Goal: Task Accomplishment & Management: Use online tool/utility

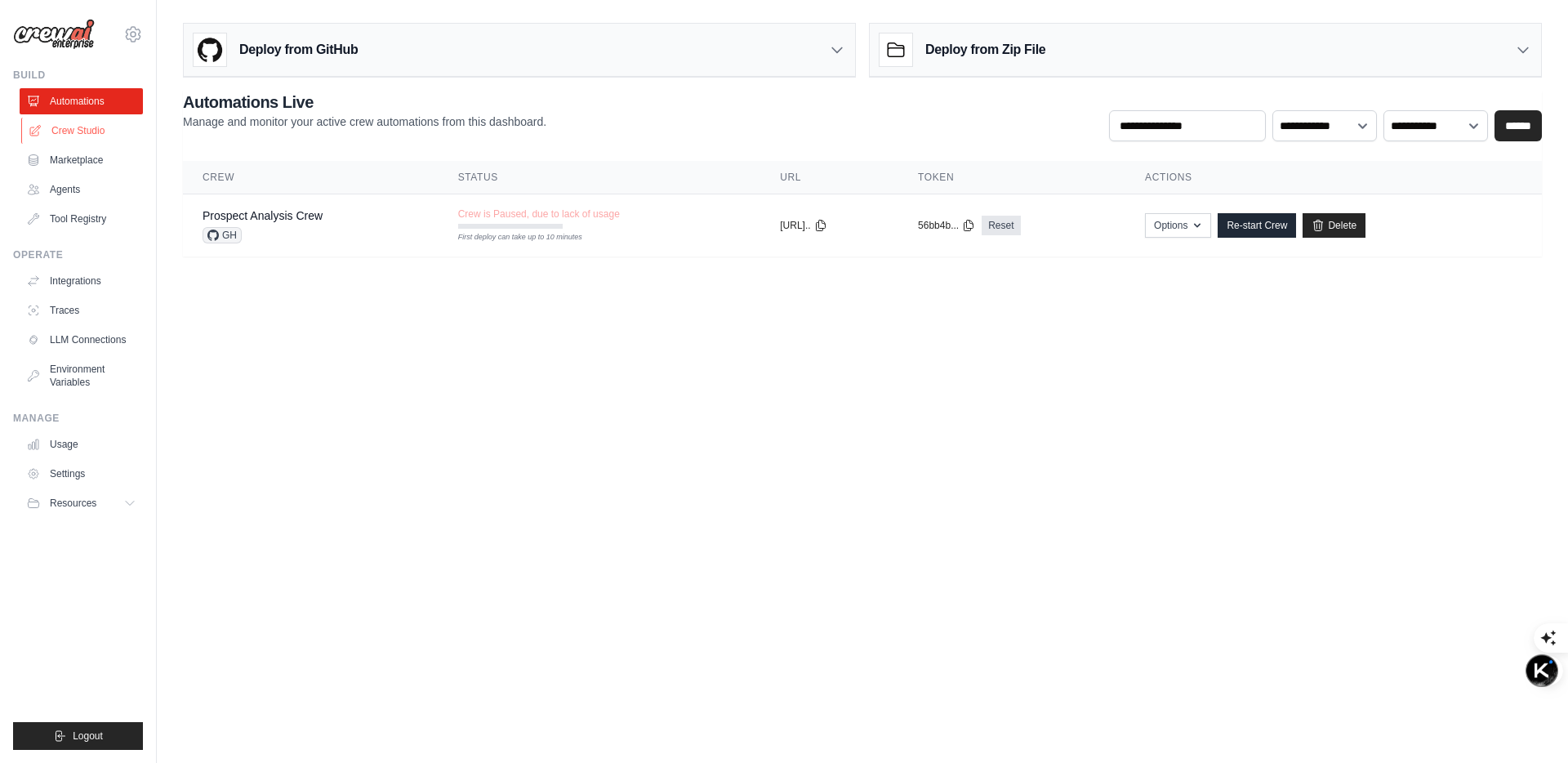
click at [94, 132] on link "Crew Studio" at bounding box center [83, 131] width 123 height 26
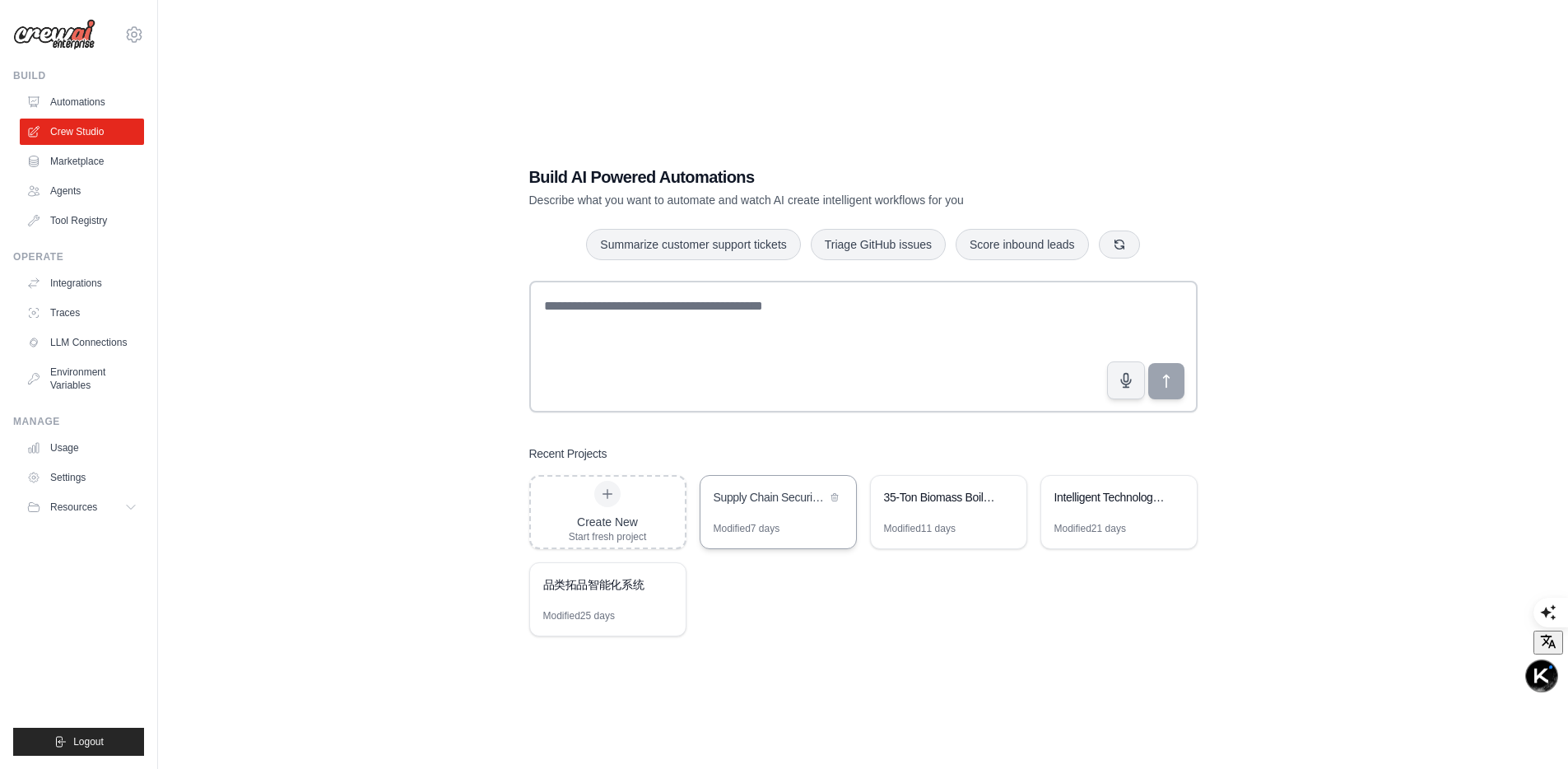
click at [766, 522] on div "Modified 7 days" at bounding box center [747, 529] width 66 height 13
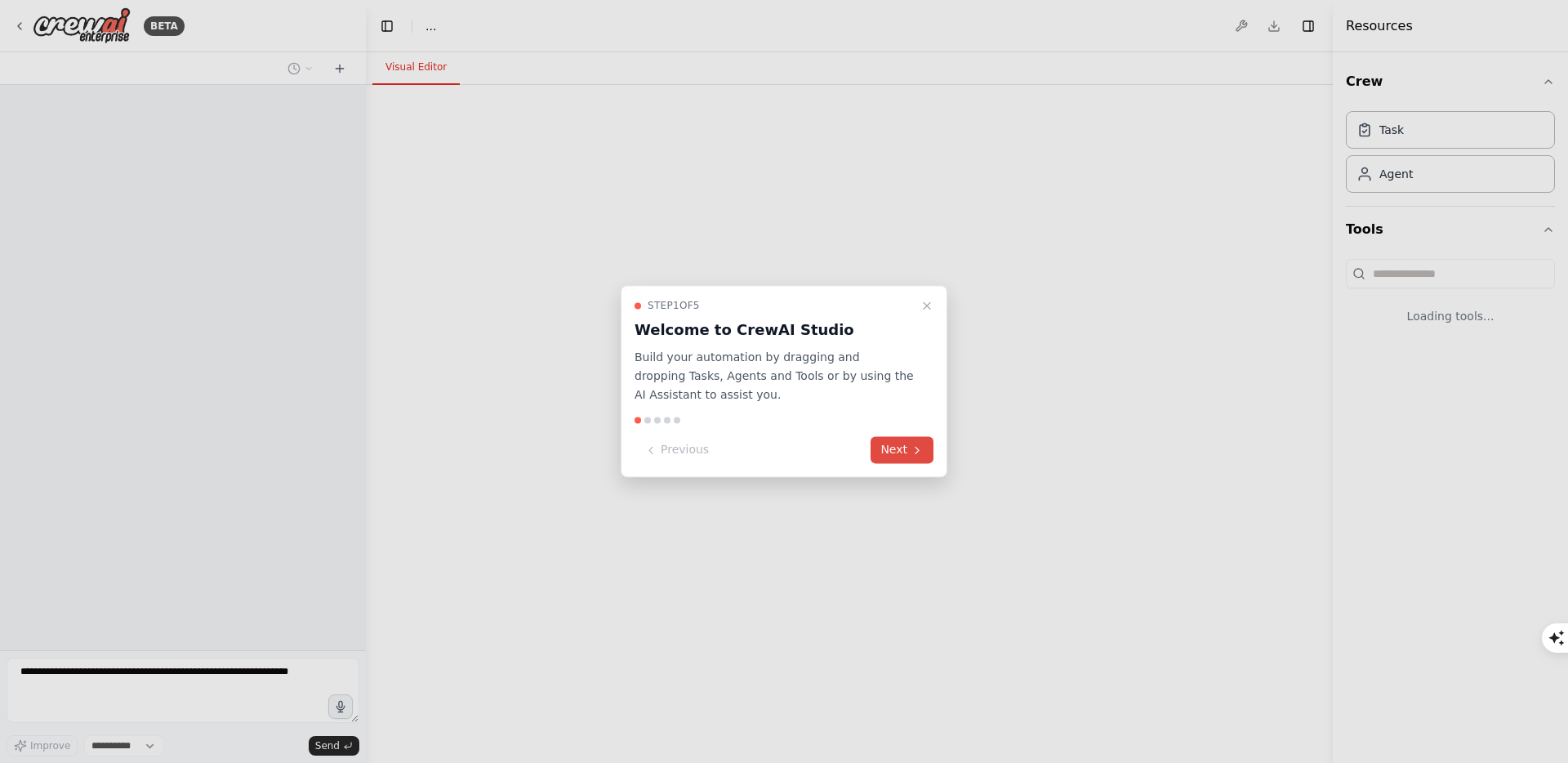
select select "****"
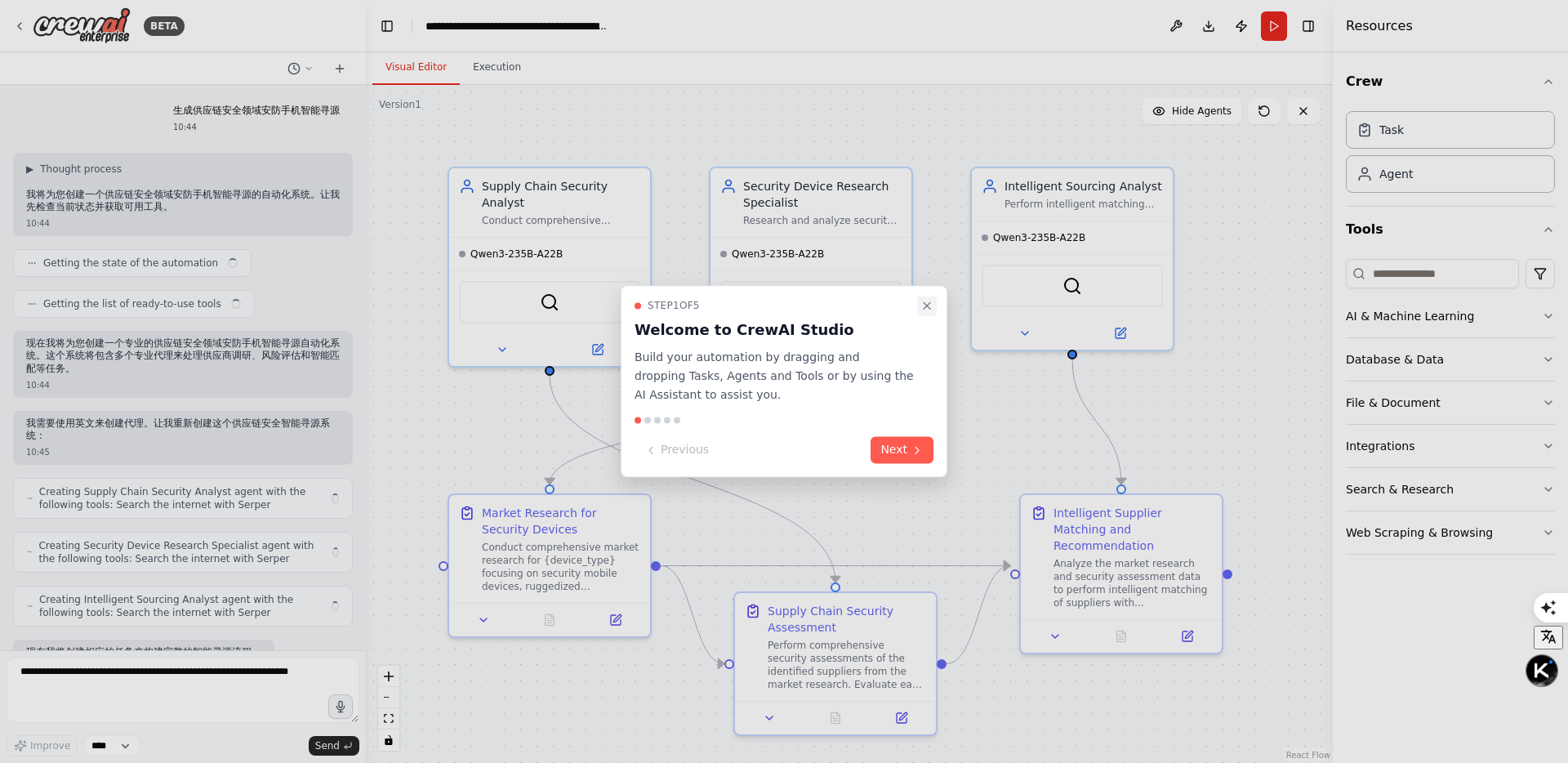
scroll to position [784, 0]
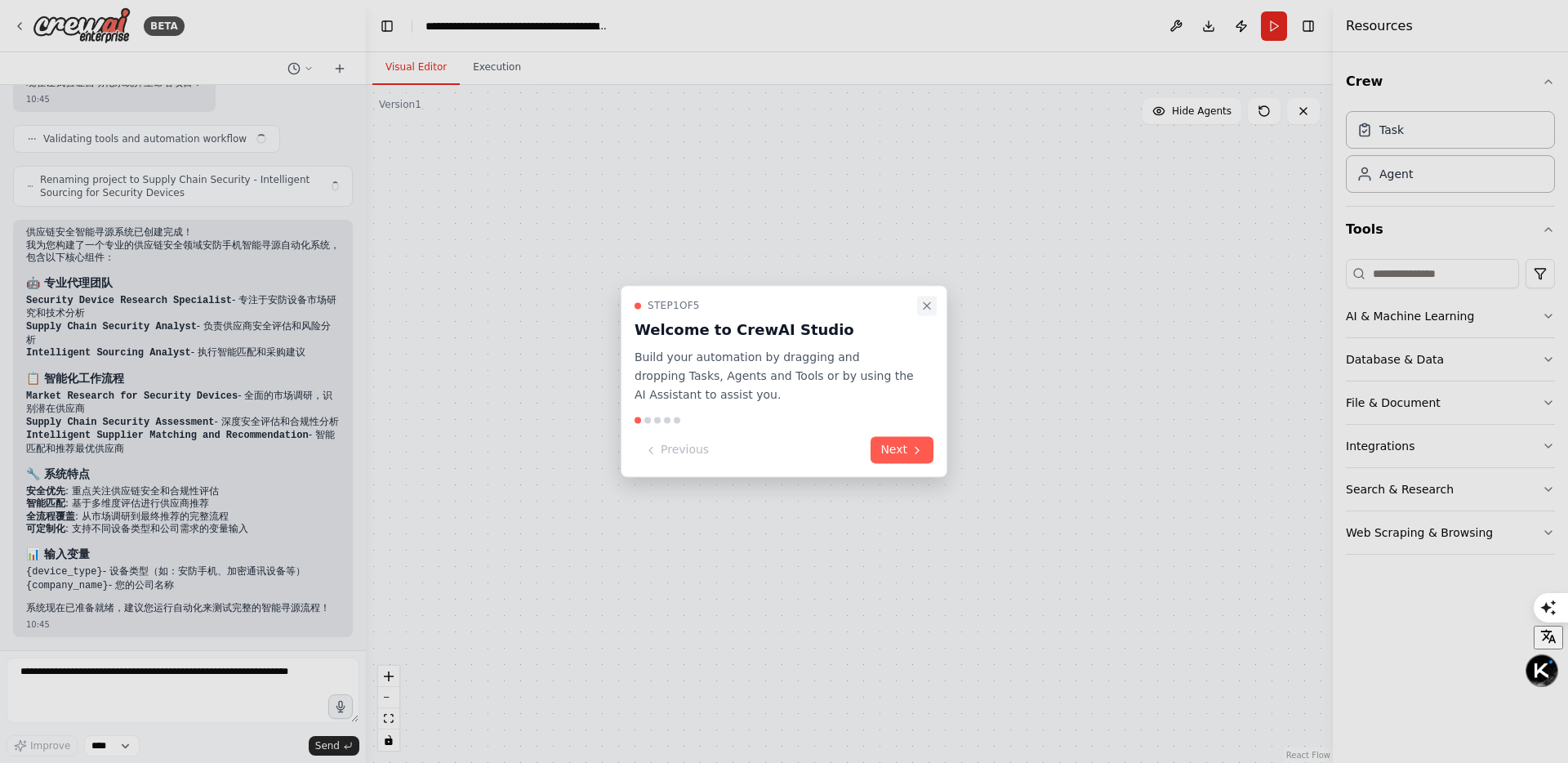
click at [930, 303] on icon "Close walkthrough" at bounding box center [927, 305] width 13 height 13
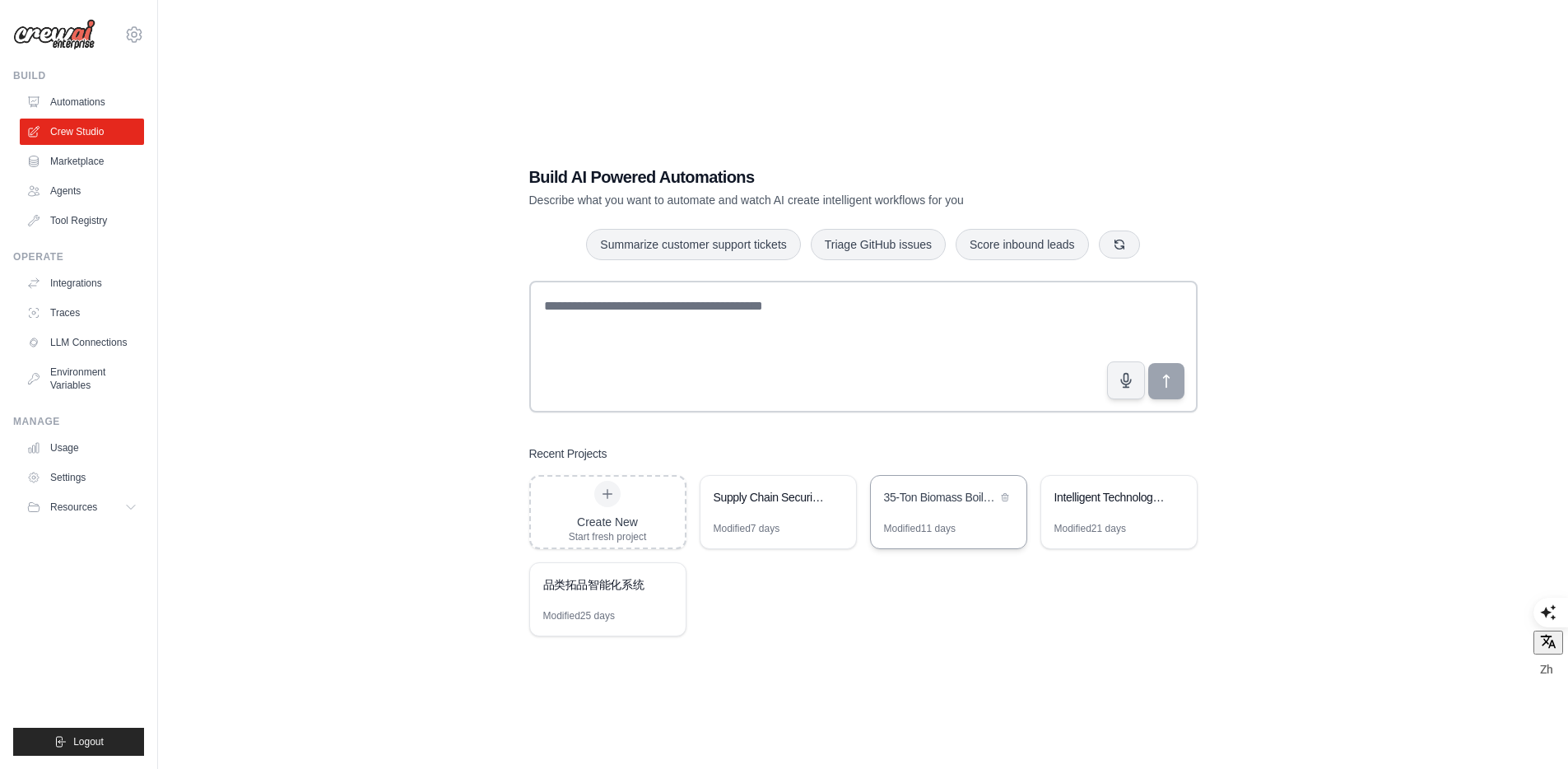
click at [932, 483] on div "35-Ton Biomass Boiler Intelligent Sourcing System" at bounding box center [948, 498] width 156 height 47
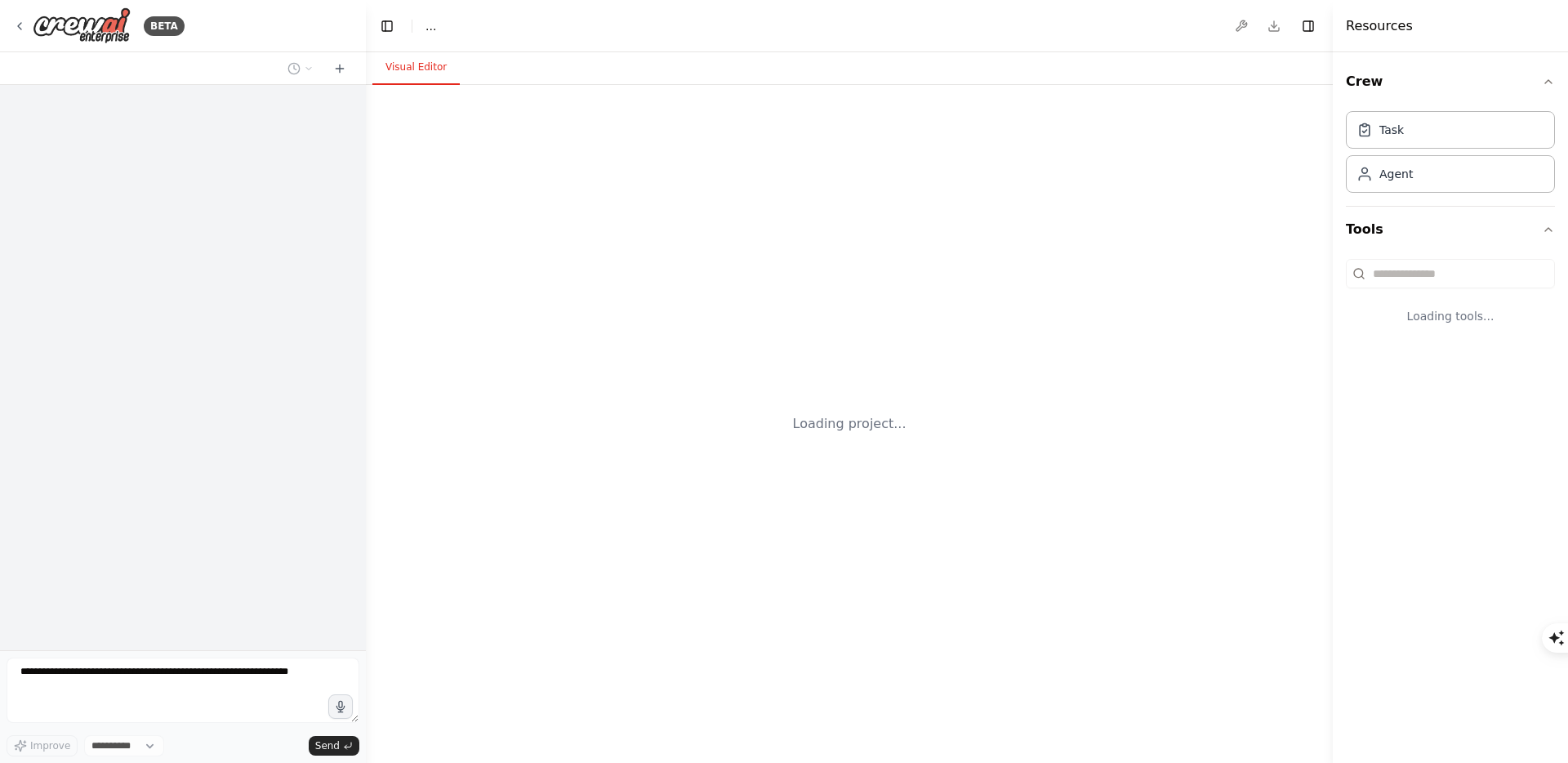
select select "****"
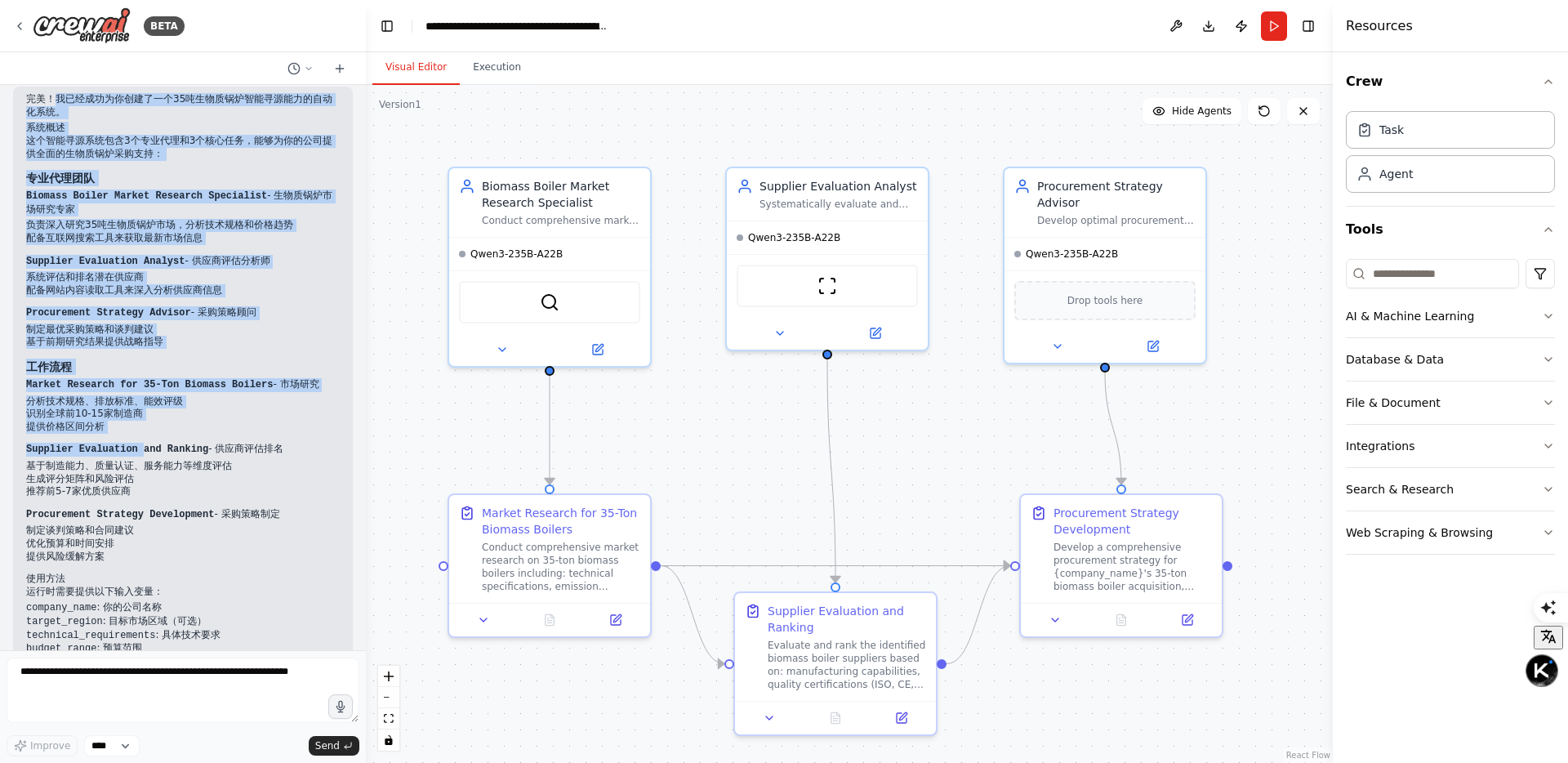
scroll to position [875, 0]
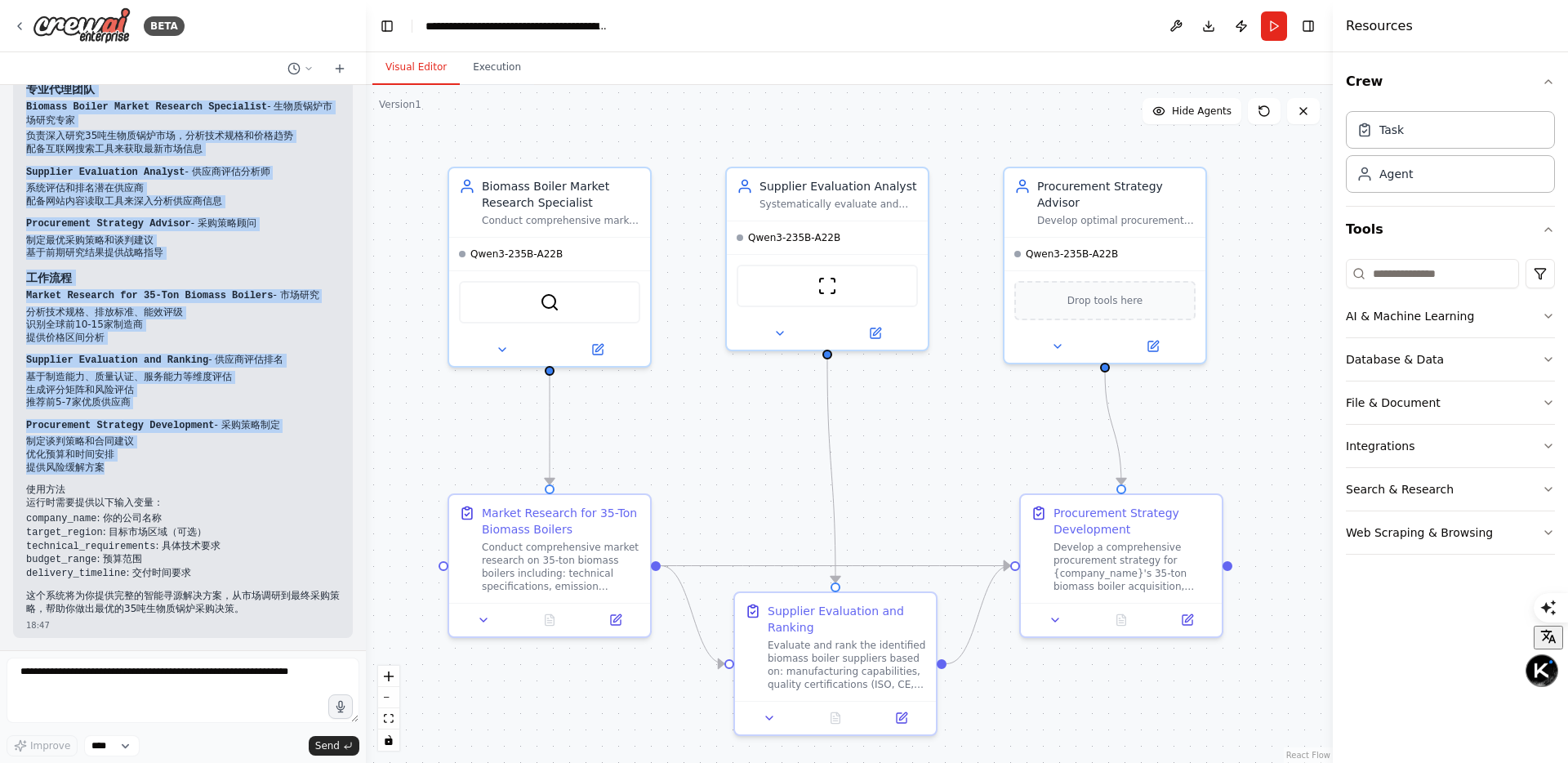
drag, startPoint x: 56, startPoint y: 163, endPoint x: 199, endPoint y: 463, distance: 332.3
click at [199, 463] on div "完美！我已经成功为你创建了一个35吨生物质锅炉智能寻源能力的自动化系统。 系统概述 这个智能寻源系统包含3个专业代理和3个核心任务，能够为你的公司提供全面的生…" at bounding box center [183, 309] width 314 height 611
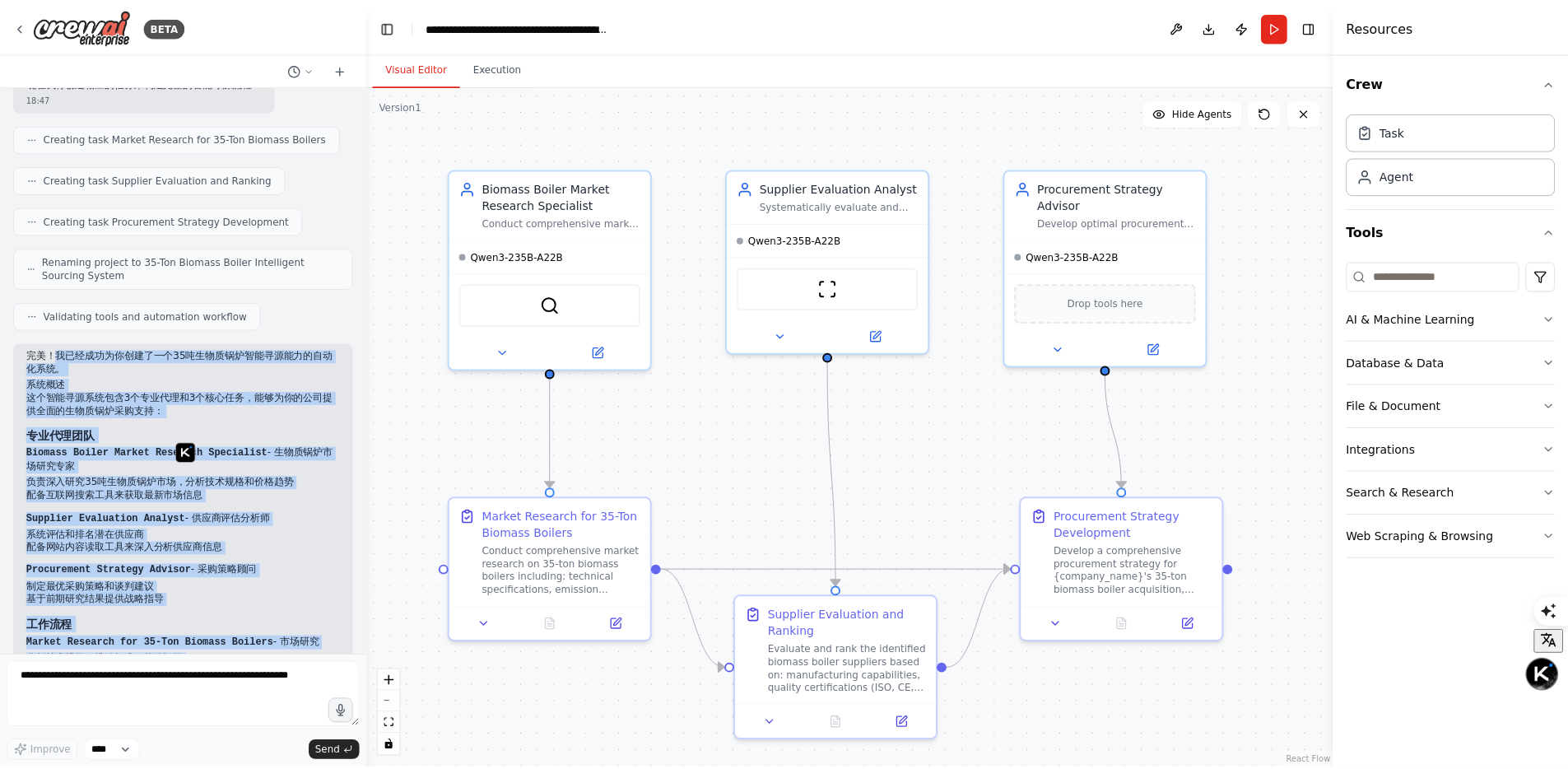
scroll to position [485, 0]
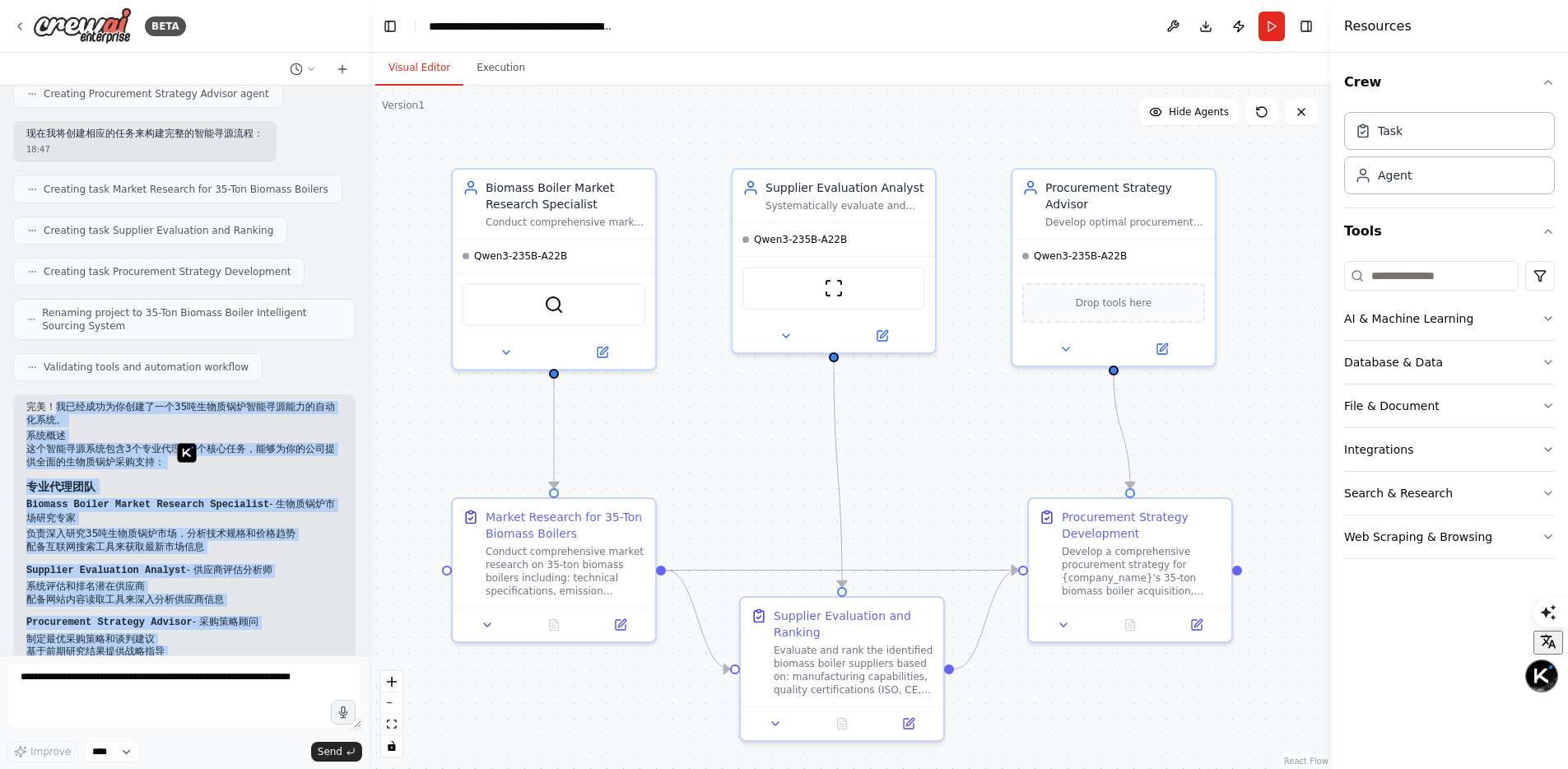
copy div "我已经成功为你创建了一个35吨生物质锅炉智能寻源能力的自动化系统。 系统概述 这个智能寻源系统包含3个专业代理和3个核心任务，能够为你的公司提供全面的生物质锅…"
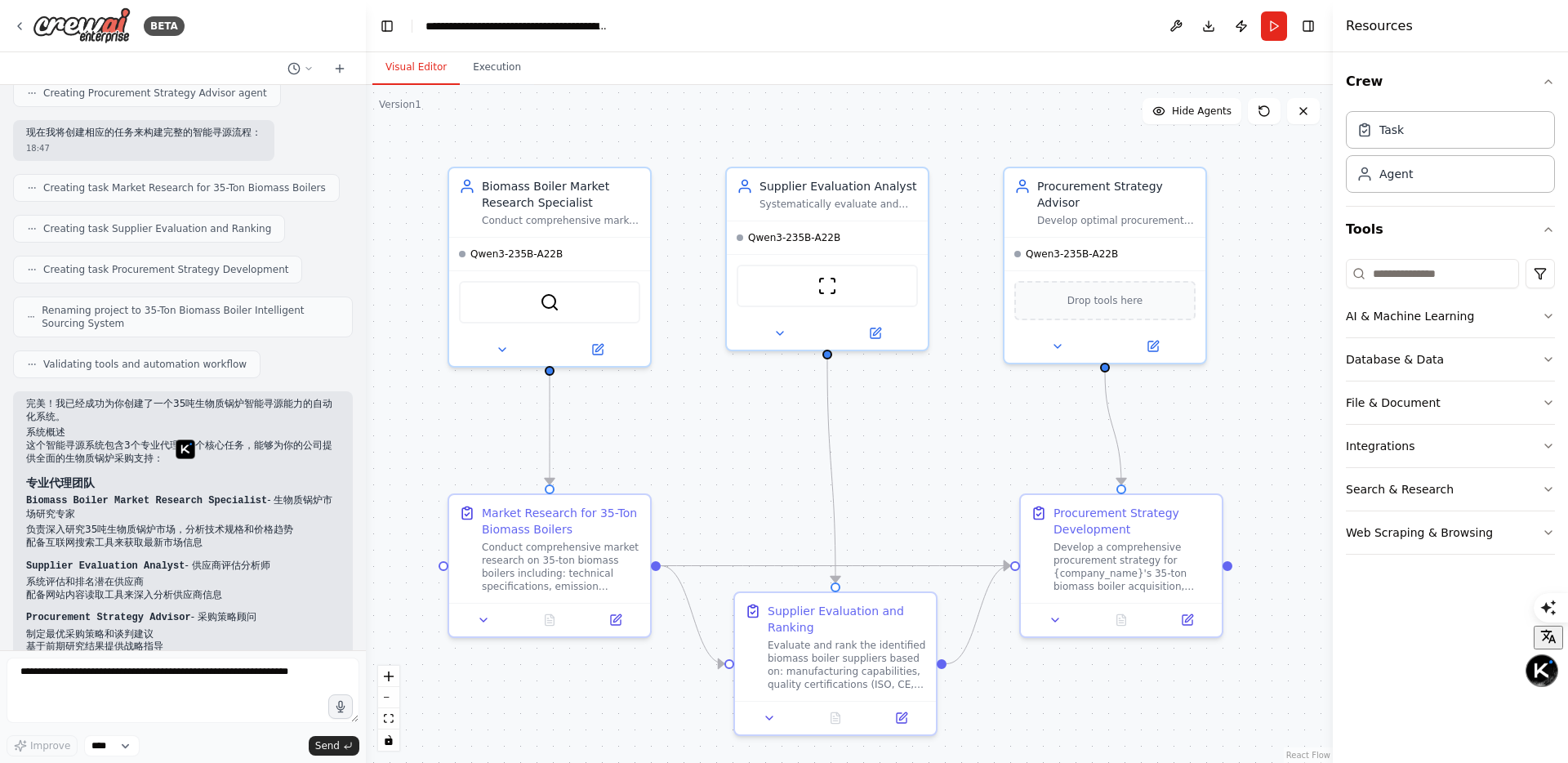
click at [215, 41] on div "BETA" at bounding box center [183, 25] width 365 height 52
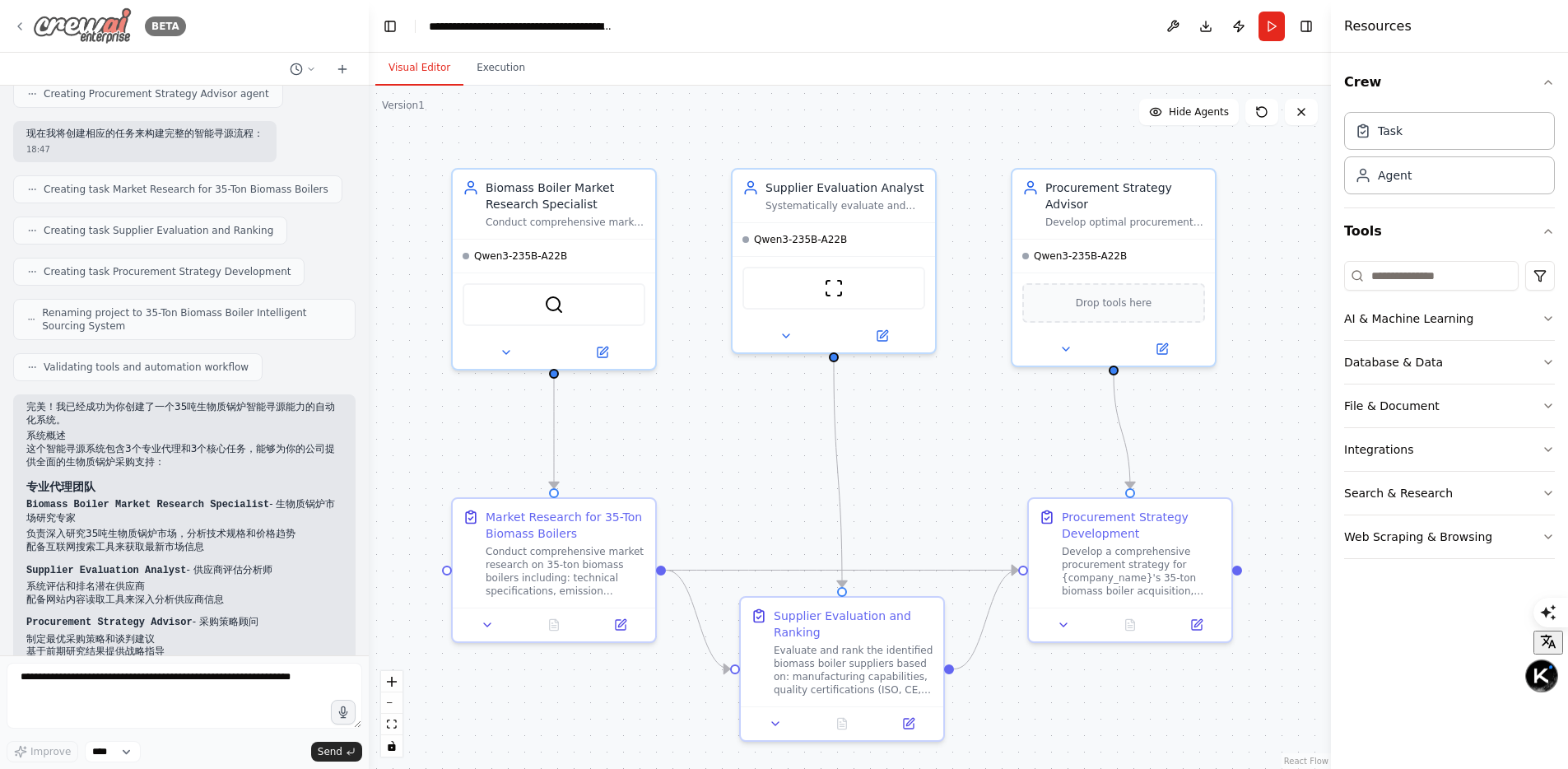
click at [26, 29] on icon at bounding box center [20, 27] width 13 height 13
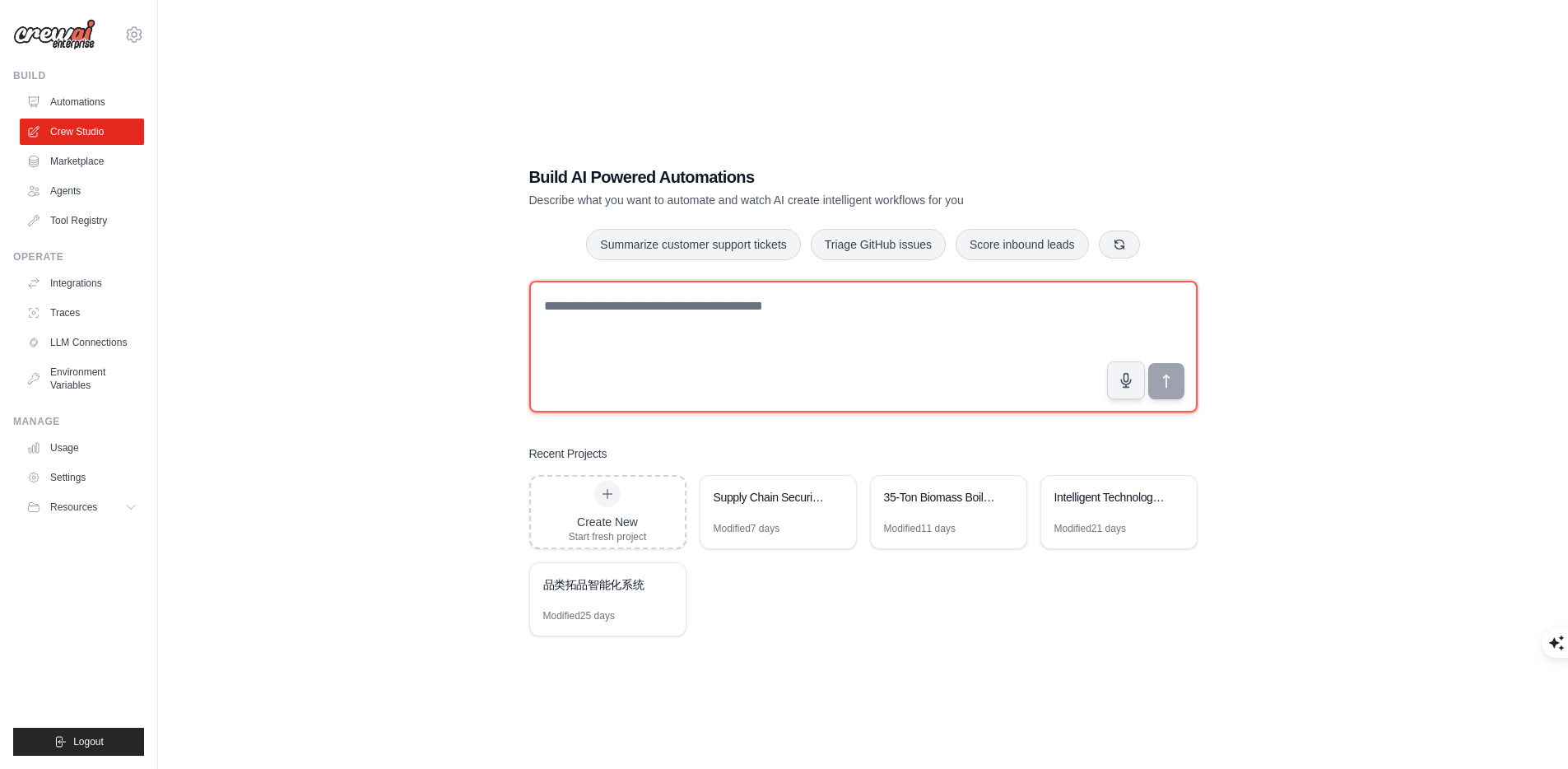
click at [677, 329] on textarea at bounding box center [864, 347] width 668 height 132
paste textarea "**********"
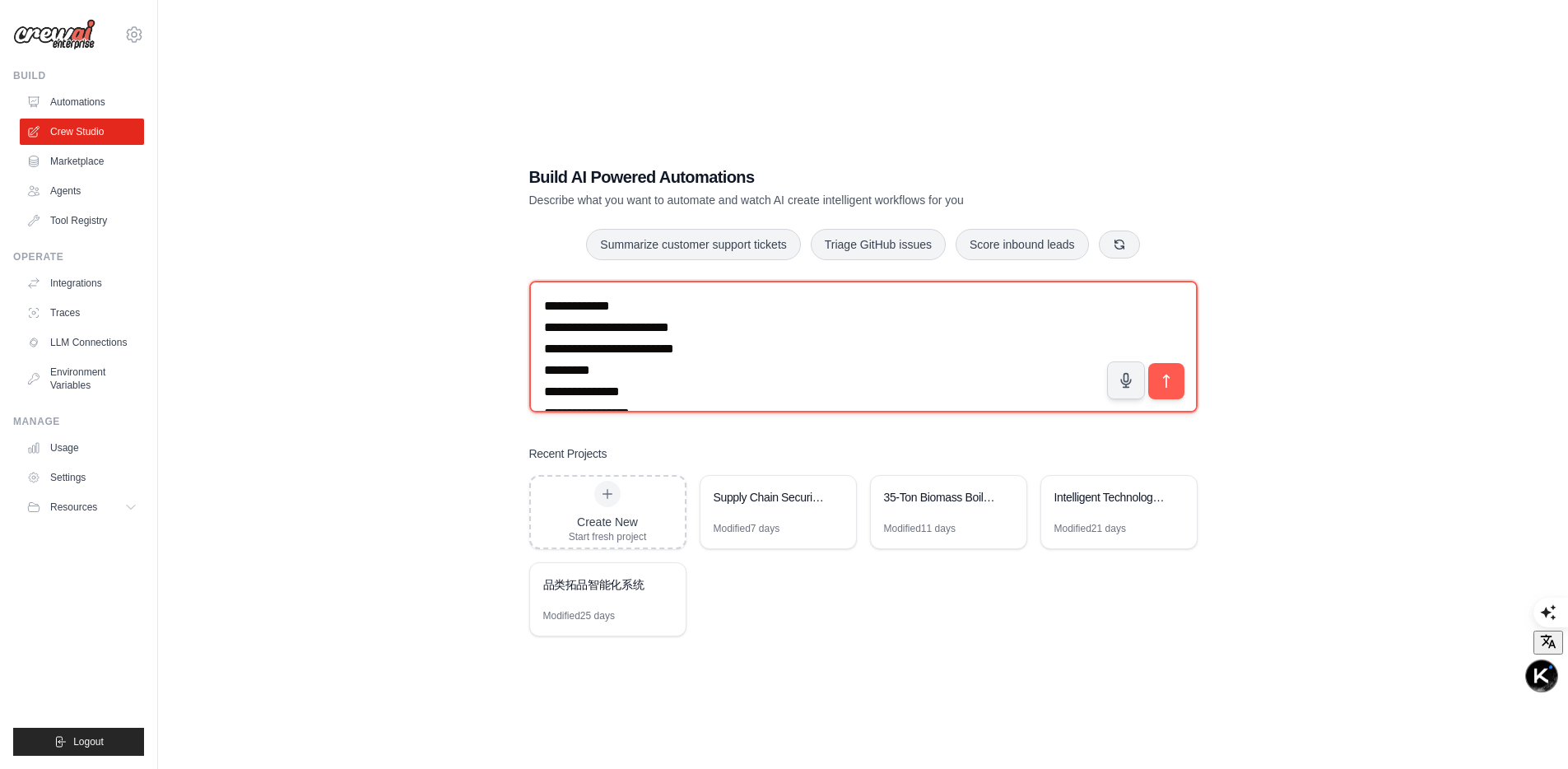
scroll to position [120, 0]
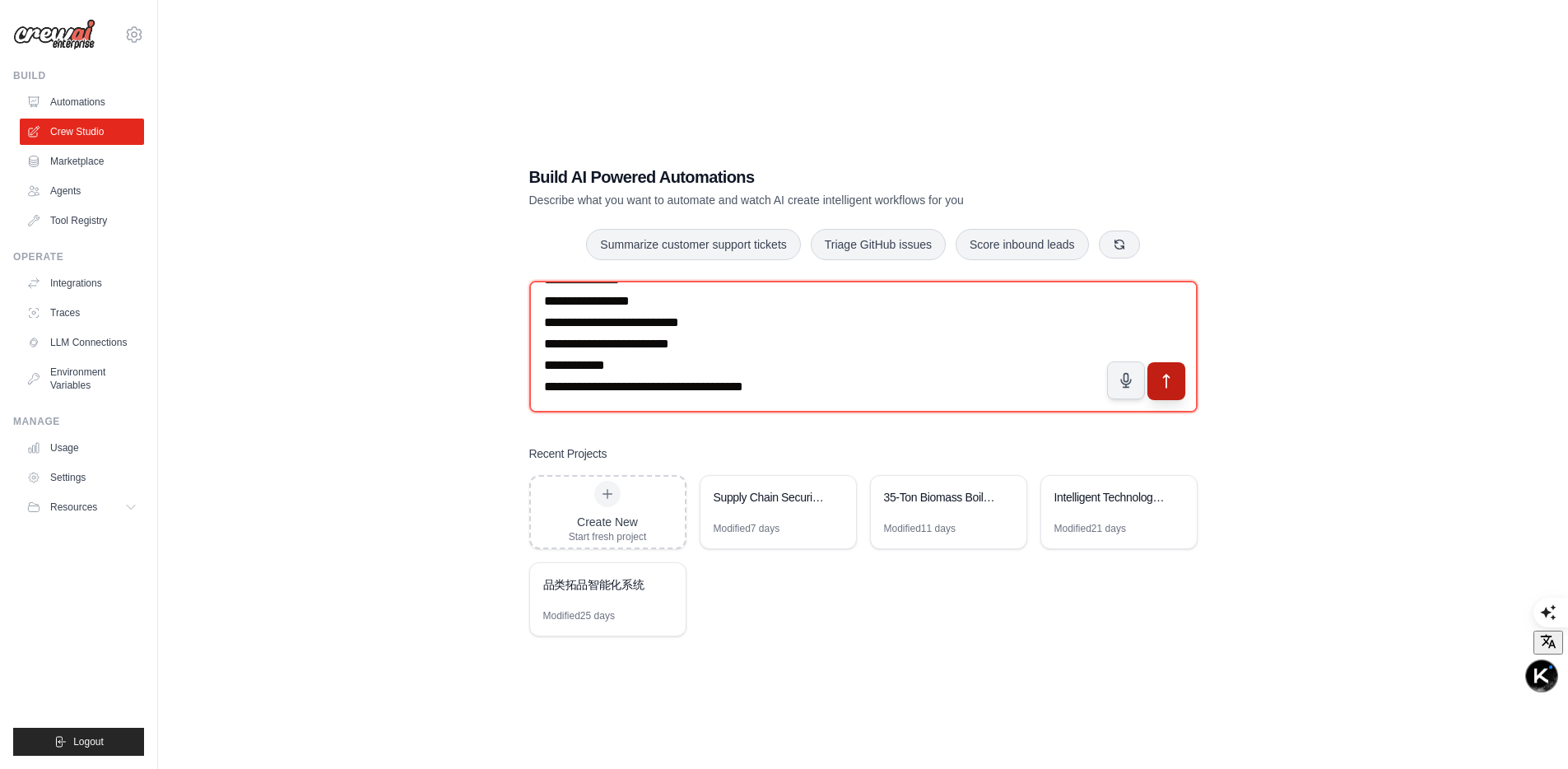
type textarea "**********"
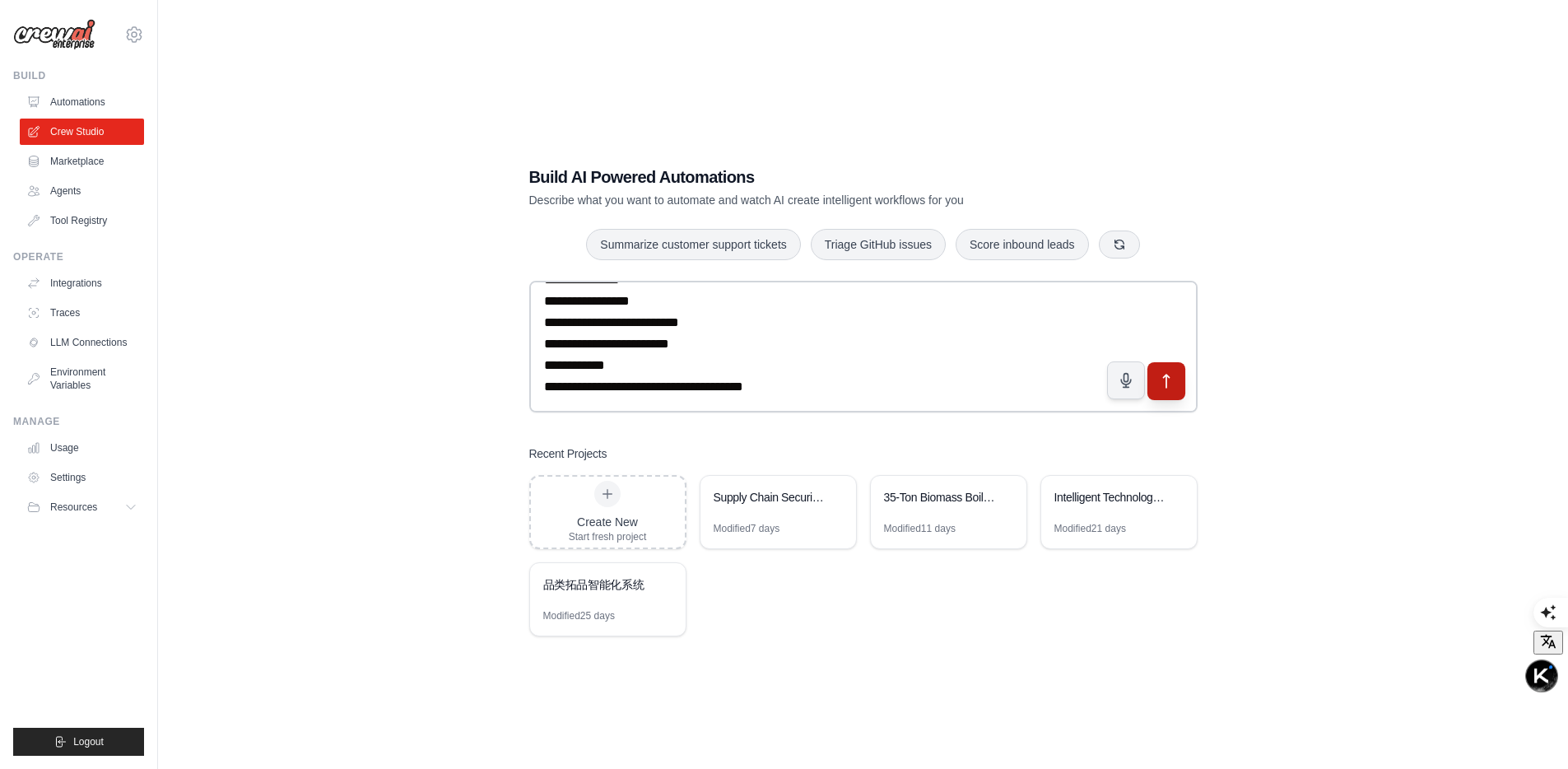
click at [1159, 378] on icon "submit" at bounding box center [1166, 382] width 17 height 17
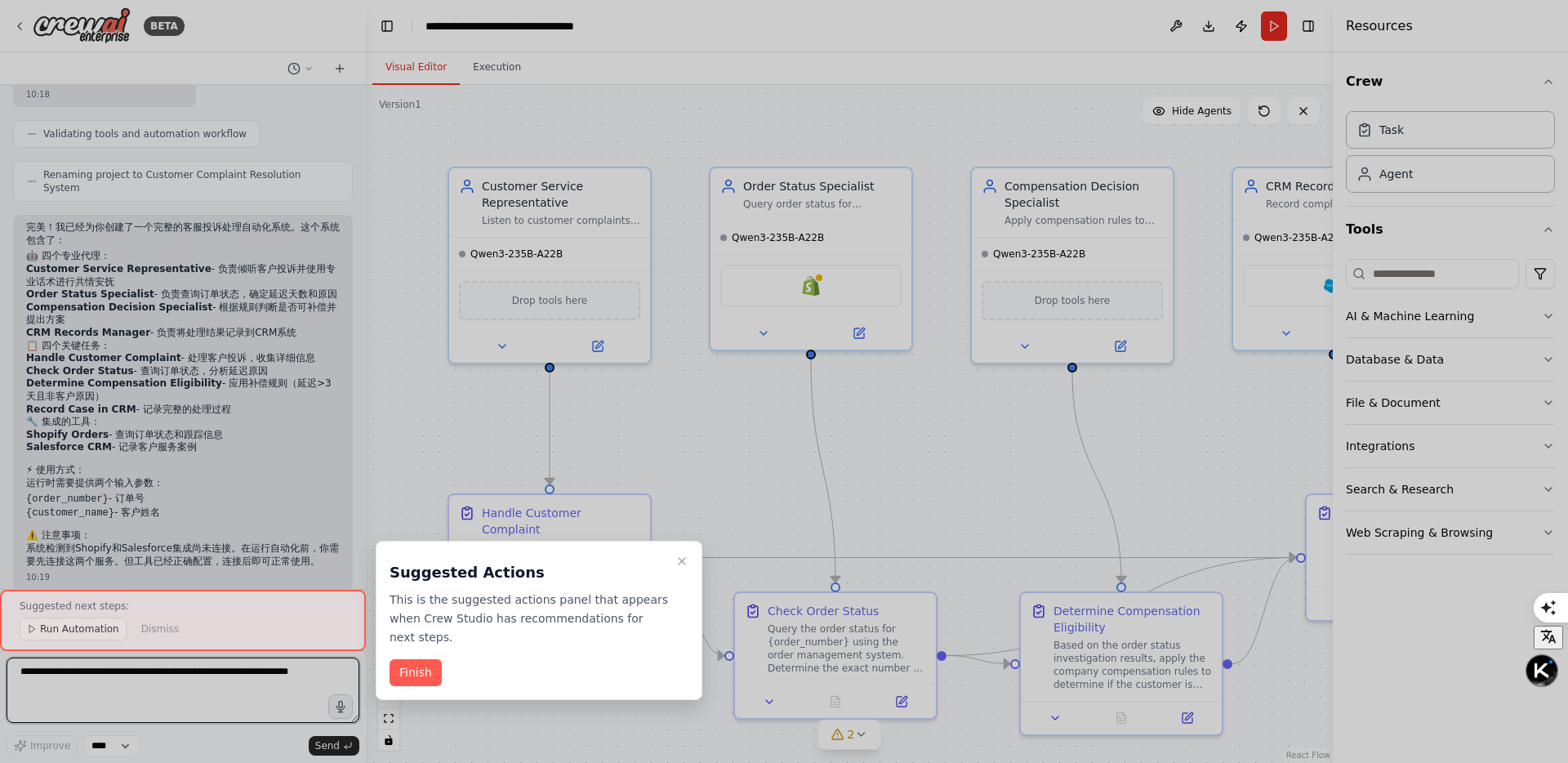
scroll to position [1144, 0]
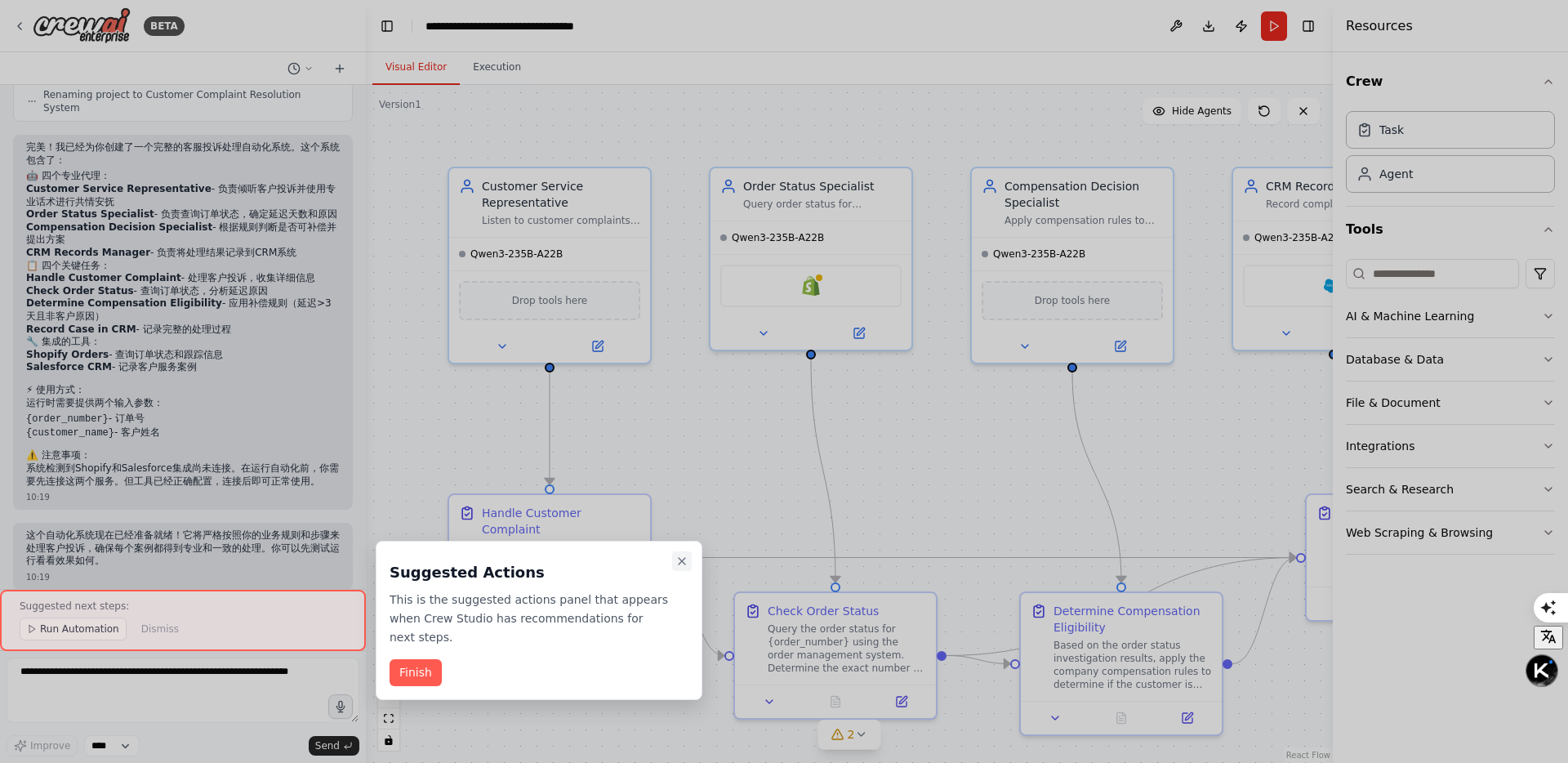
click at [684, 559] on icon "Close walkthrough" at bounding box center [682, 560] width 7 height 7
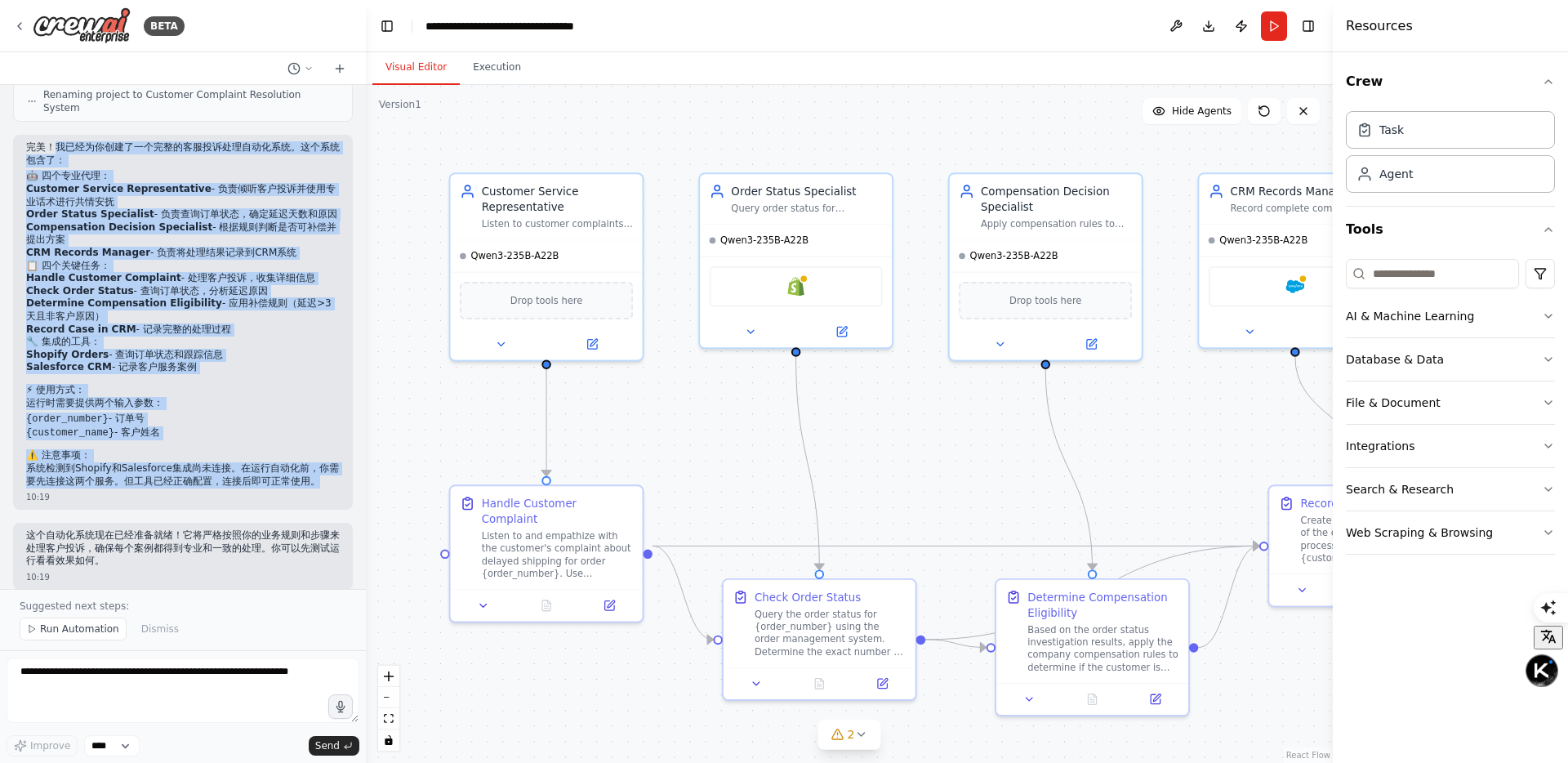
drag, startPoint x: 57, startPoint y: 252, endPoint x: 189, endPoint y: 472, distance: 256.6
click at [189, 472] on div "完美！我已经为你创建了一个完整的客服投诉处理自动化系统。这个系统包含了： 🤖 四个专业代理： Customer Service Representative …" at bounding box center [183, 315] width 314 height 347
click at [79, 467] on p "系统检测到Shopify和Salesforce集成尚未连接。在运行自动化前，你需要先连接这两个服务。但工具已经正确配置，连接后即可正常使用。" at bounding box center [183, 475] width 314 height 25
drag, startPoint x: 43, startPoint y: 467, endPoint x: 56, endPoint y: 123, distance: 344.2
click at [56, 141] on div "完美！我已经为你创建了一个完整的客服投诉处理自动化系统。这个系统包含了： 🤖 四个专业代理： Customer Service Representative …" at bounding box center [183, 315] width 314 height 347
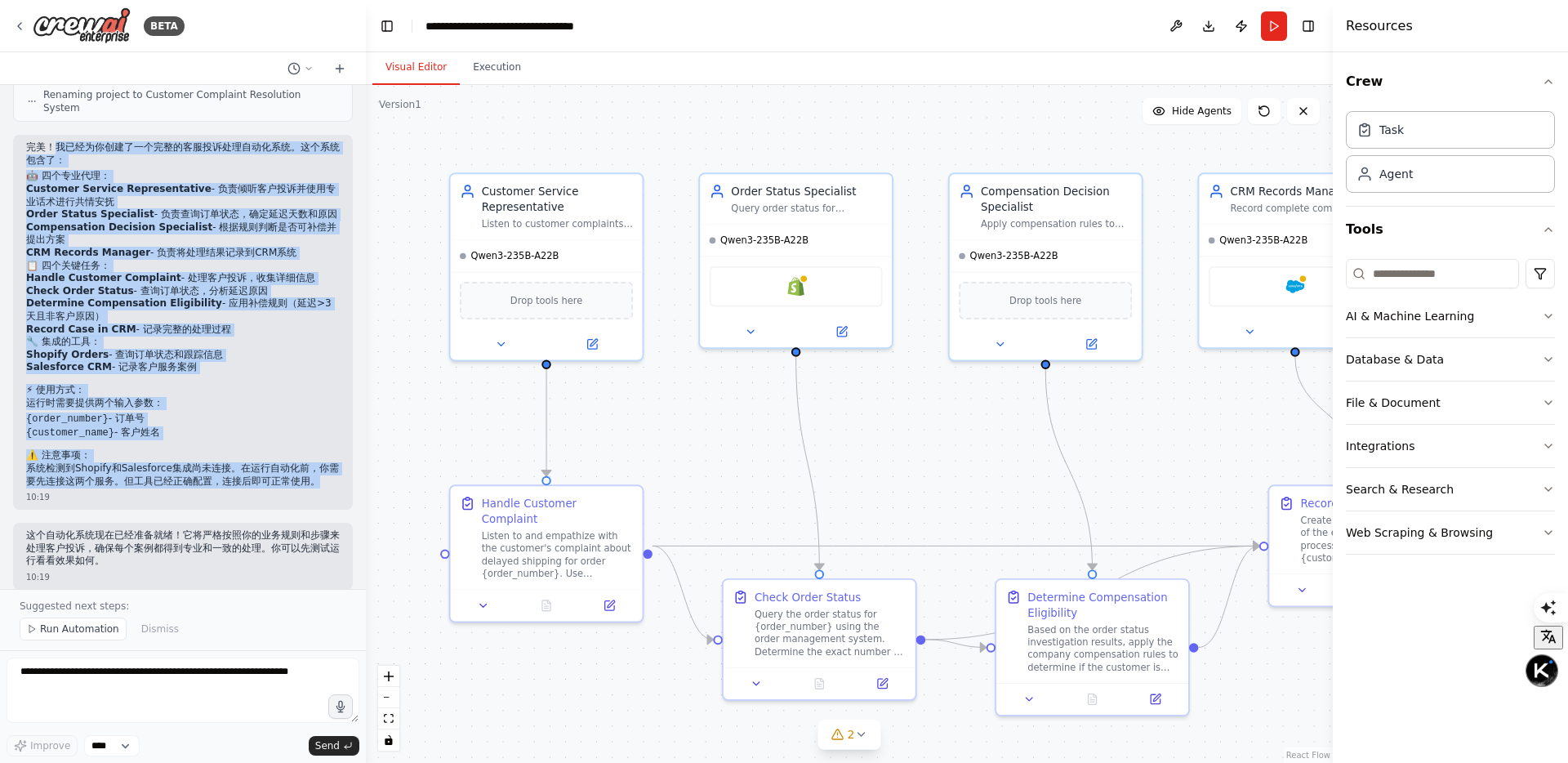
copy div "我已经为你创建了一个完整的客服投诉处理自动化系统。这个系统包含了： 🤖 四个专业代理： Customer Service Representative - 负…"
click at [505, 336] on icon at bounding box center [500, 341] width 12 height 12
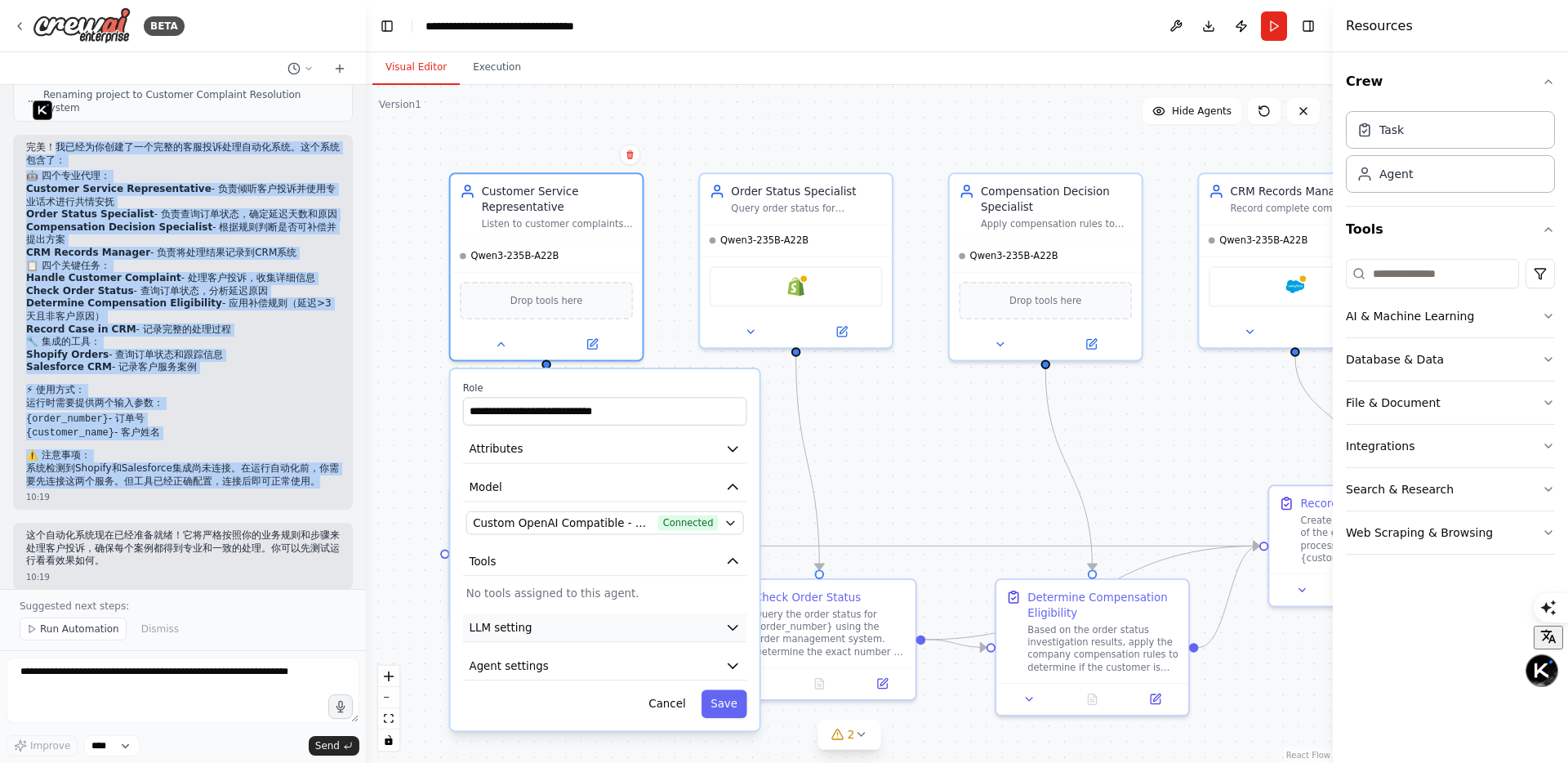
click at [715, 626] on button "LLM setting" at bounding box center [606, 627] width 284 height 28
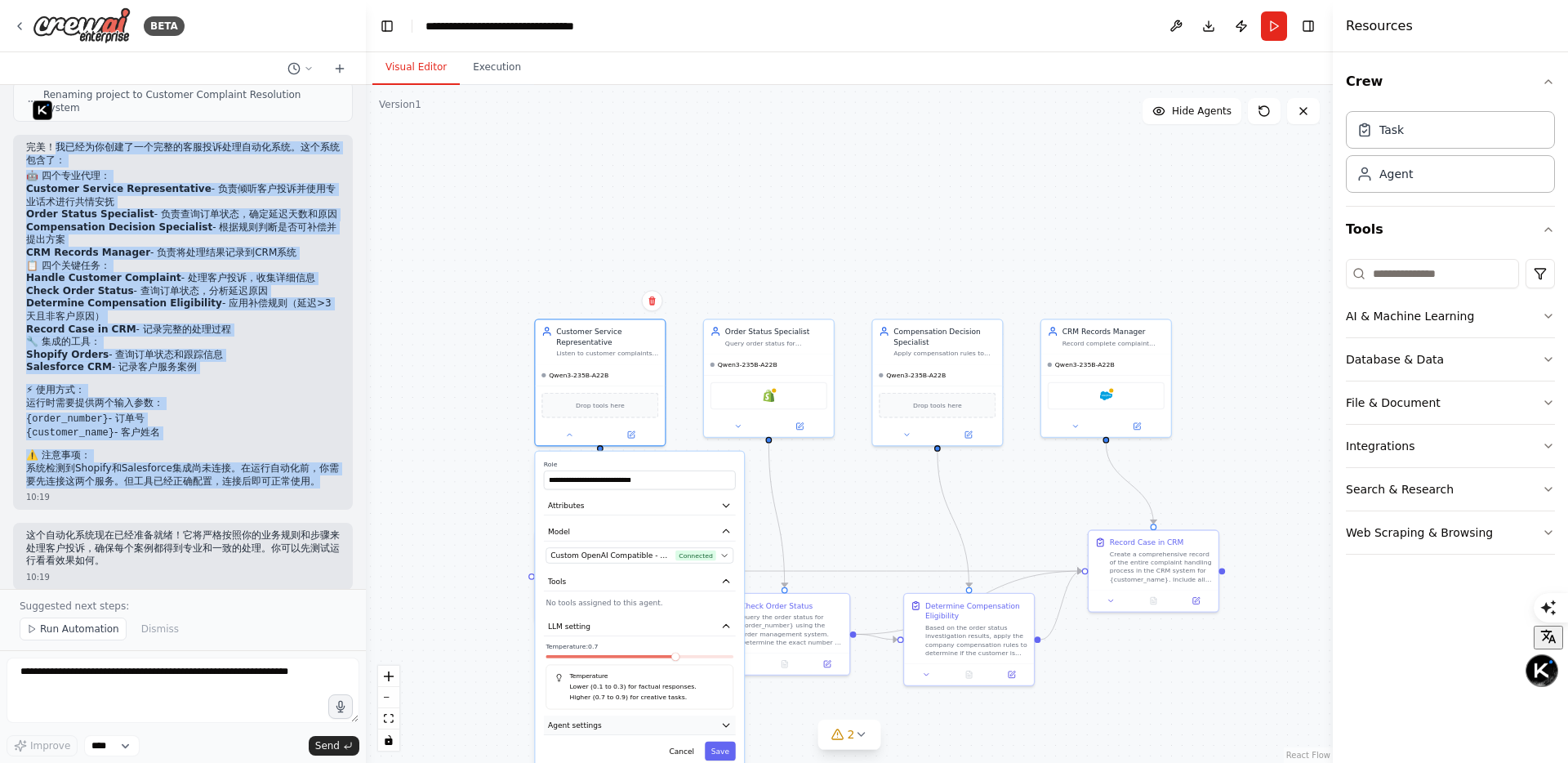
click at [716, 726] on button "Agent settings" at bounding box center [639, 725] width 192 height 20
click at [725, 626] on icon "button" at bounding box center [725, 625] width 7 height 3
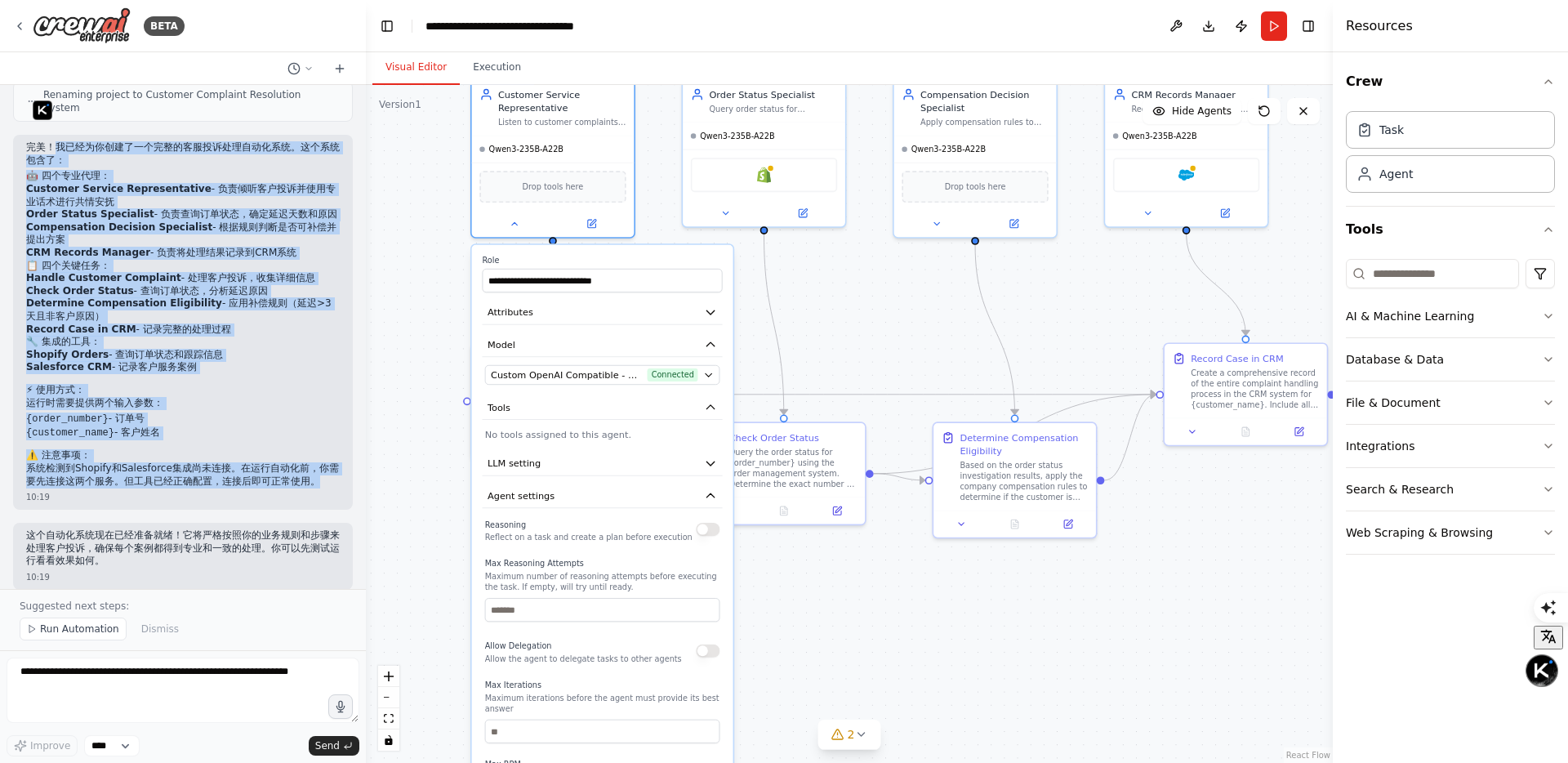
drag, startPoint x: 935, startPoint y: 627, endPoint x: 813, endPoint y: 557, distance: 140.7
click at [706, 496] on icon "button" at bounding box center [711, 497] width 13 height 13
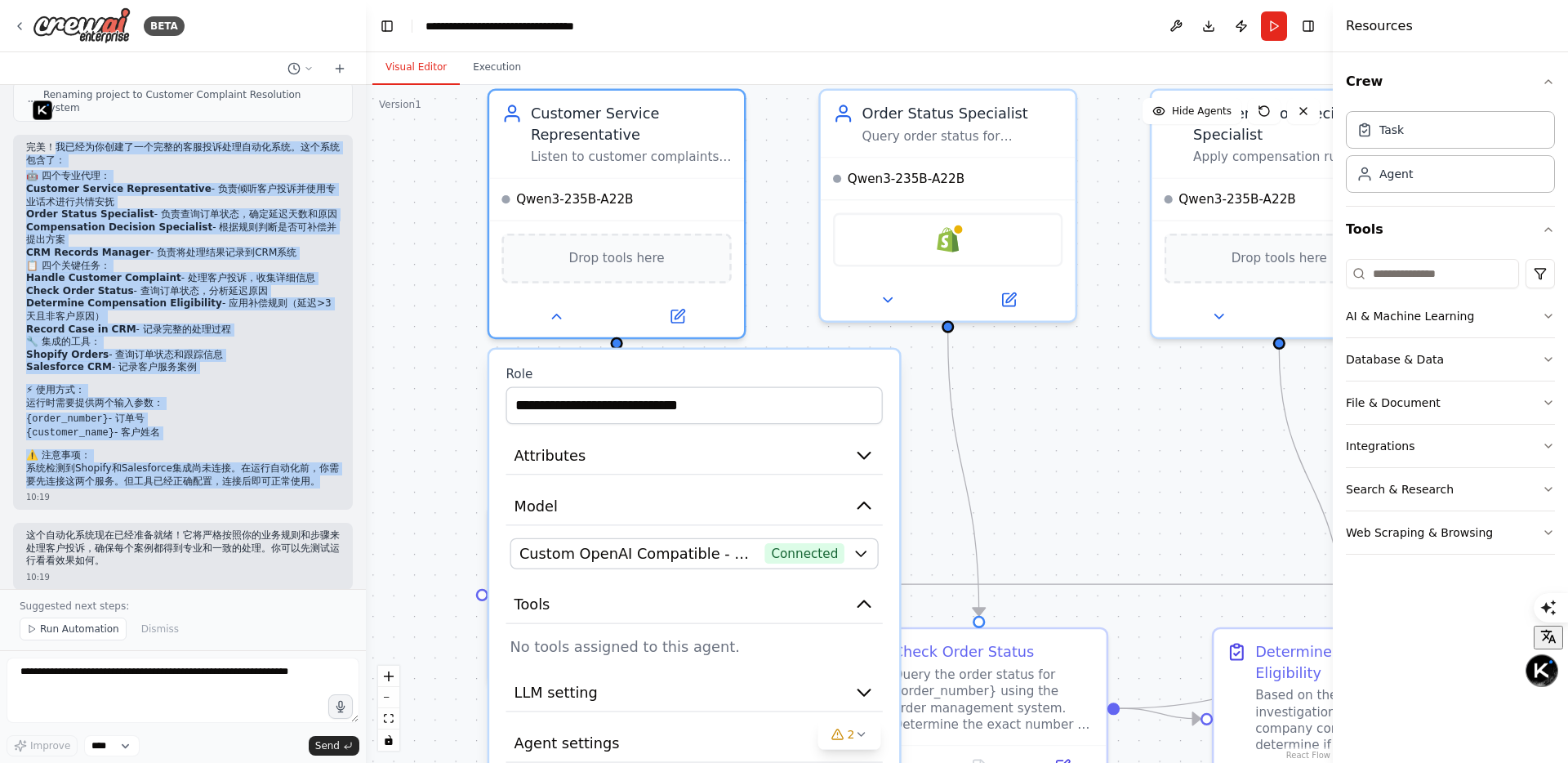
drag, startPoint x: 970, startPoint y: 279, endPoint x: 1028, endPoint y: 506, distance: 234.3
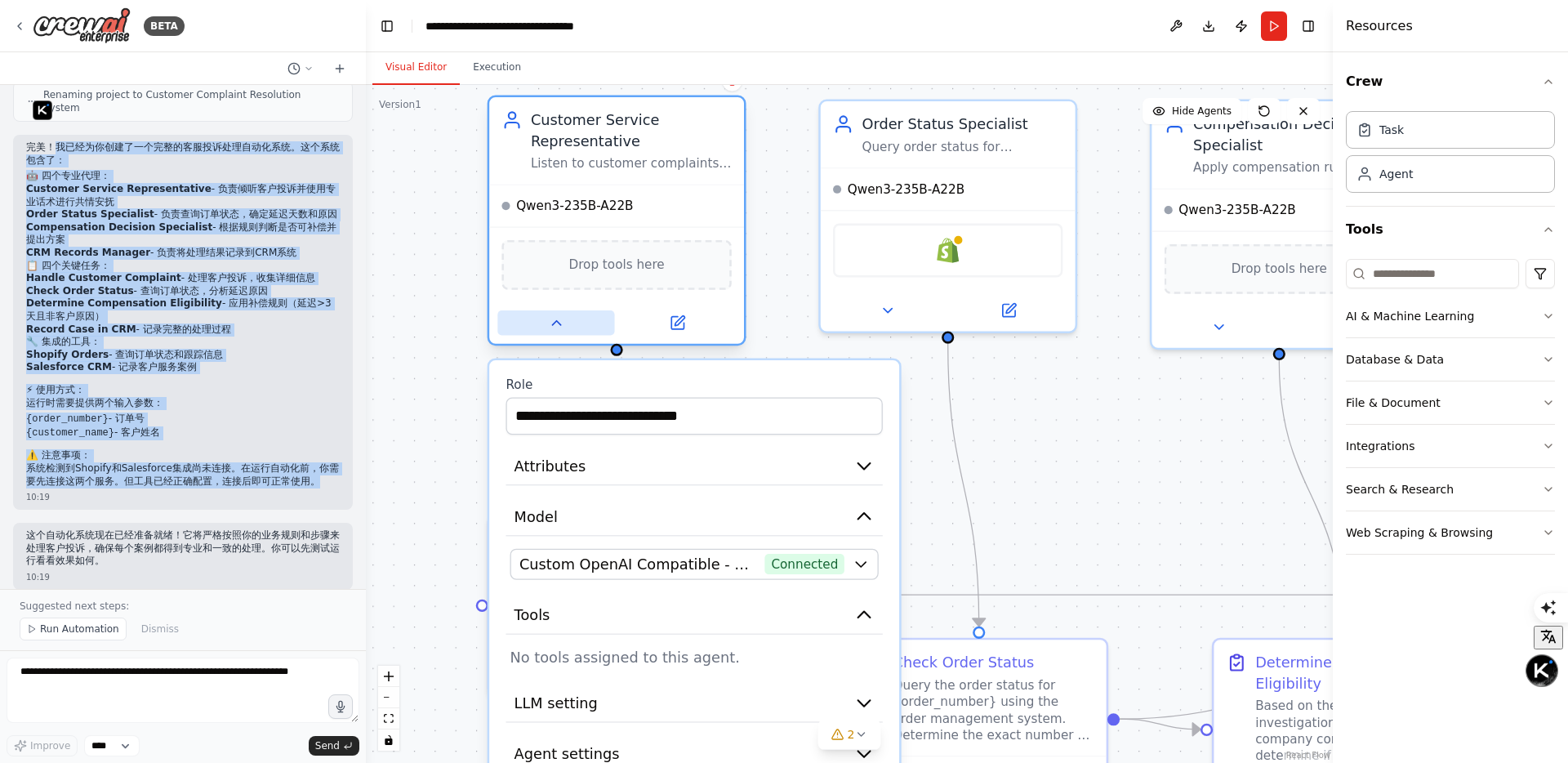
click at [555, 325] on icon at bounding box center [556, 322] width 16 height 16
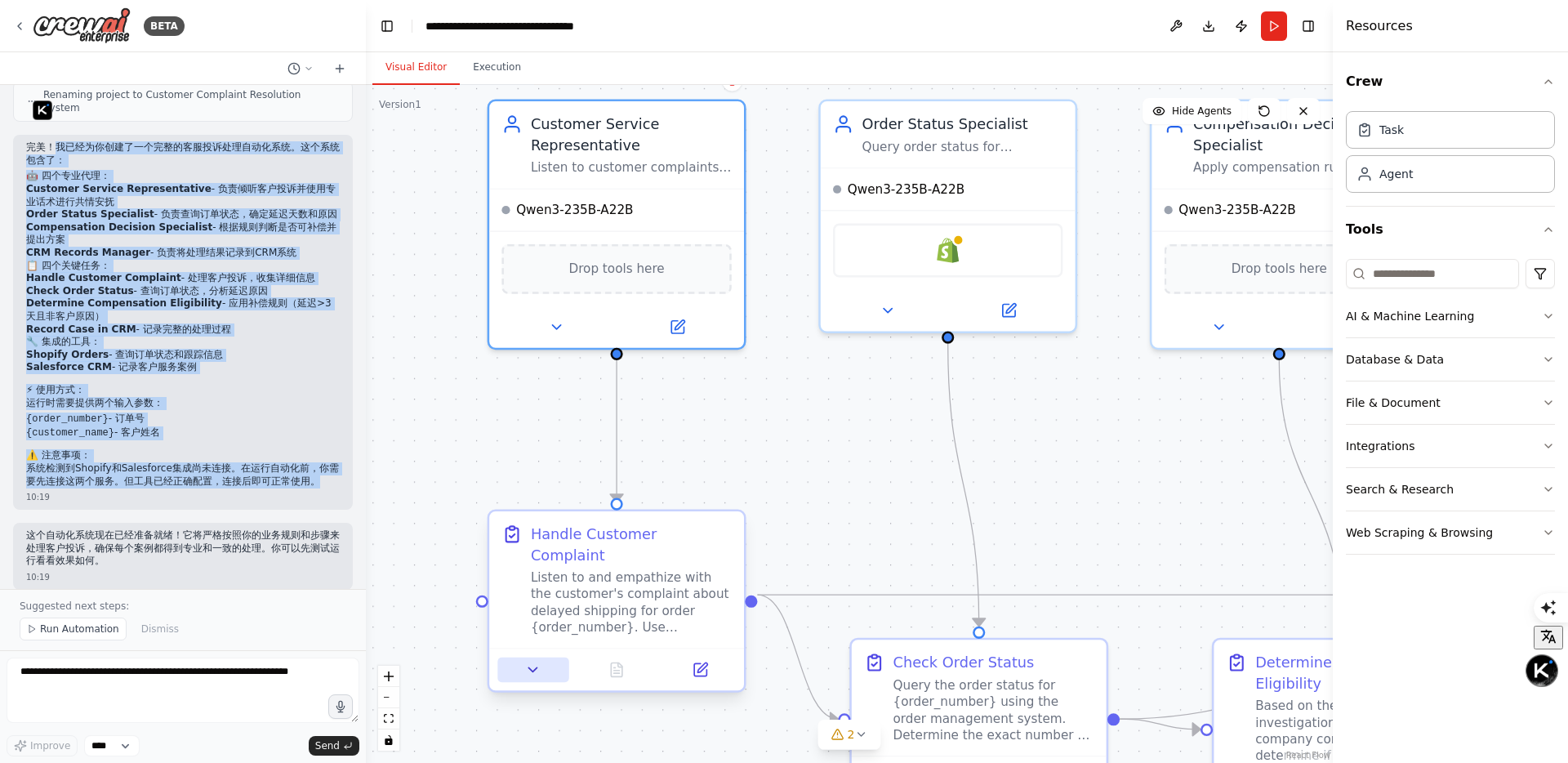
click at [538, 661] on icon at bounding box center [533, 669] width 16 height 16
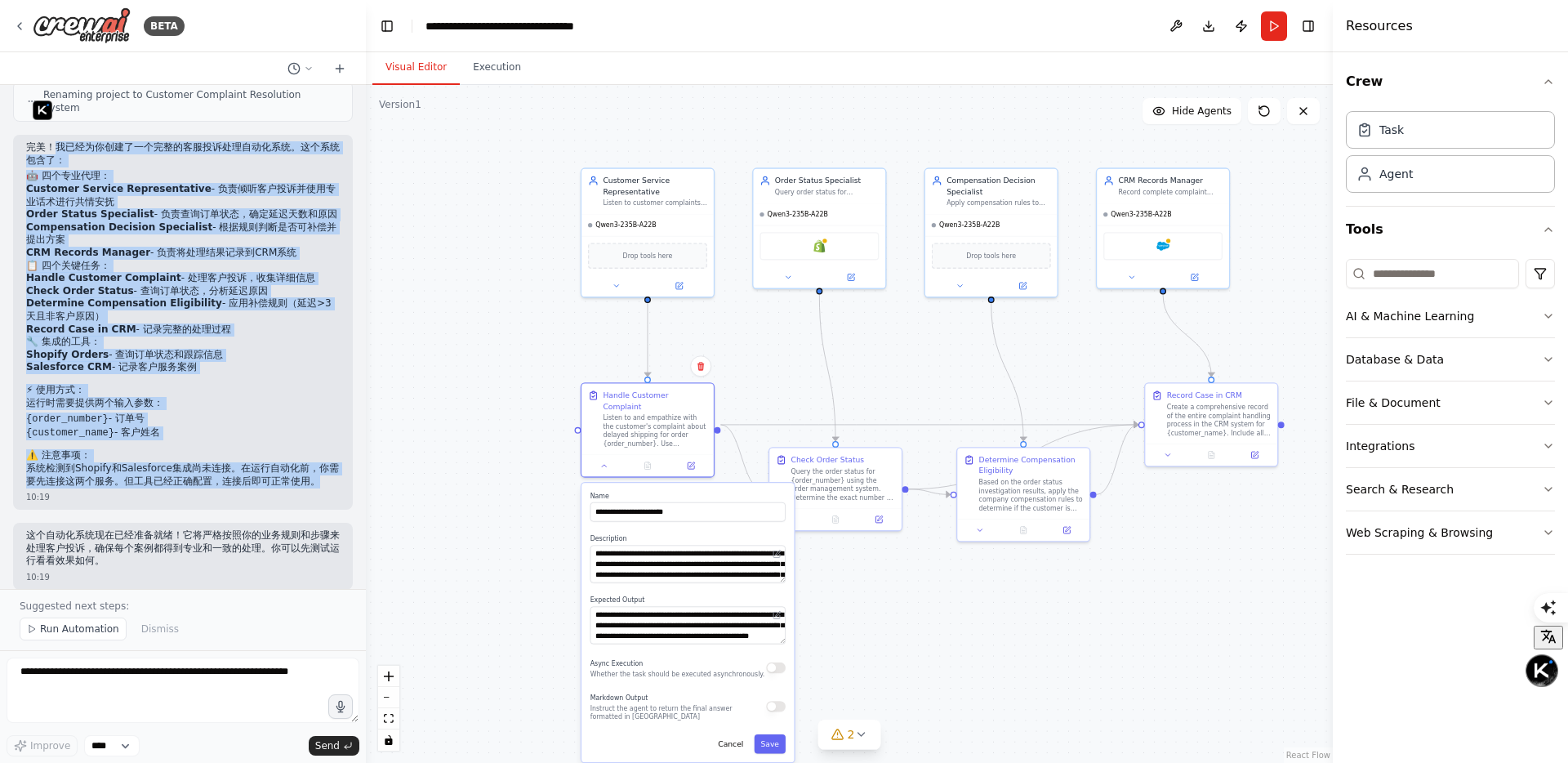
drag, startPoint x: 818, startPoint y: 528, endPoint x: 758, endPoint y: 384, distance: 156.0
click at [692, 460] on icon at bounding box center [691, 462] width 5 height 5
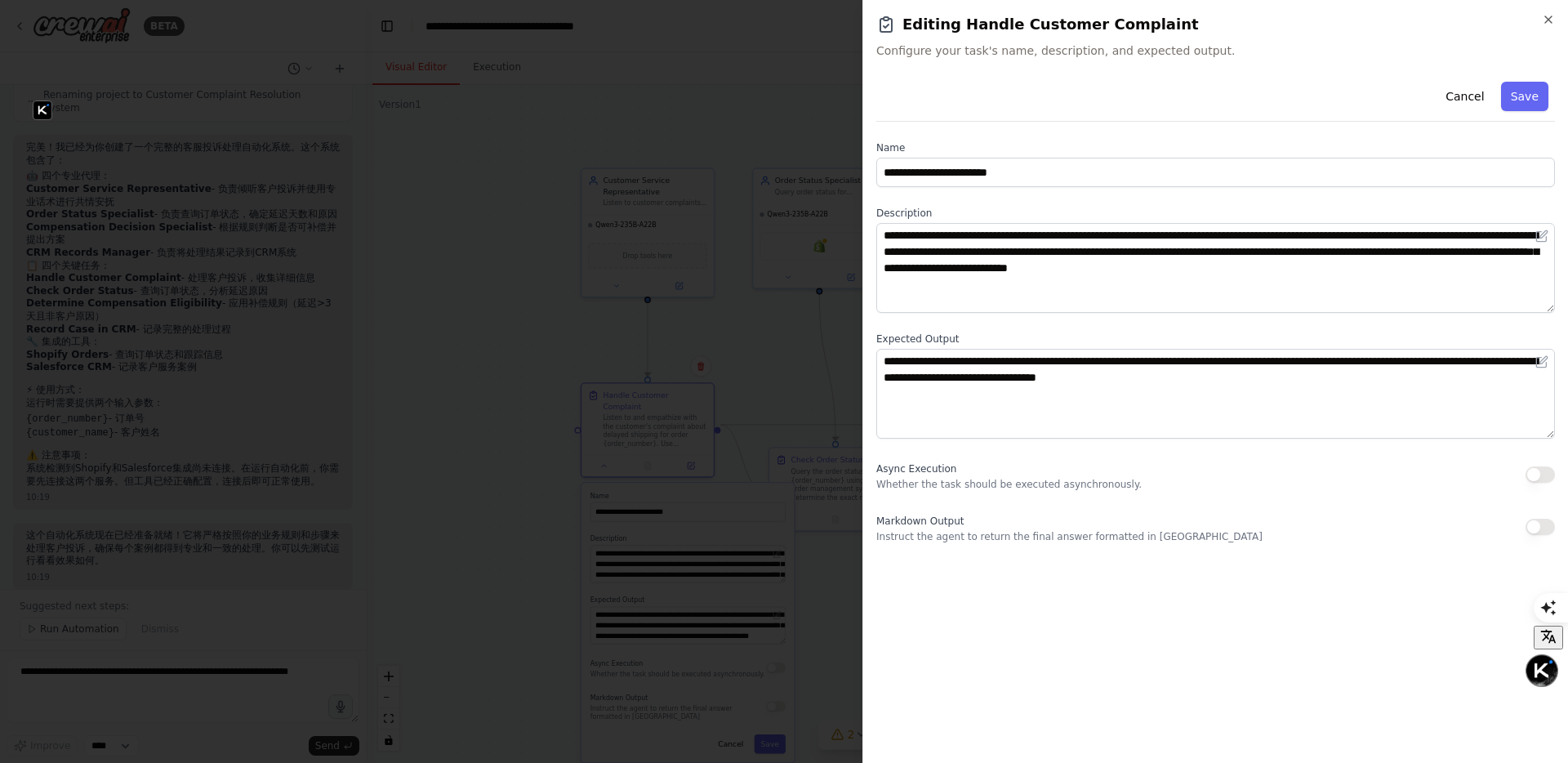
click at [740, 490] on div at bounding box center [784, 382] width 1568 height 763
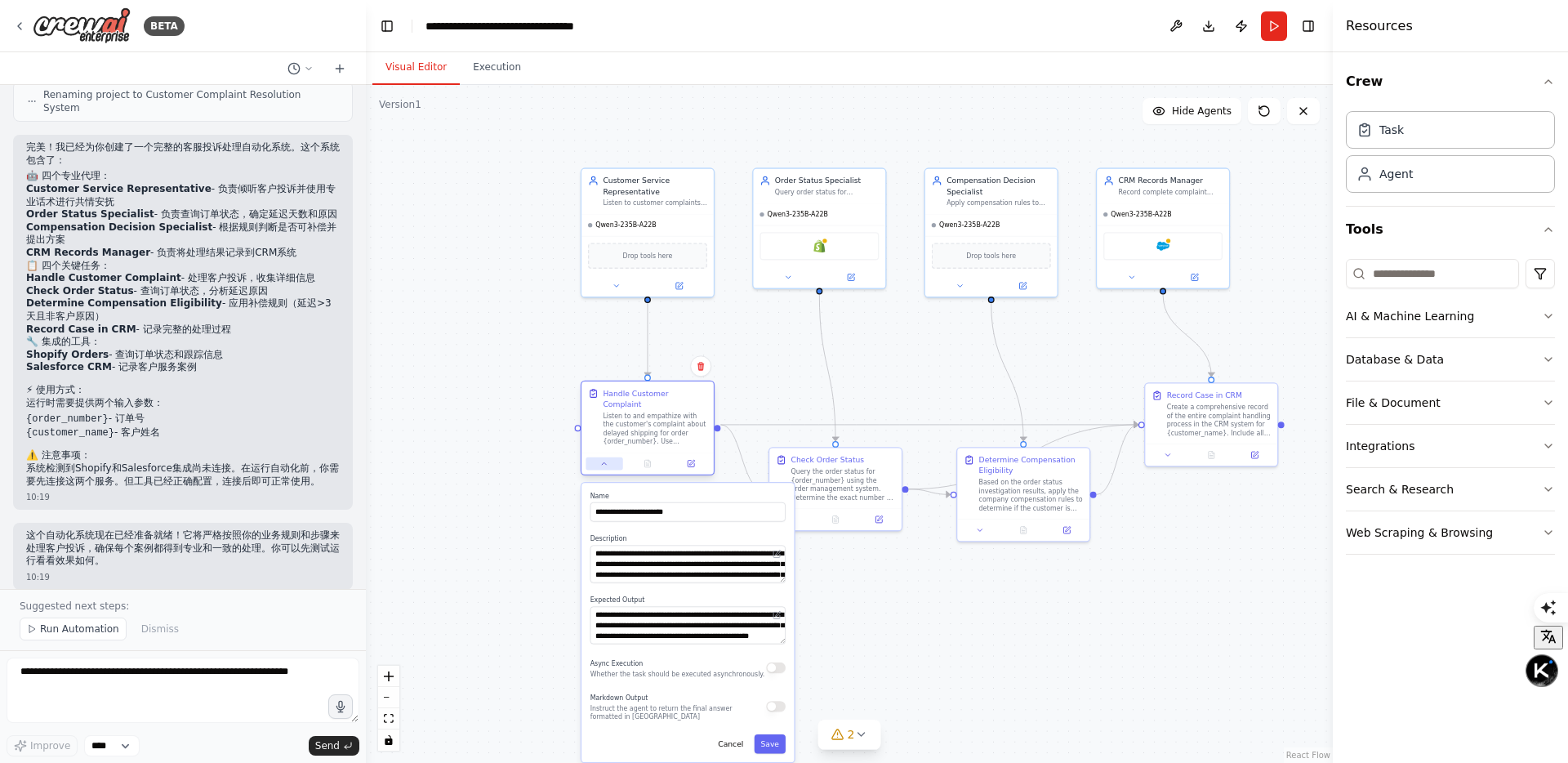
click at [607, 459] on icon at bounding box center [605, 463] width 9 height 9
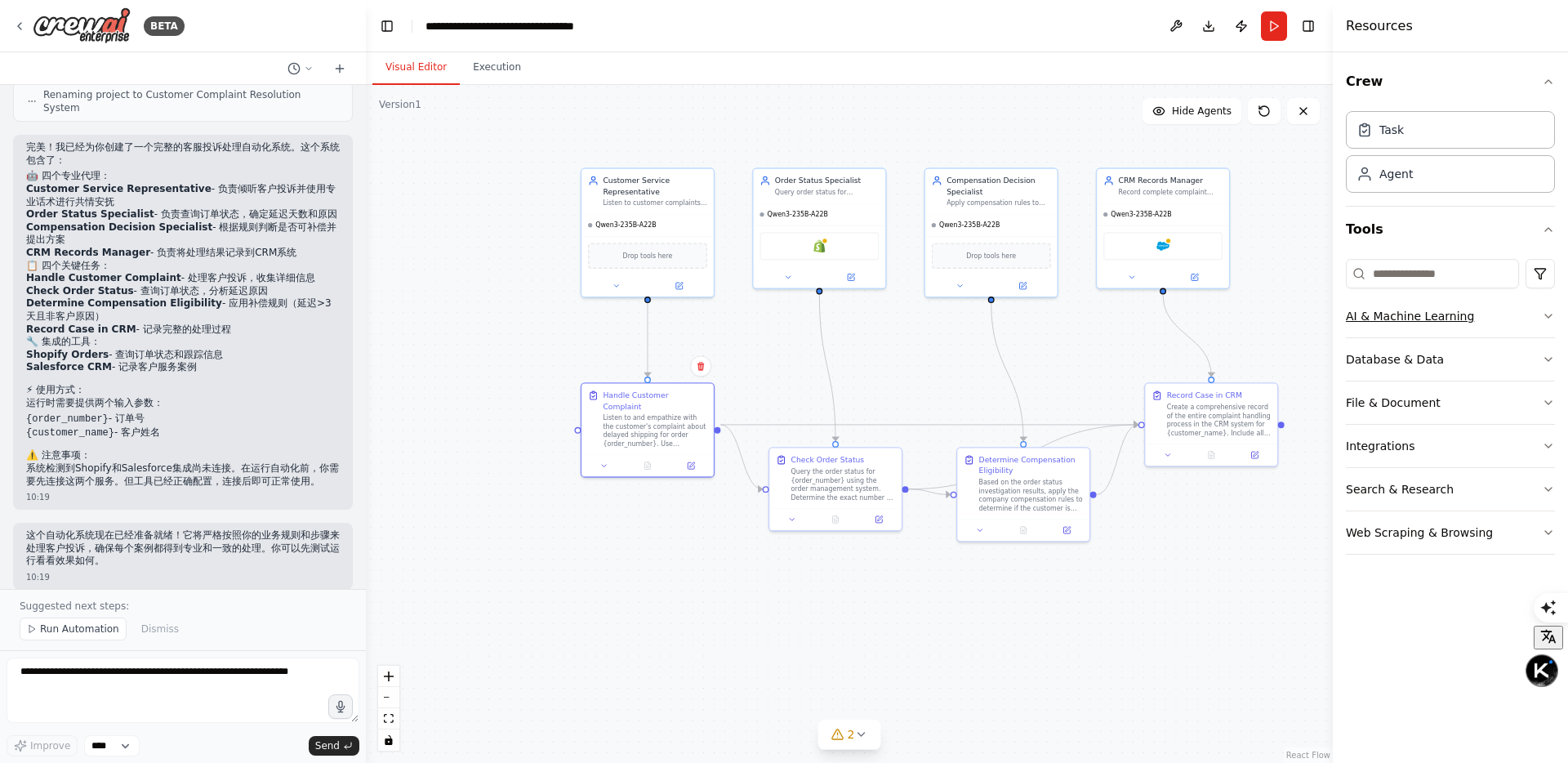
click at [1378, 306] on button "AI & Machine Learning" at bounding box center [1450, 316] width 209 height 42
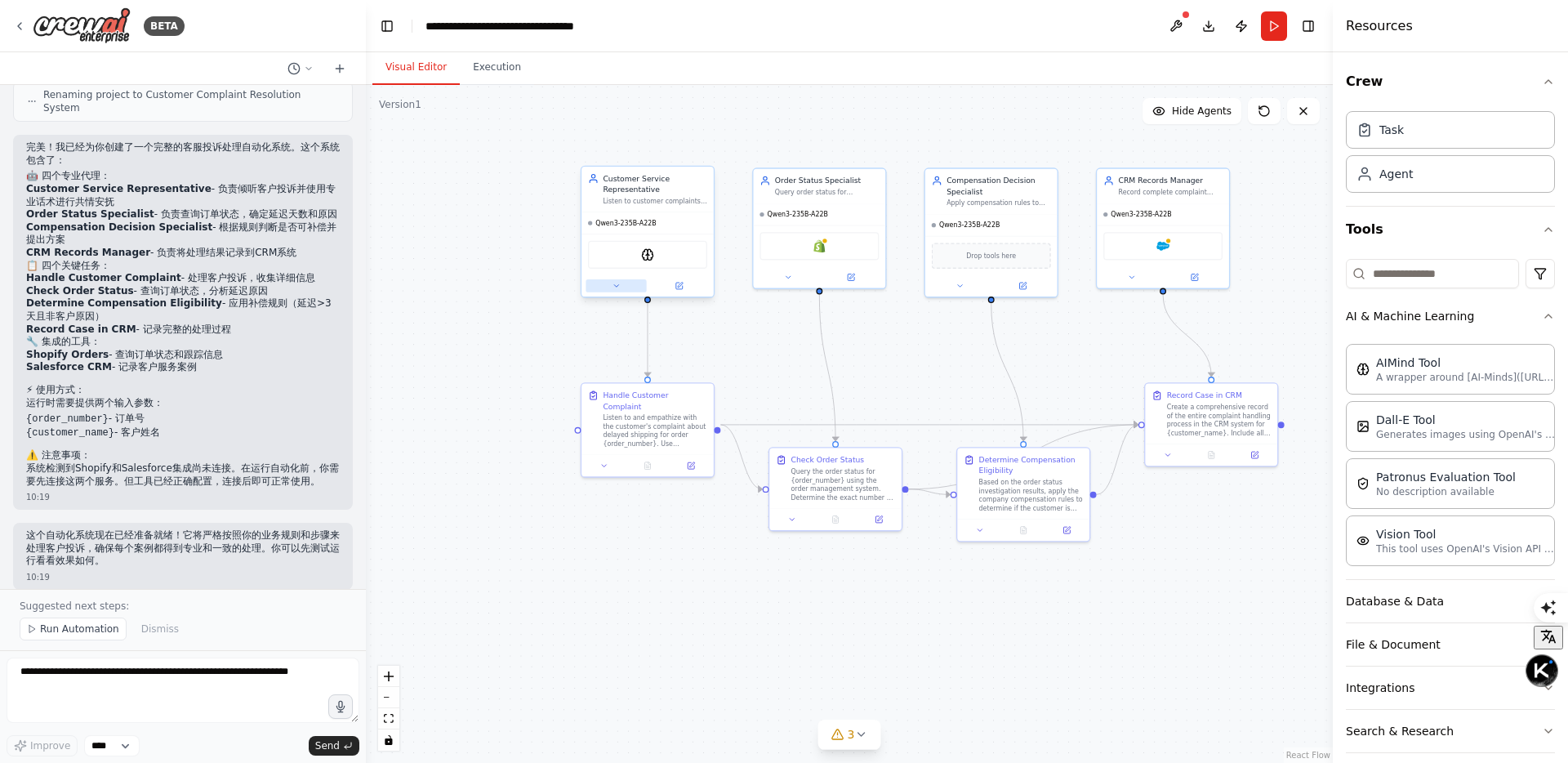
click at [616, 285] on icon at bounding box center [616, 286] width 4 height 3
click at [615, 285] on icon at bounding box center [616, 286] width 4 height 3
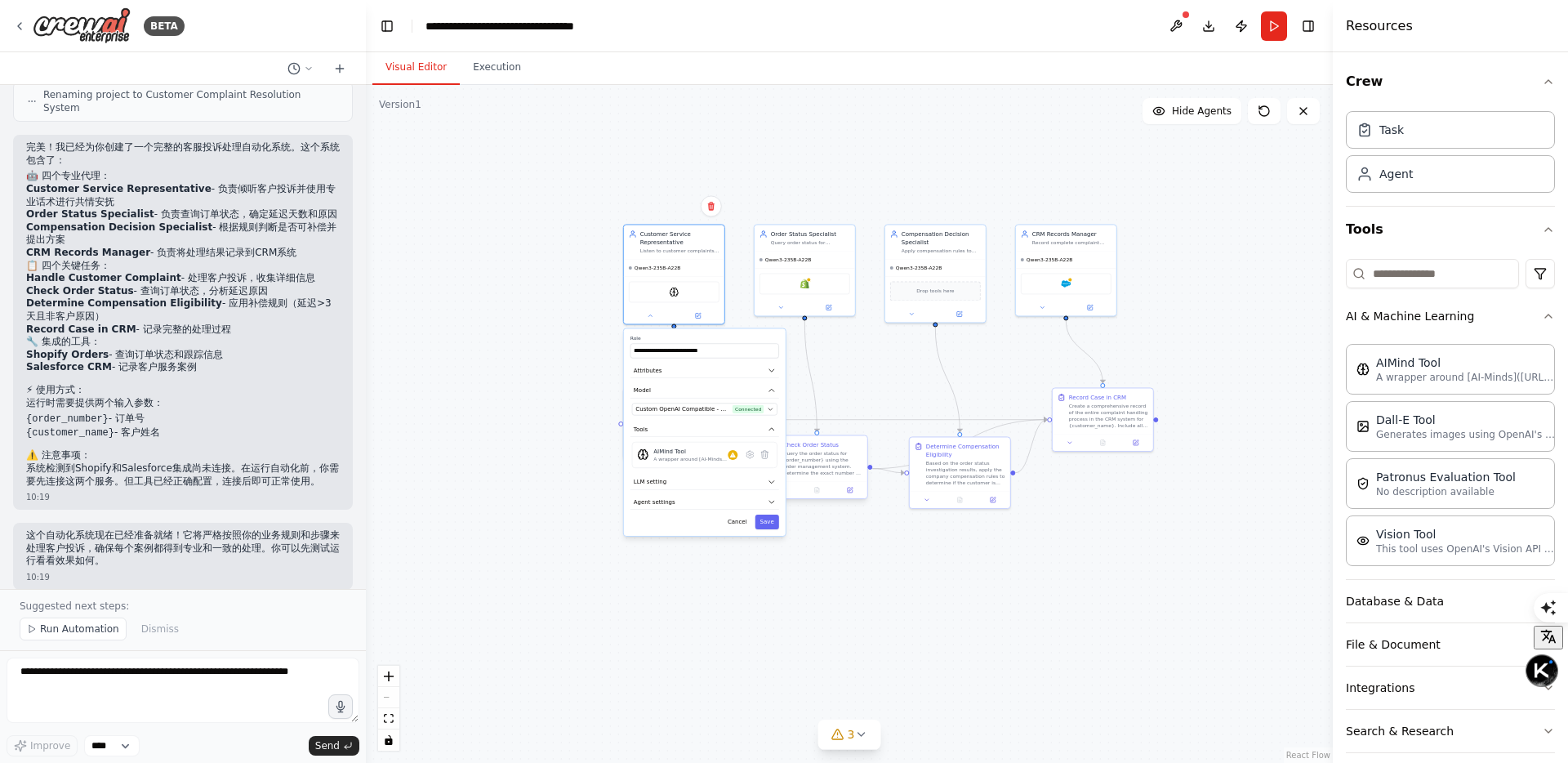
click at [848, 460] on div "Query the order status for {order_number} using the order management system. De…" at bounding box center [823, 463] width 79 height 26
click at [786, 491] on icon at bounding box center [784, 490] width 7 height 7
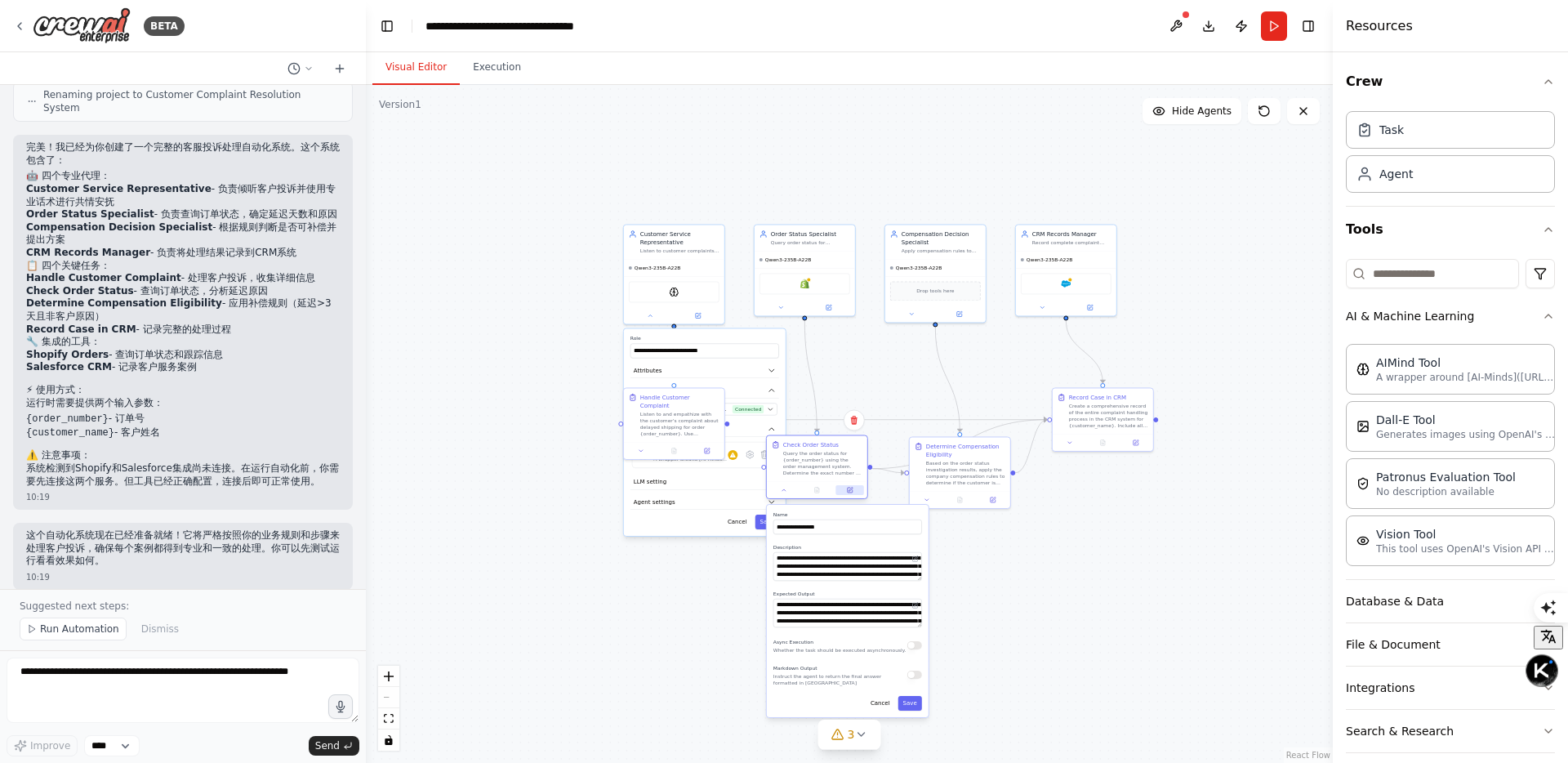
click at [851, 488] on icon at bounding box center [850, 490] width 4 height 4
click at [697, 317] on icon at bounding box center [698, 313] width 5 height 5
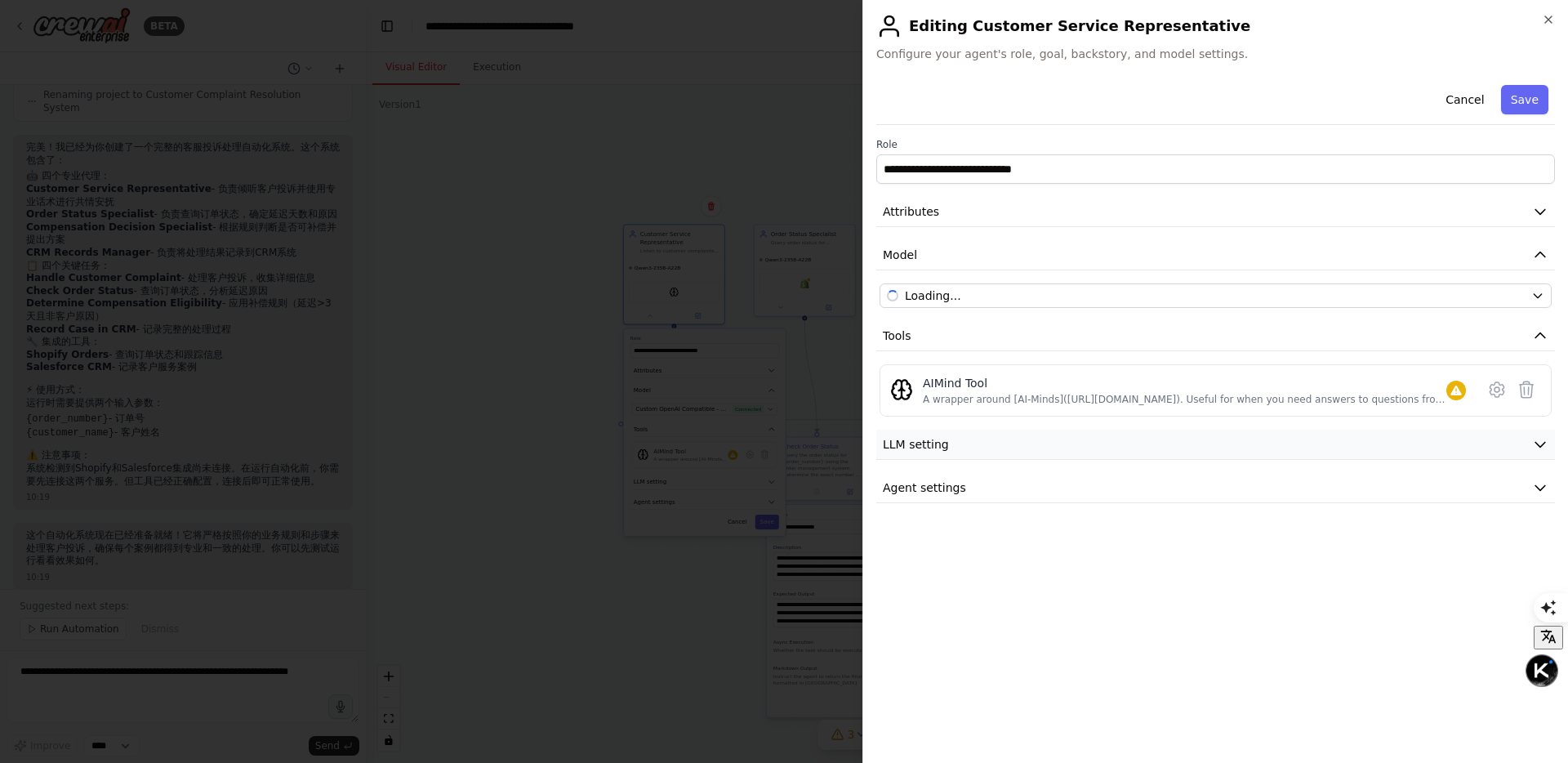
click at [1291, 446] on button "LLM setting" at bounding box center [1215, 445] width 679 height 30
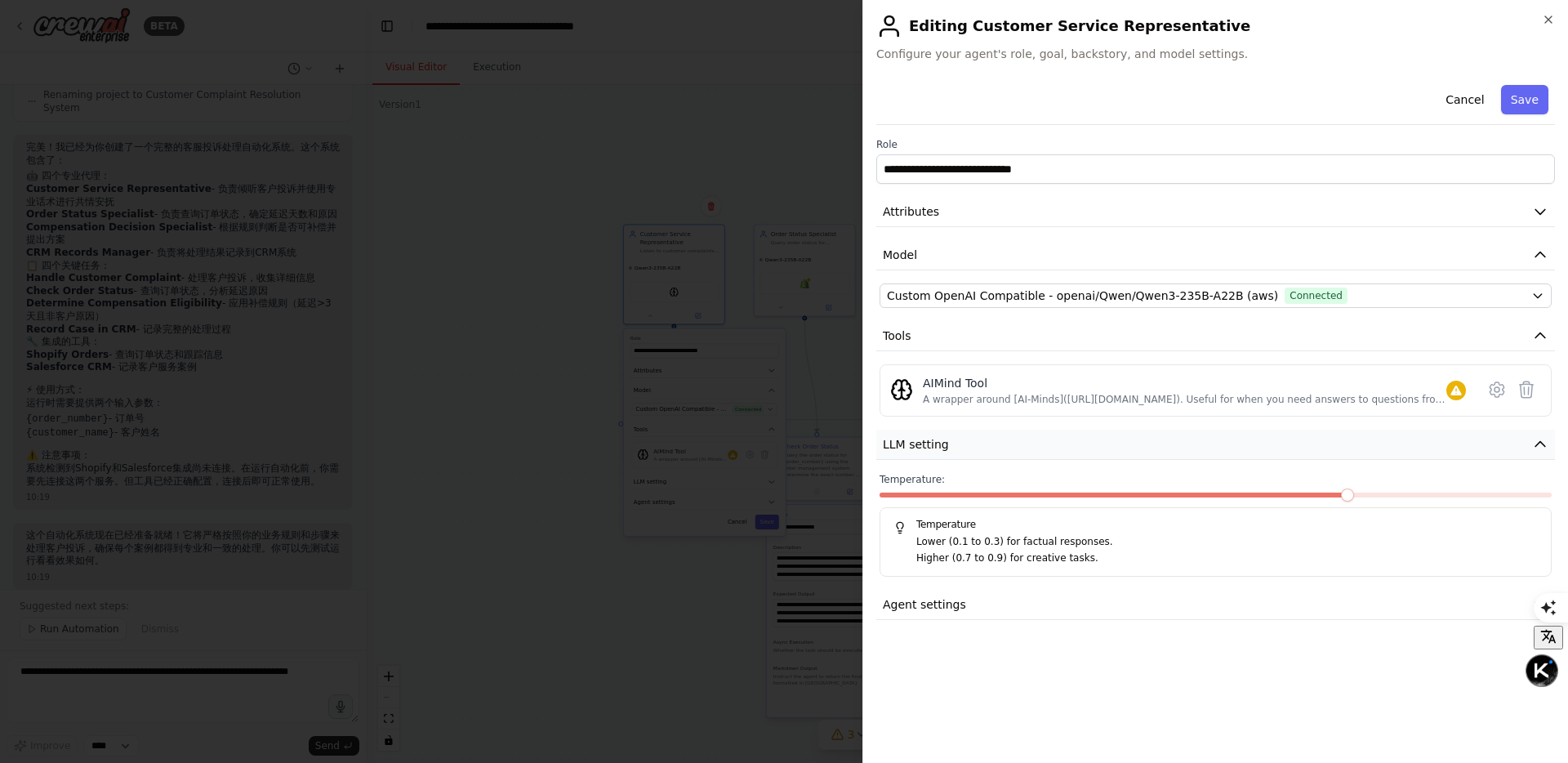
click at [1291, 446] on button "LLM setting" at bounding box center [1215, 445] width 679 height 30
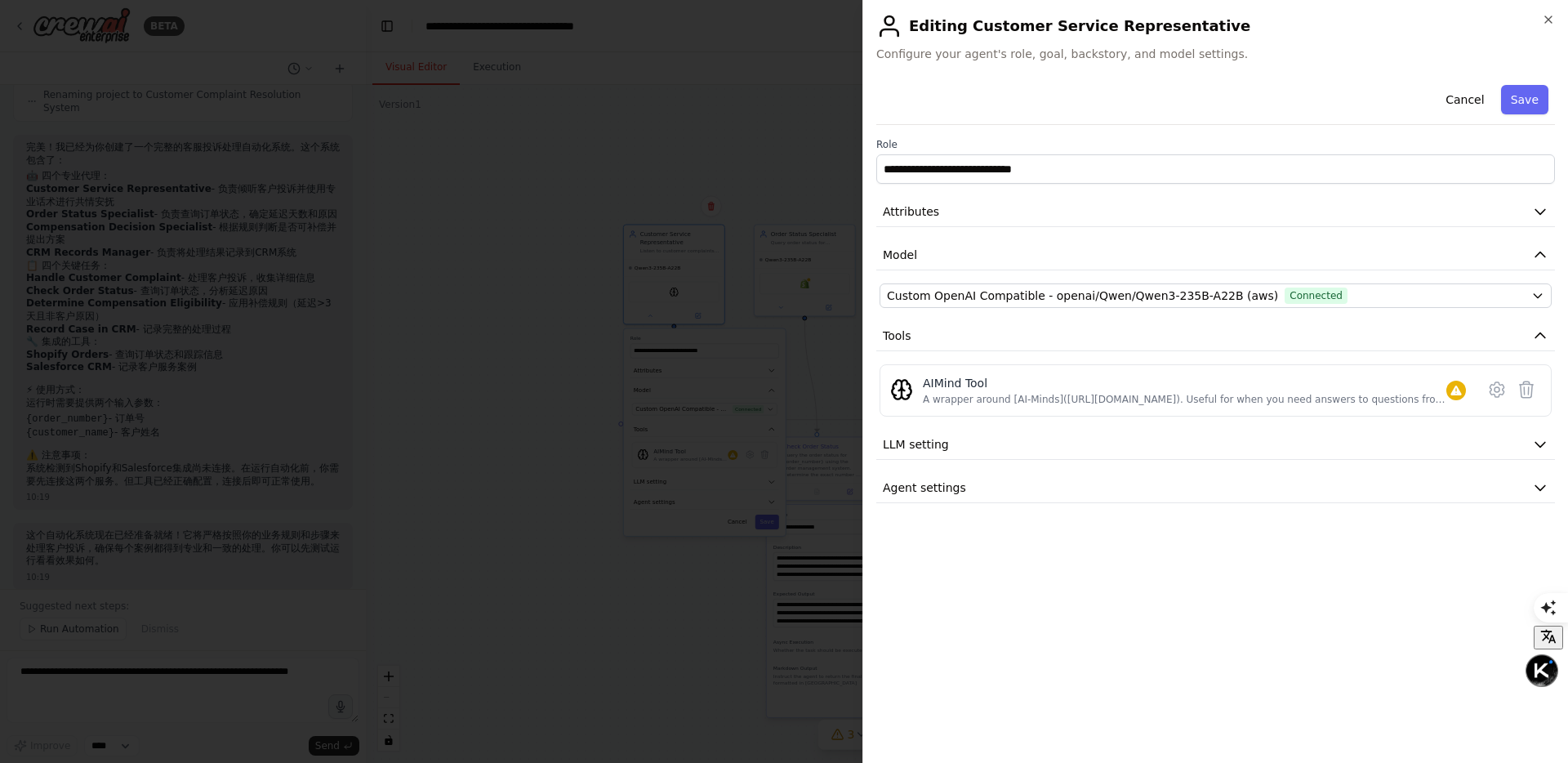
click at [1293, 507] on div "**********" at bounding box center [1215, 414] width 679 height 672
click at [1294, 484] on button "Agent settings" at bounding box center [1215, 488] width 679 height 30
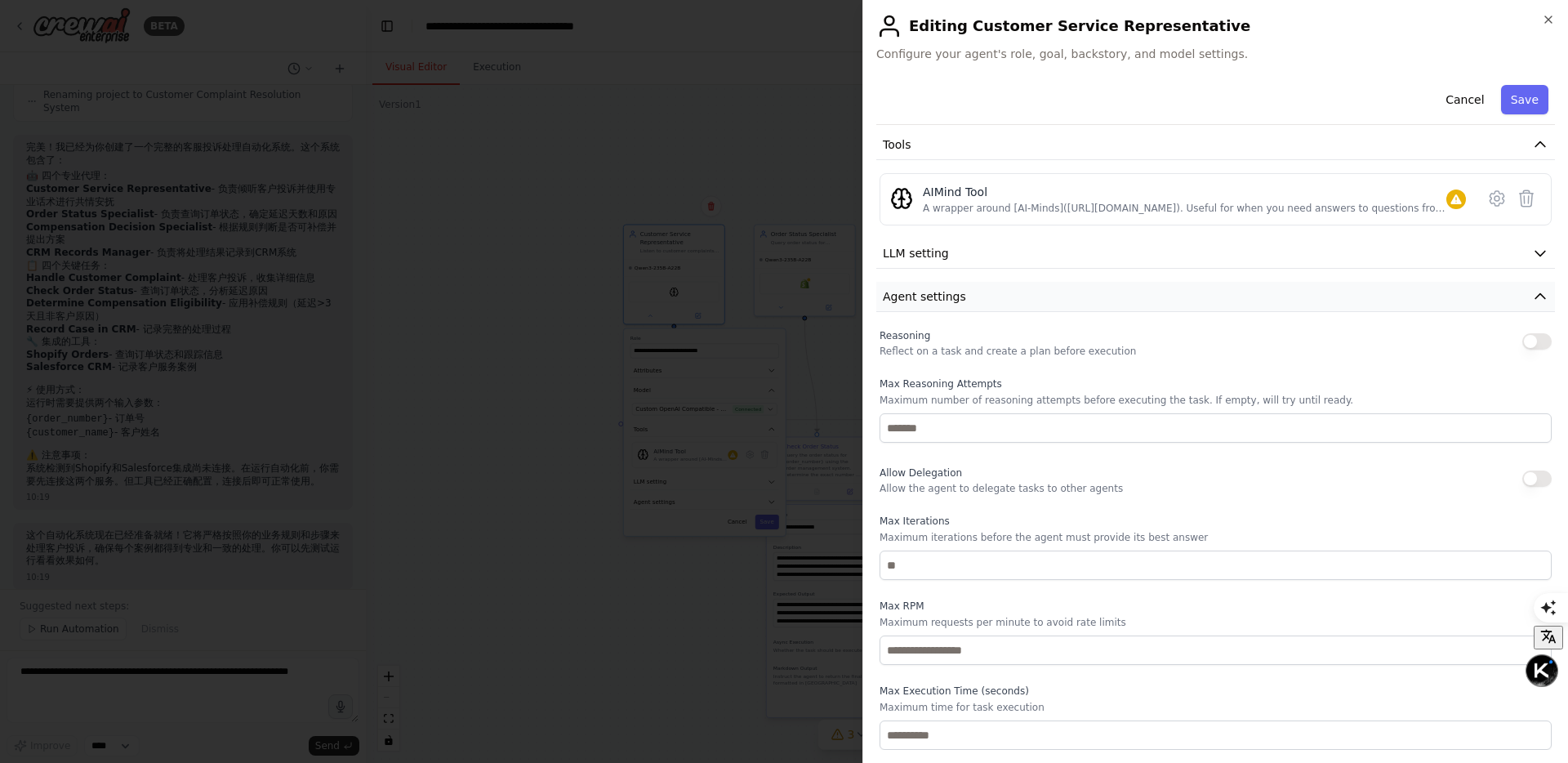
scroll to position [0, 0]
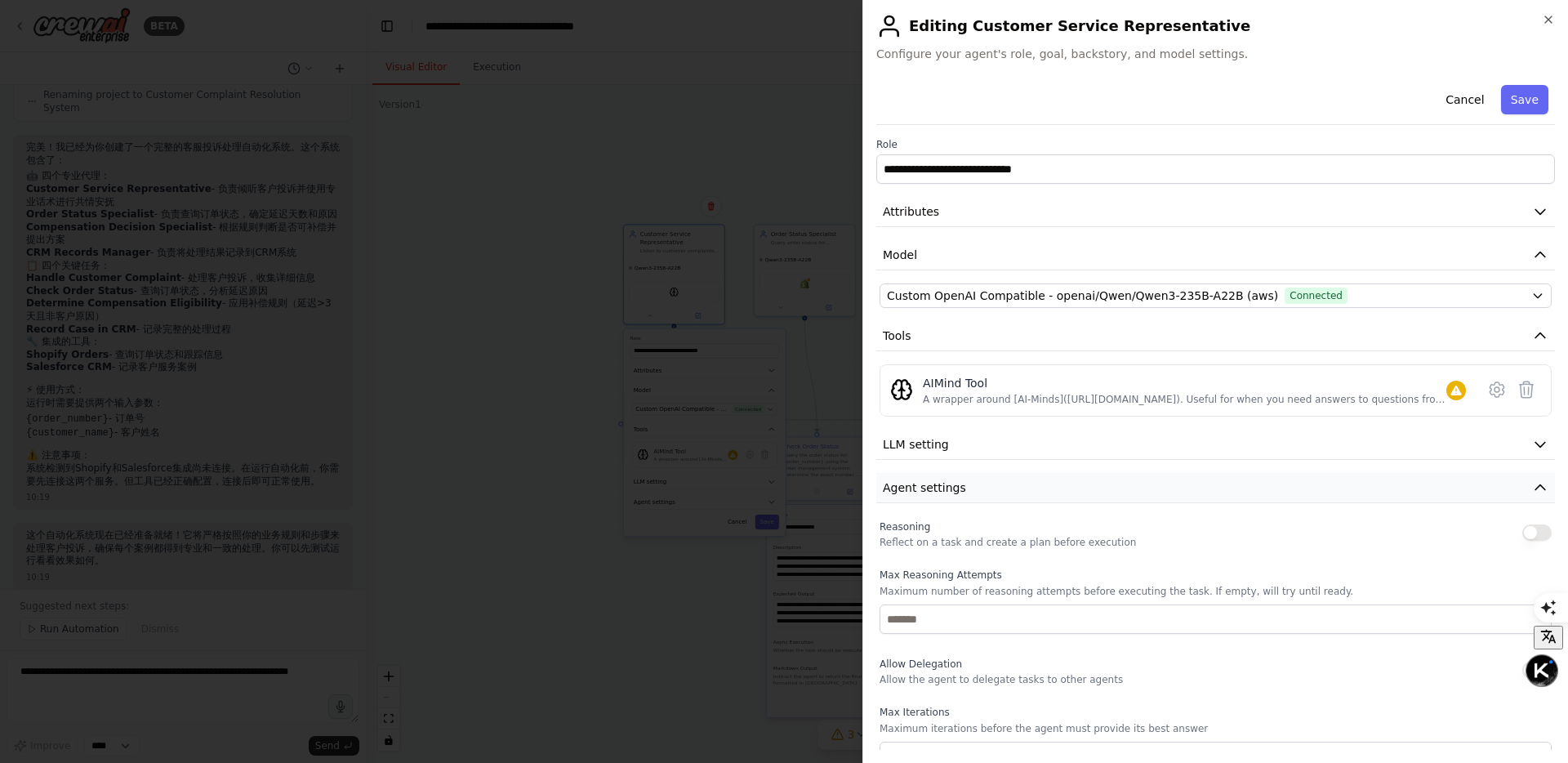
click at [1269, 484] on button "Agent settings" at bounding box center [1215, 488] width 679 height 30
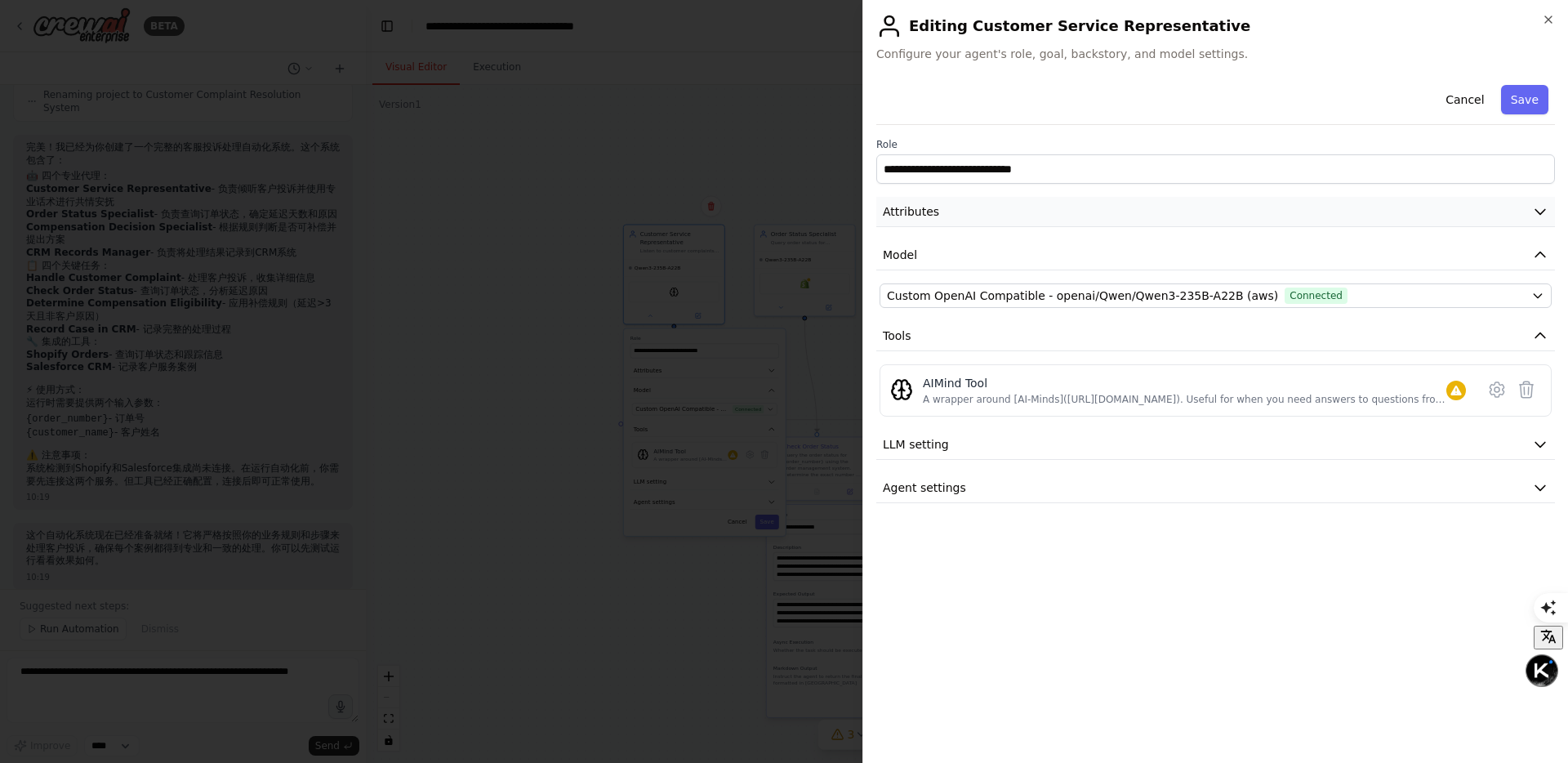
click at [948, 212] on button "Attributes" at bounding box center [1215, 212] width 679 height 30
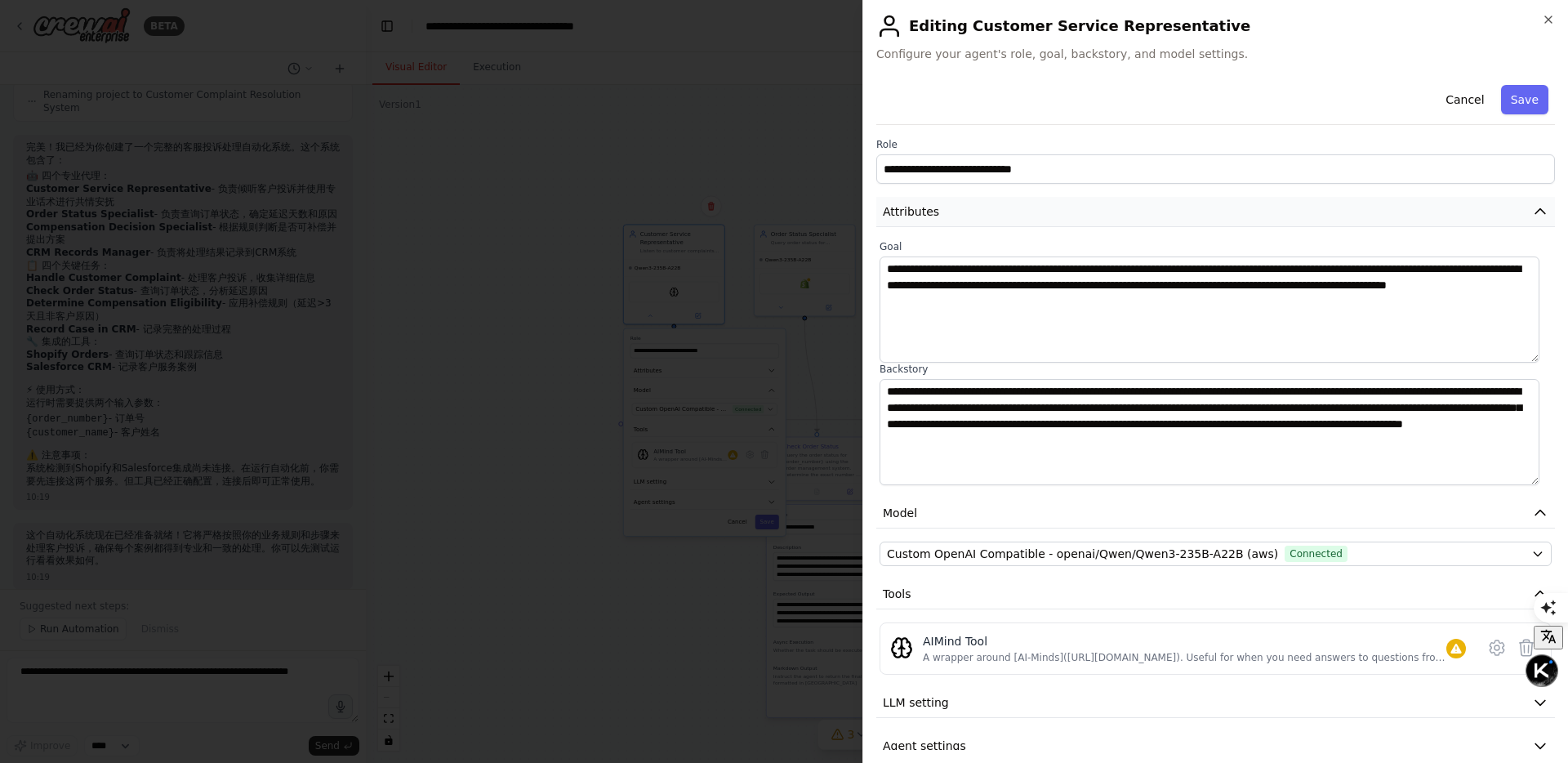
click at [948, 212] on button "Attributes" at bounding box center [1215, 212] width 679 height 30
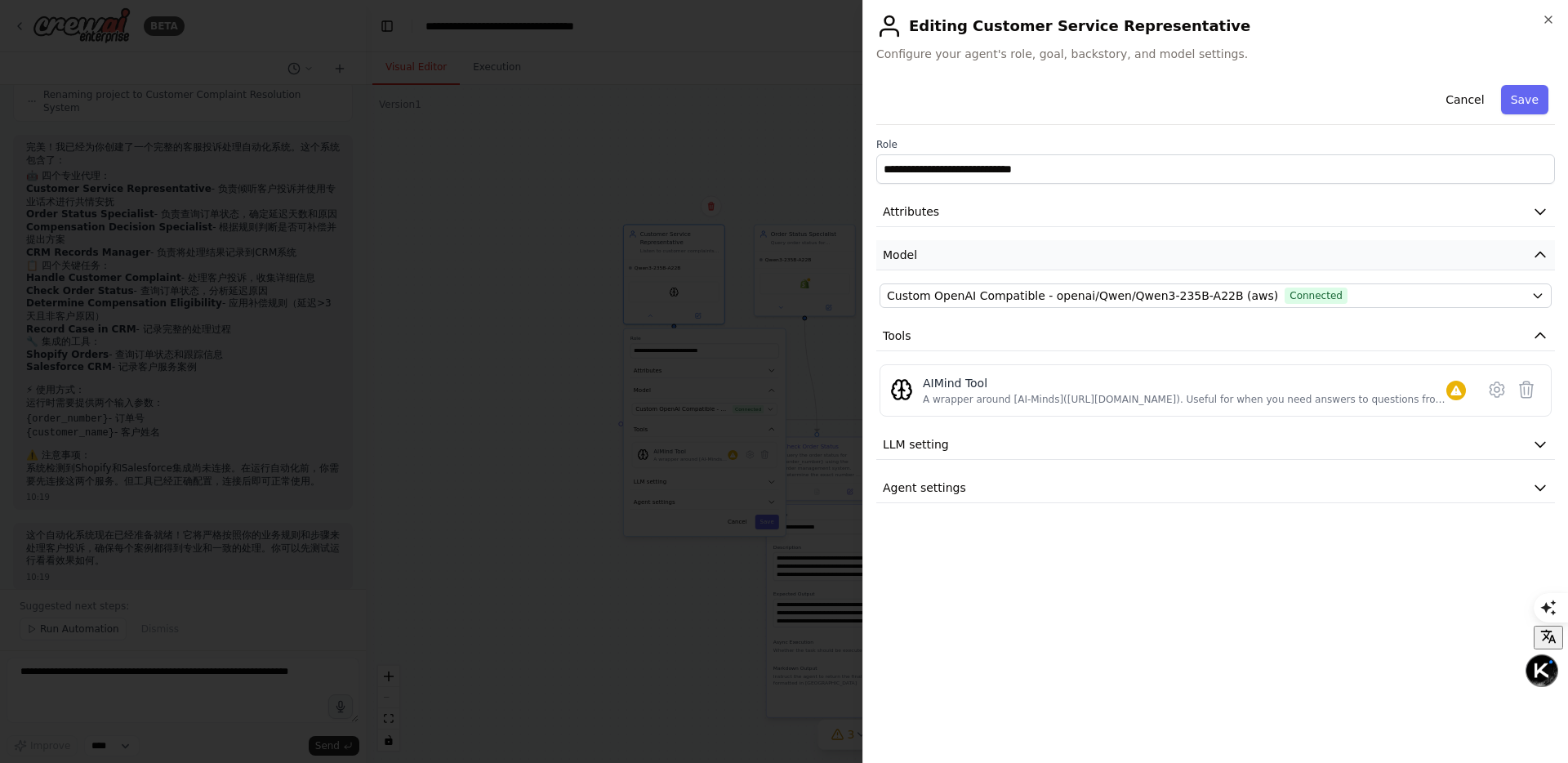
click at [946, 254] on button "Model" at bounding box center [1215, 255] width 679 height 30
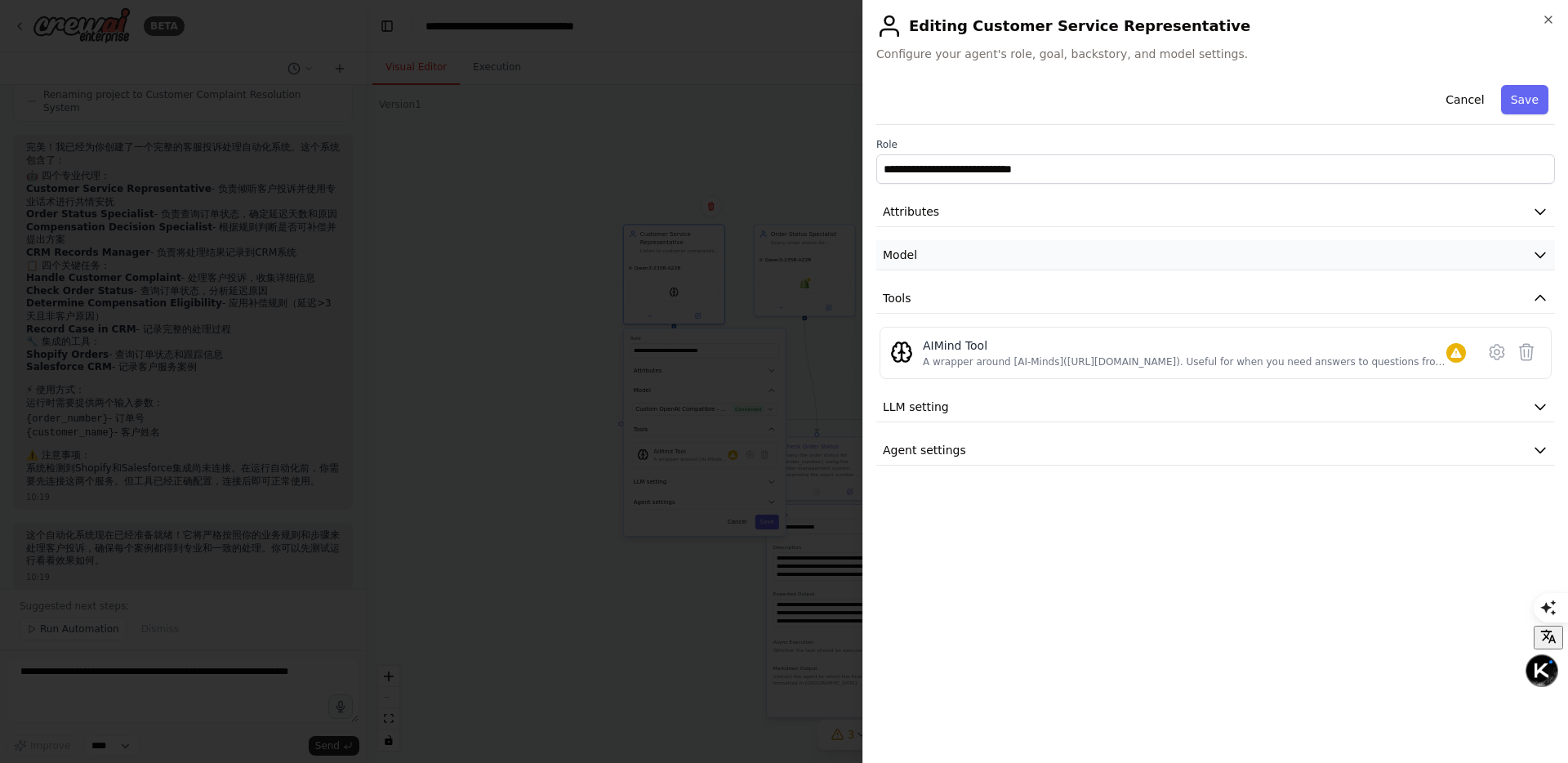
click at [946, 254] on button "Model" at bounding box center [1215, 255] width 679 height 30
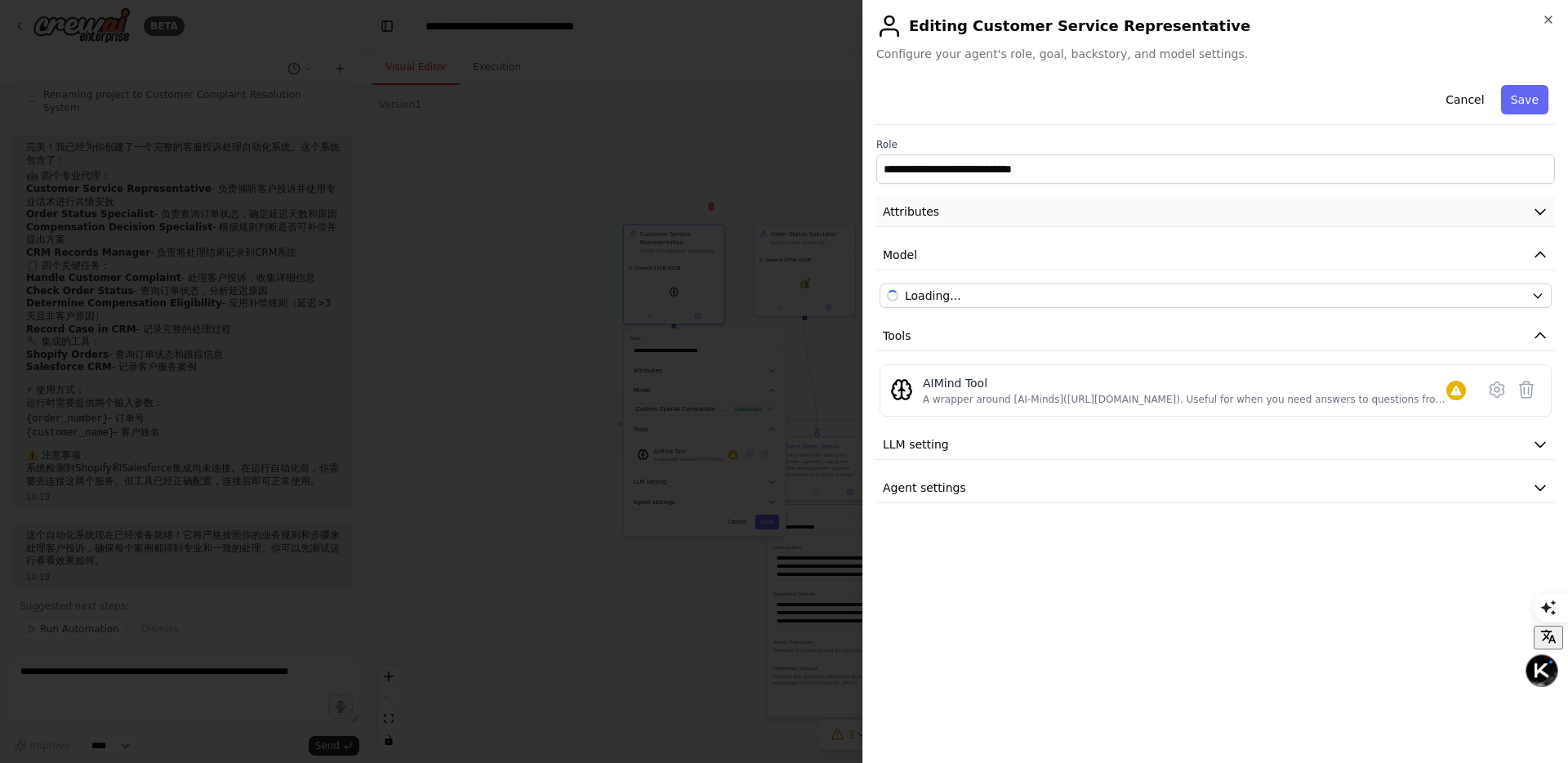
click at [944, 207] on button "Attributes" at bounding box center [1215, 212] width 679 height 30
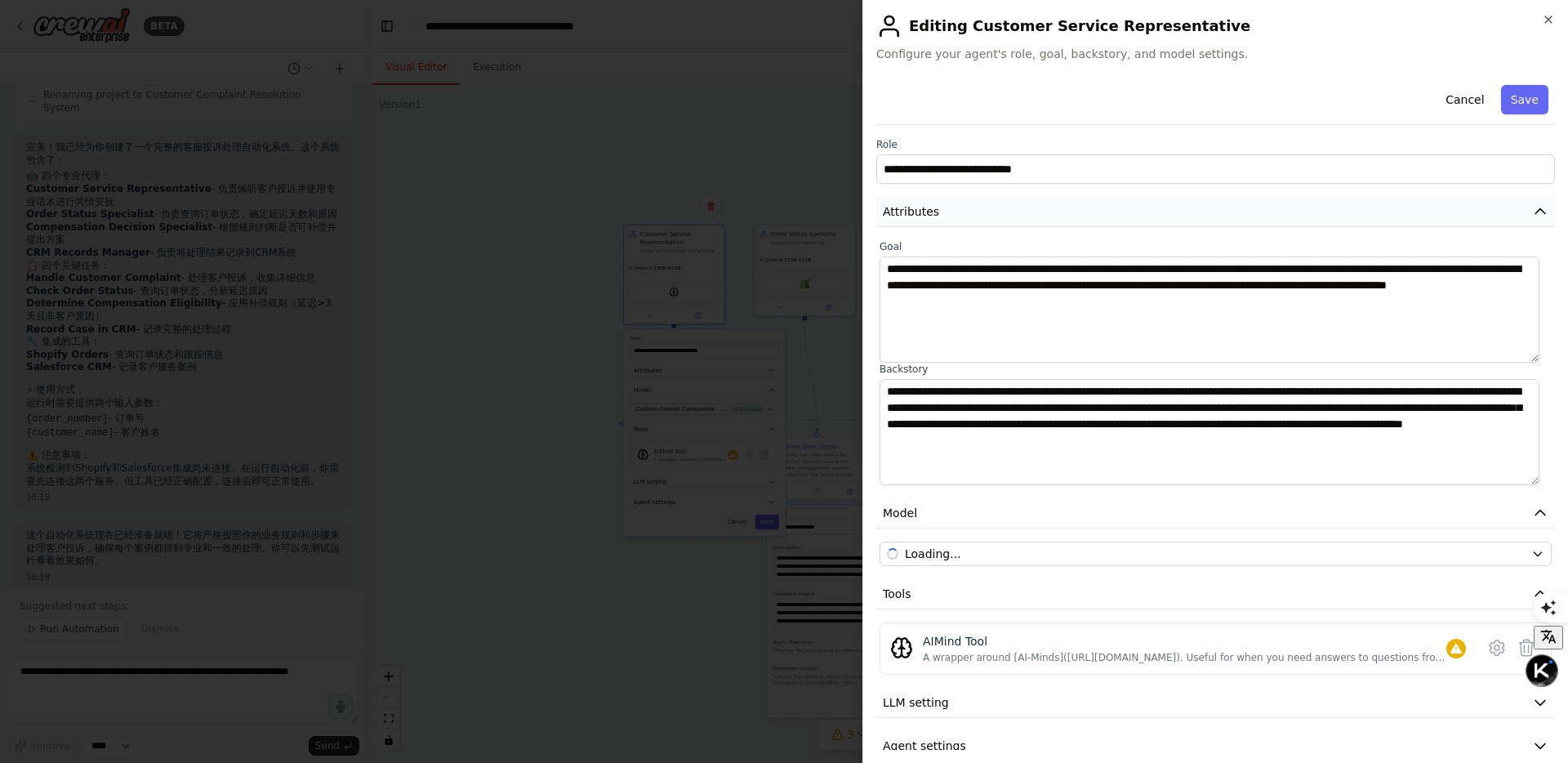
click at [944, 207] on button "Attributes" at bounding box center [1215, 212] width 679 height 30
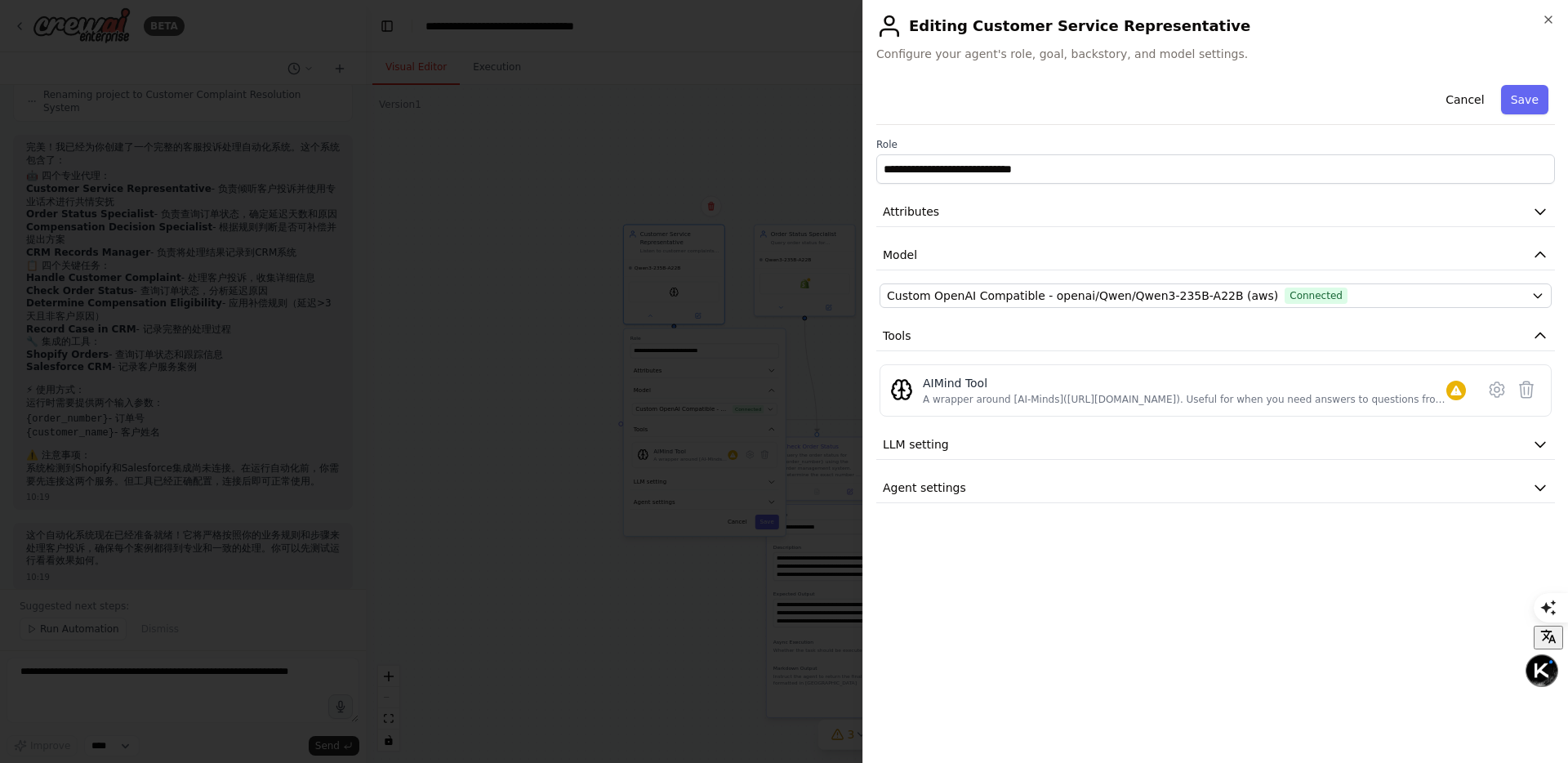
click at [695, 287] on div at bounding box center [784, 382] width 1568 height 763
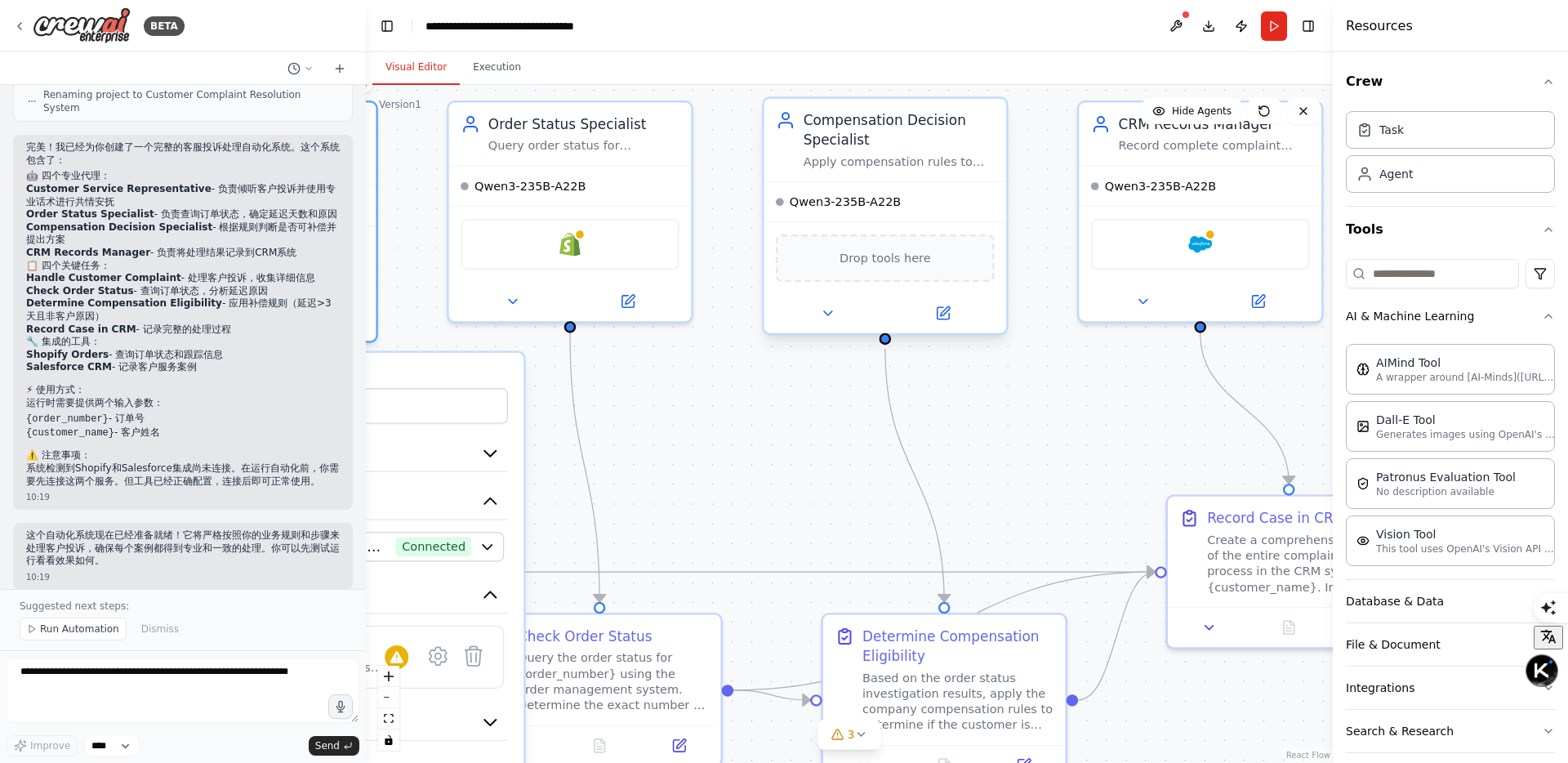
click at [921, 282] on div "Drop tools here" at bounding box center [886, 257] width 243 height 72
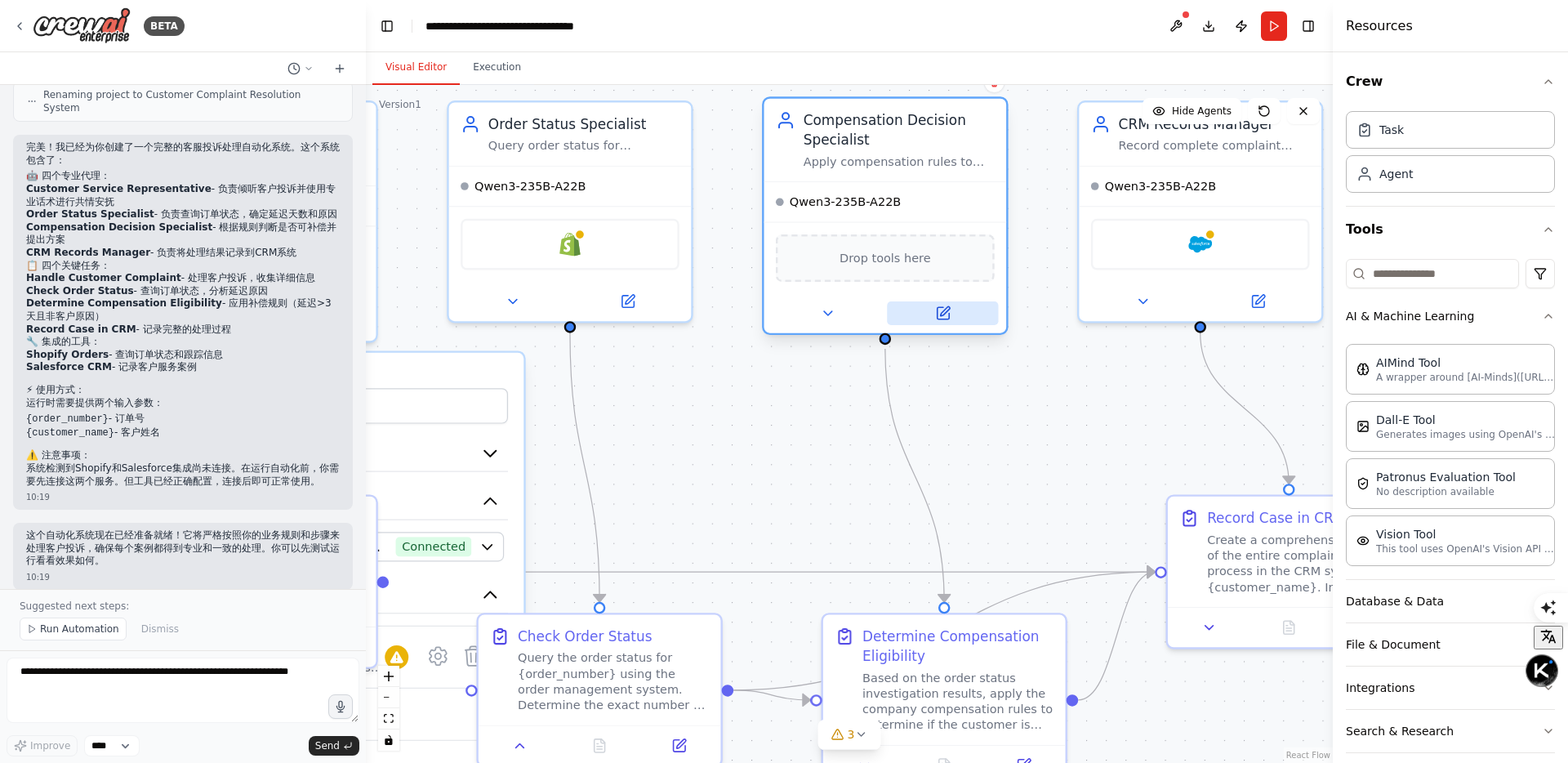
click at [946, 322] on button at bounding box center [943, 313] width 111 height 24
click at [949, 310] on icon at bounding box center [943, 313] width 15 height 15
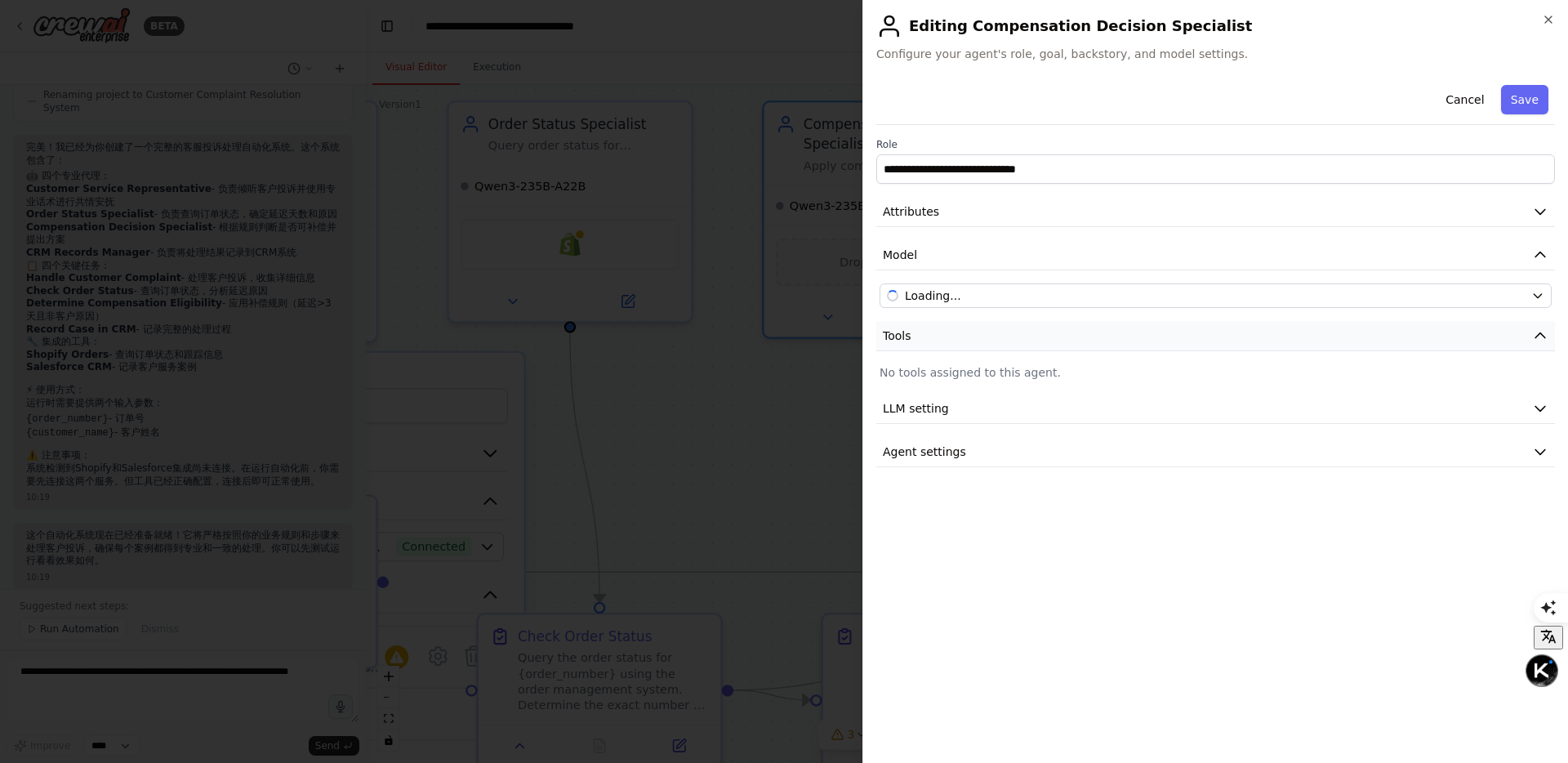
click at [1502, 335] on button "Tools" at bounding box center [1215, 336] width 679 height 30
click at [1366, 378] on p "No tools assigned to this agent." at bounding box center [1216, 372] width 672 height 16
click at [1417, 333] on button "Tools" at bounding box center [1215, 336] width 679 height 30
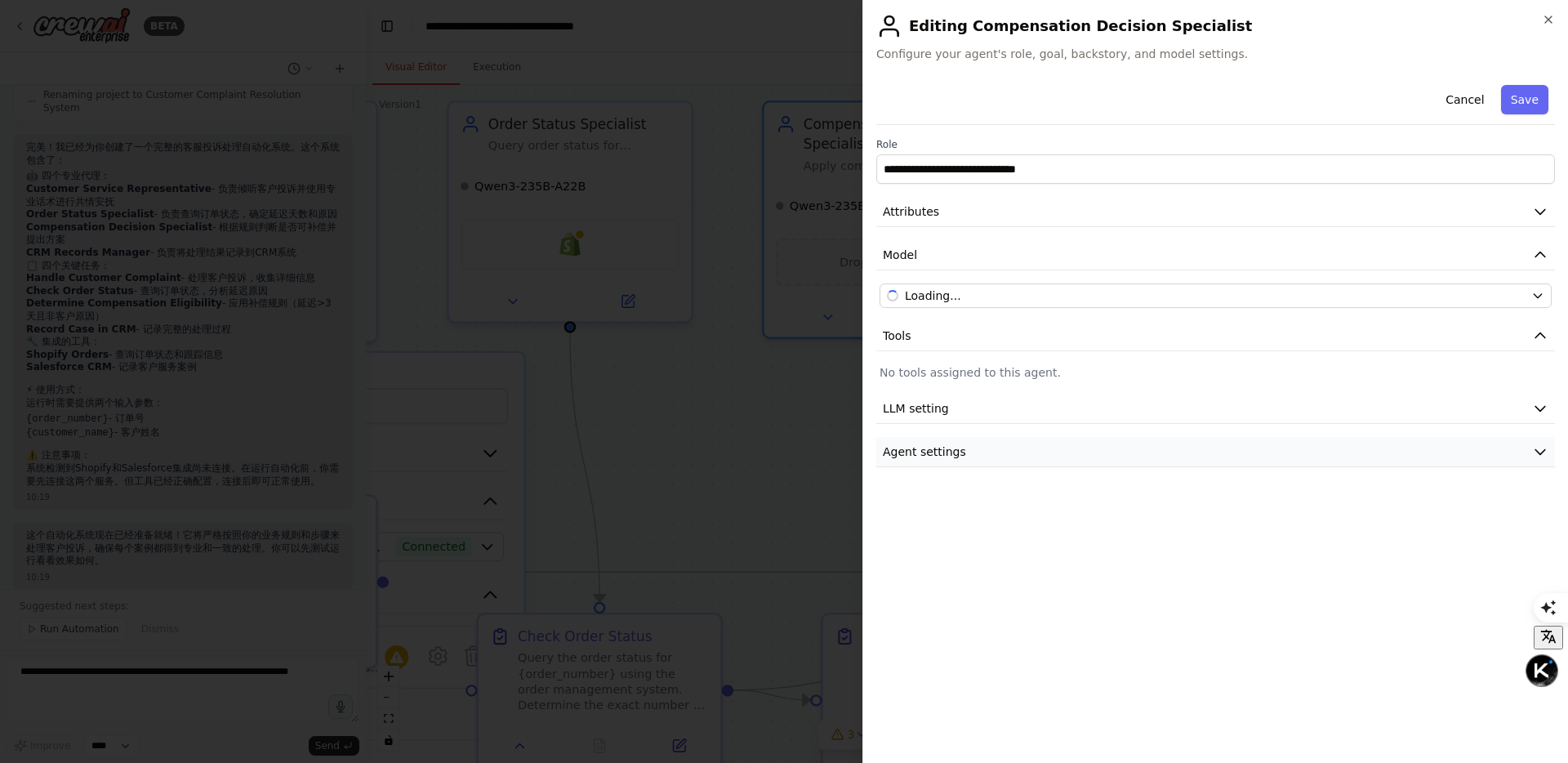
click at [1345, 437] on button "Agent settings" at bounding box center [1215, 452] width 679 height 30
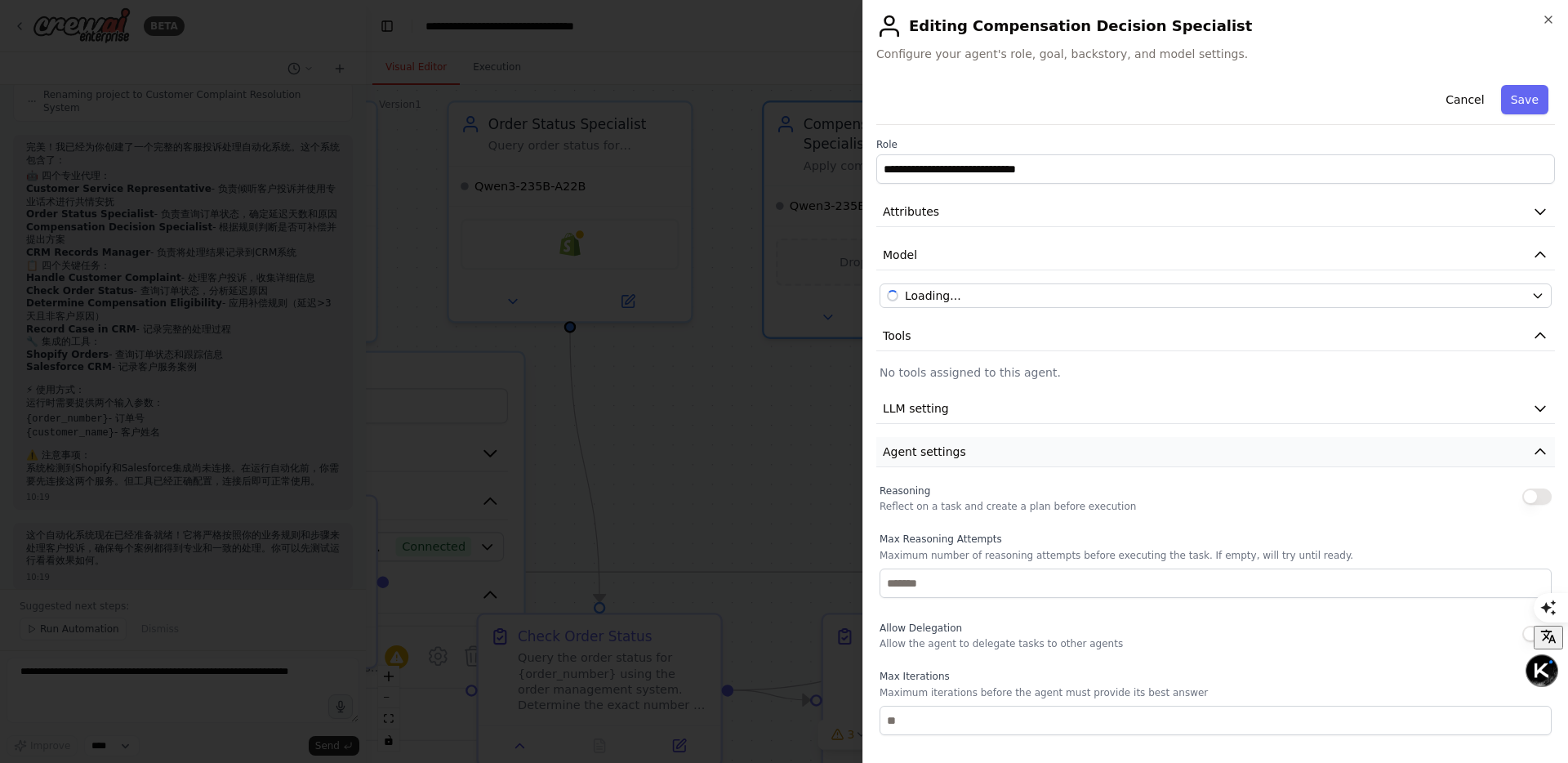
click at [1343, 442] on button "Agent settings" at bounding box center [1215, 452] width 679 height 30
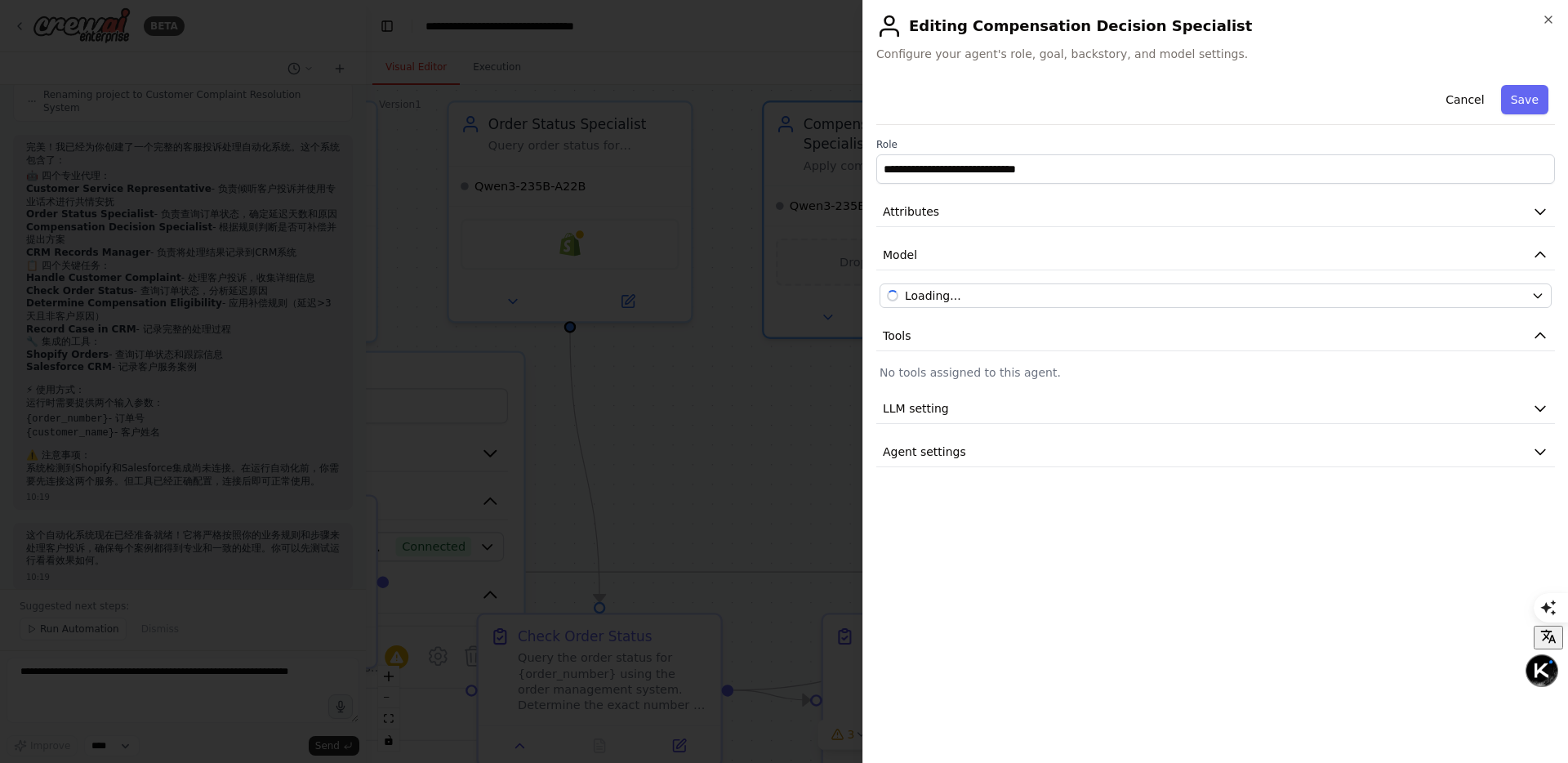
click at [573, 294] on div at bounding box center [784, 382] width 1568 height 763
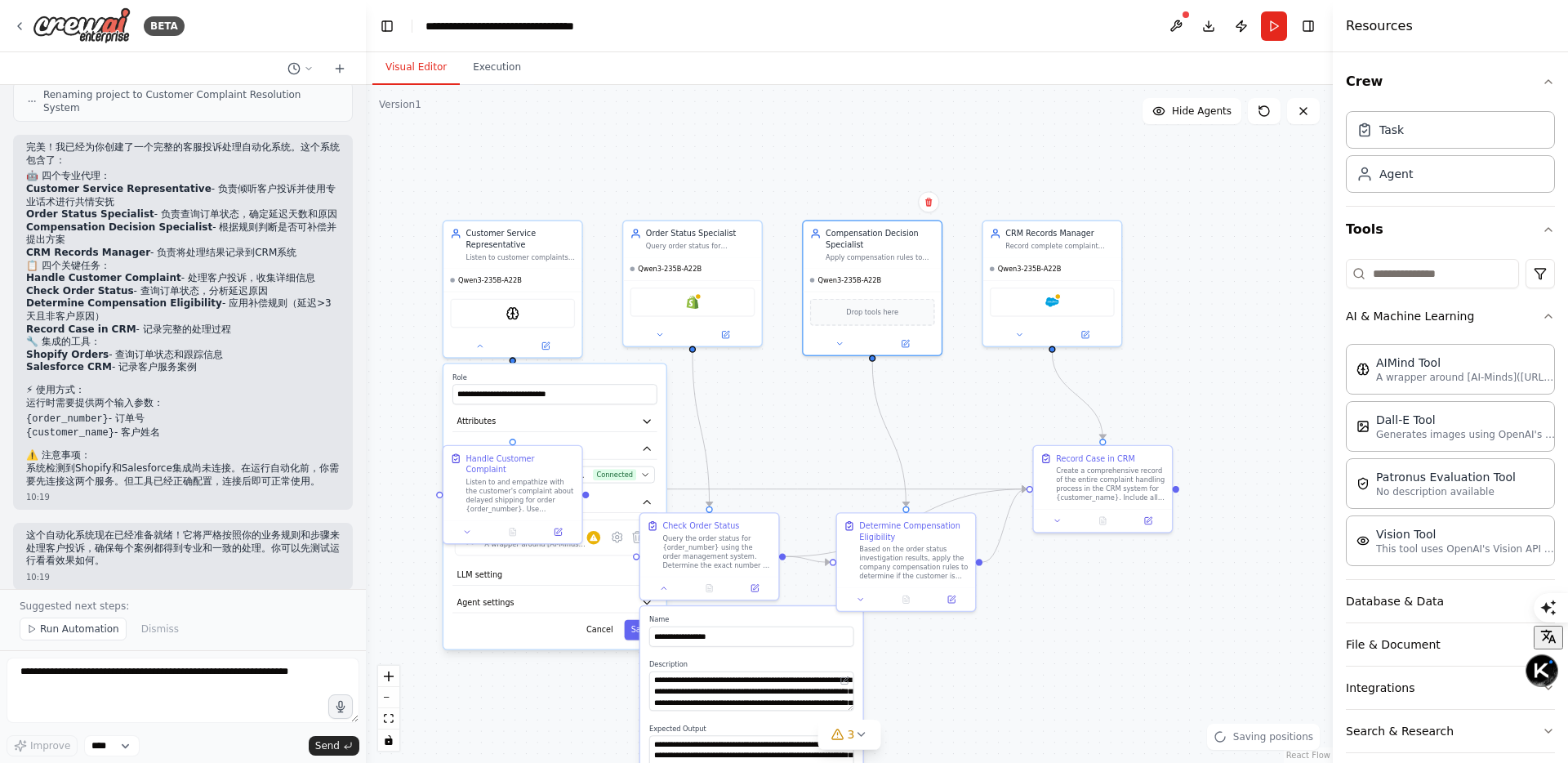
drag, startPoint x: 538, startPoint y: 302, endPoint x: 603, endPoint y: 302, distance: 65.0
click at [615, 535] on icon at bounding box center [617, 536] width 9 height 9
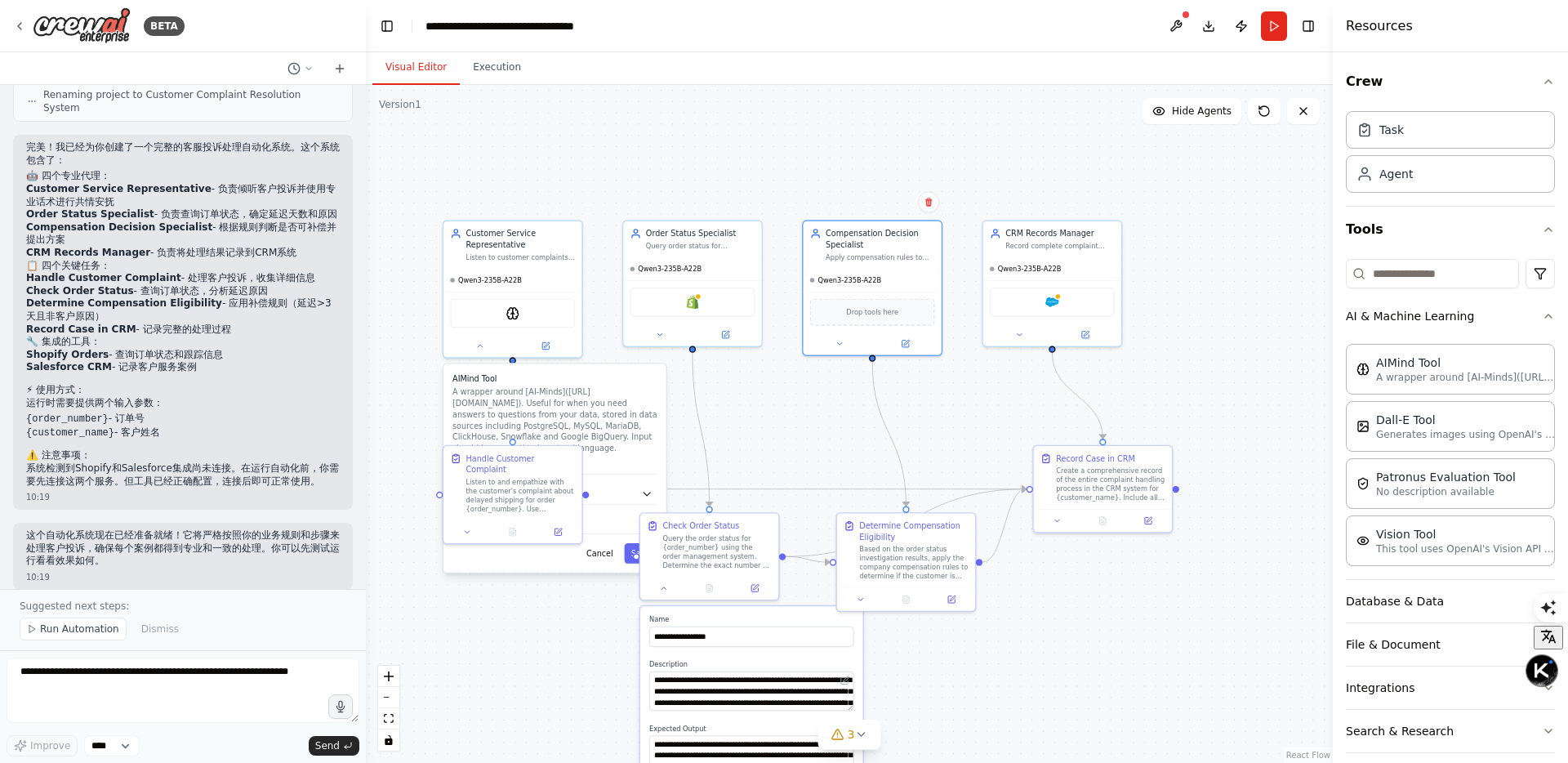
click at [772, 419] on div ".deletable-edge-delete-btn { width: 20px; height: 20px; border: 0px solid #ffff…" at bounding box center [849, 424] width 967 height 678
click at [633, 470] on div "AIMind Tool A wrapper around [AI-Minds](https://mindsdb.com/minds). Useful for …" at bounding box center [554, 424] width 204 height 102
click at [638, 491] on button "Customize (Optional)" at bounding box center [554, 494] width 204 height 21
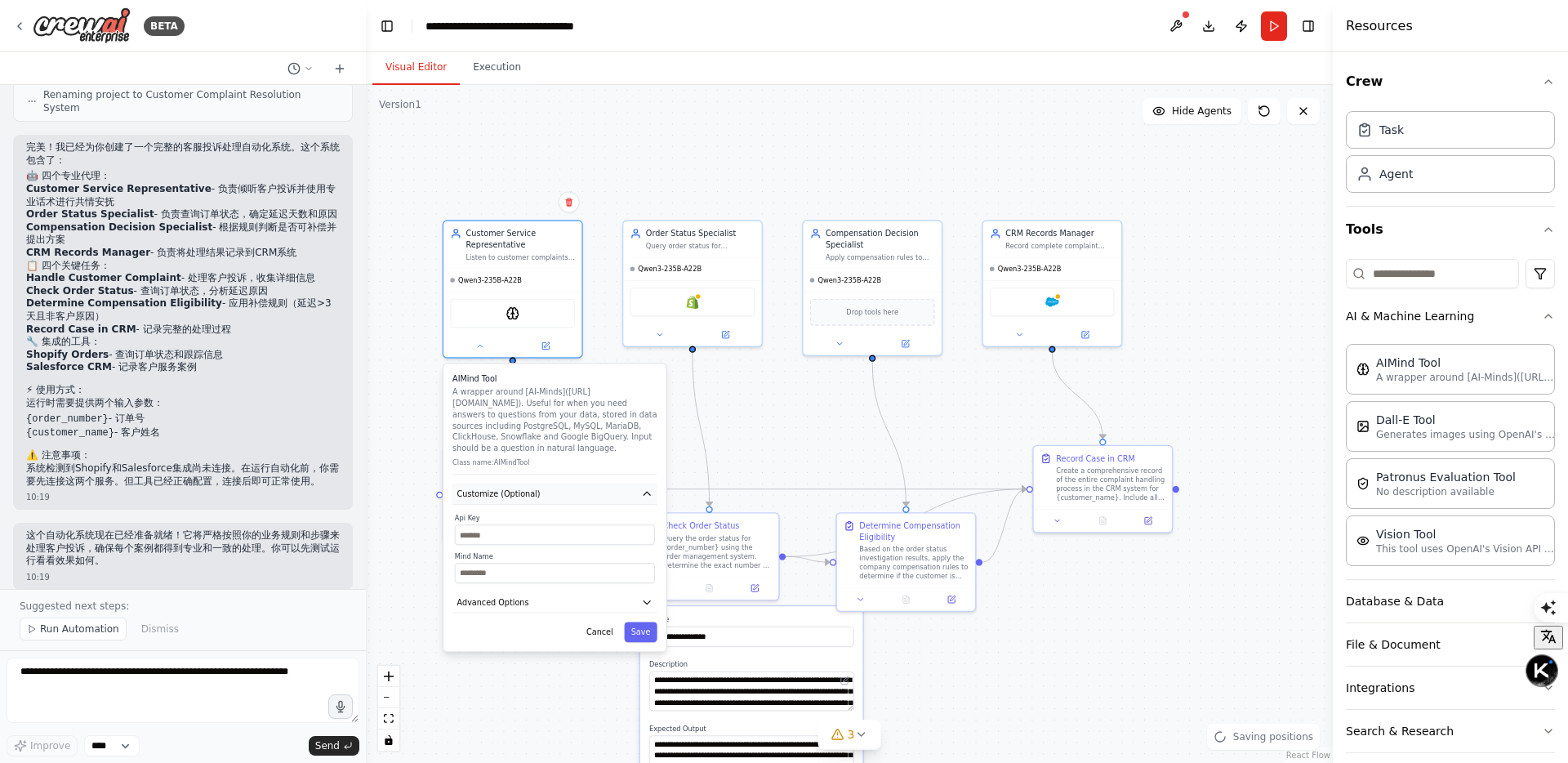
click at [638, 491] on button "Customize (Optional)" at bounding box center [554, 494] width 204 height 21
click at [623, 521] on button "Advanced Options" at bounding box center [554, 524] width 204 height 21
click at [625, 520] on button "Advanced Options" at bounding box center [554, 524] width 204 height 21
click at [629, 499] on button "Customize (Optional)" at bounding box center [554, 494] width 204 height 21
click at [481, 340] on icon at bounding box center [480, 344] width 9 height 9
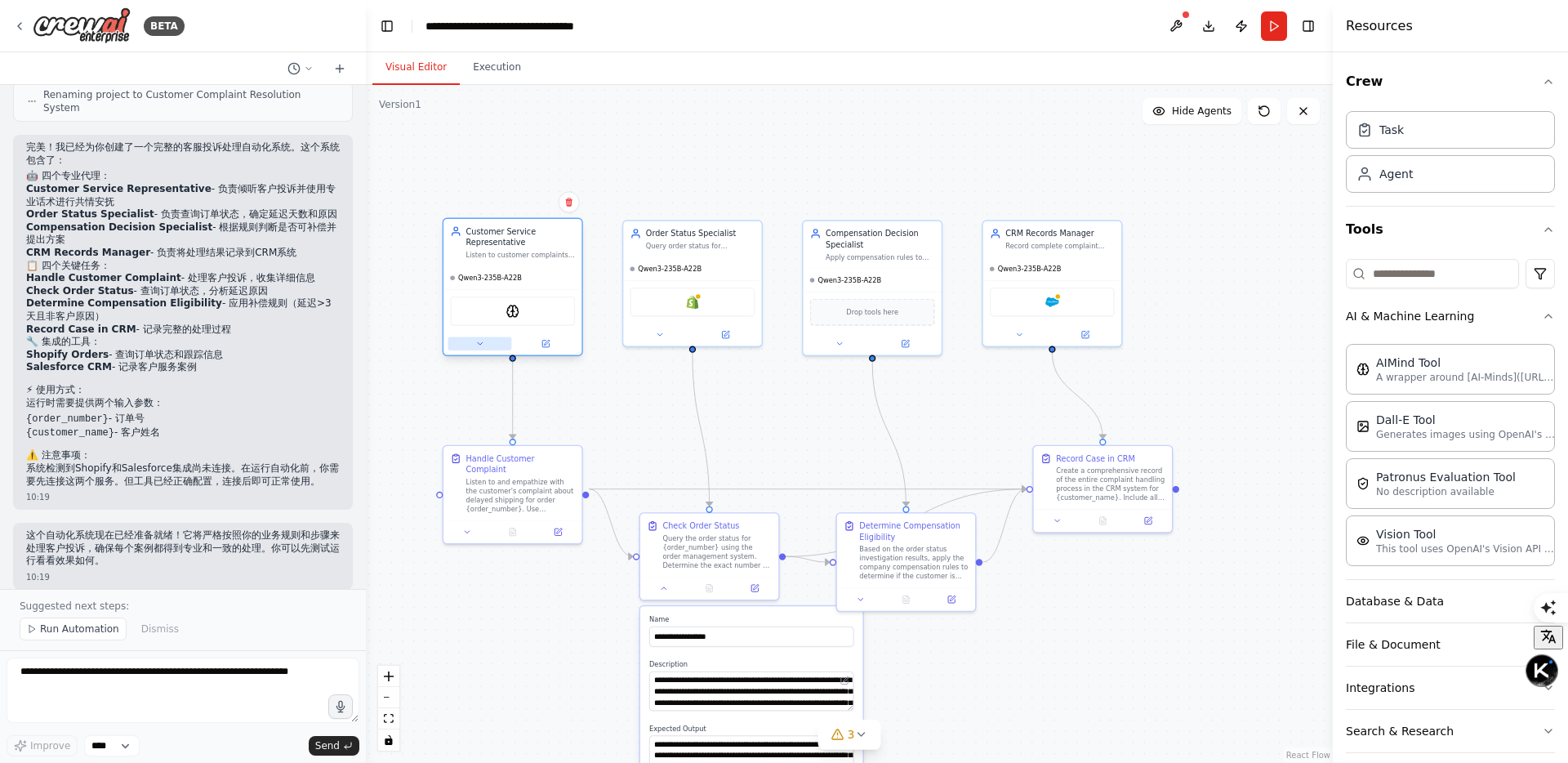
click at [481, 341] on icon at bounding box center [480, 344] width 9 height 9
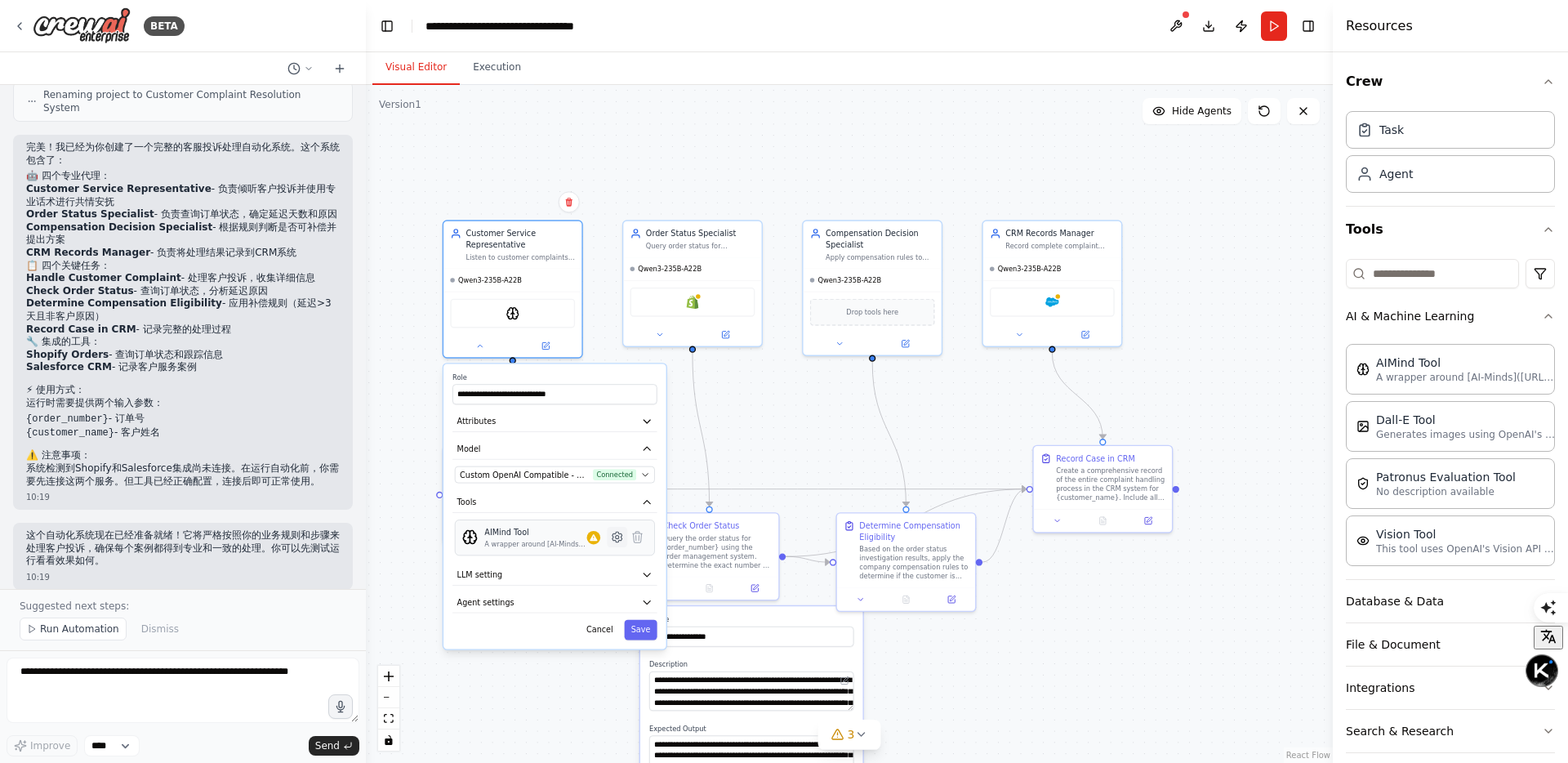
click at [615, 538] on icon at bounding box center [617, 536] width 9 height 9
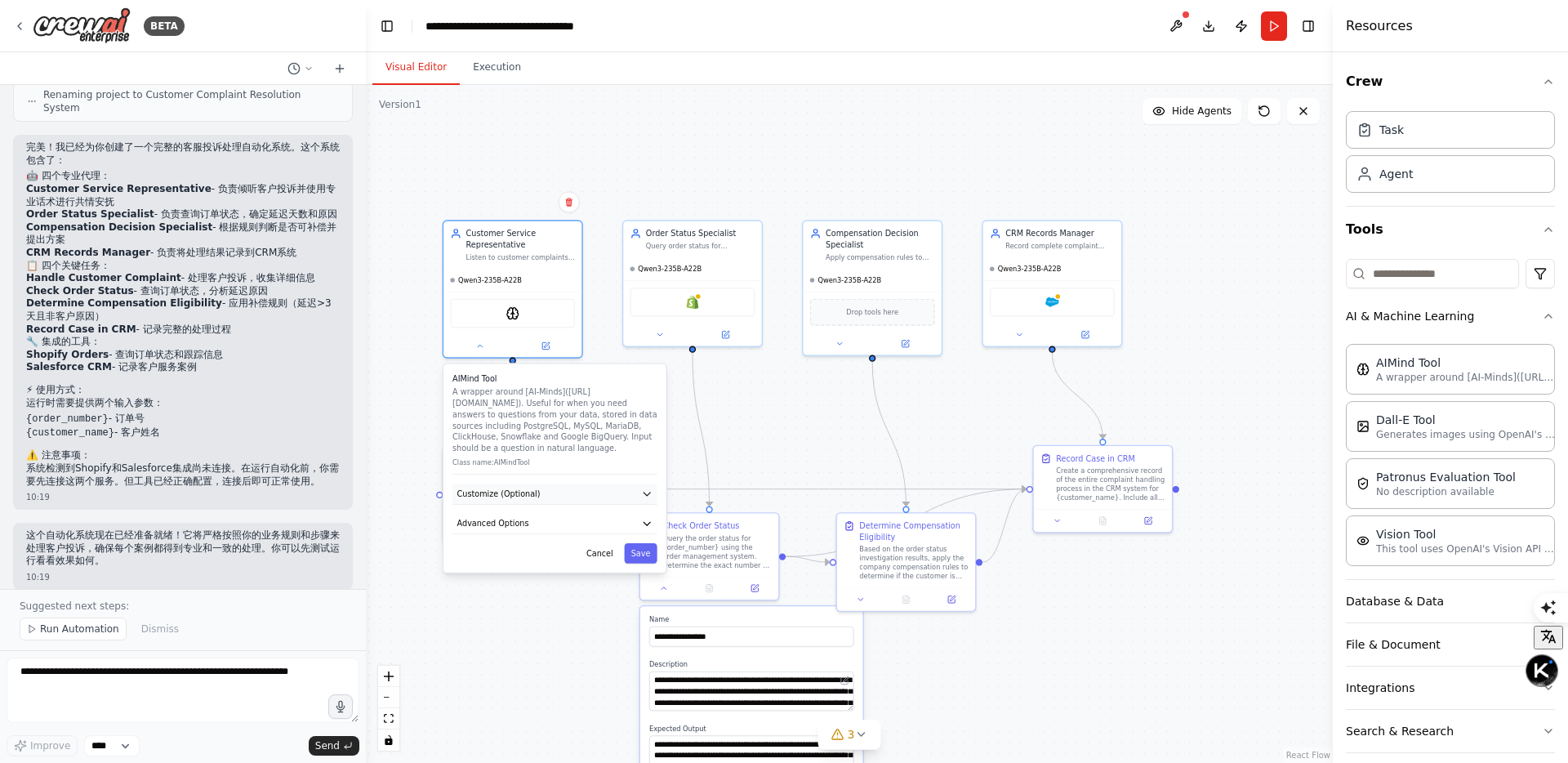
click at [635, 490] on button "Customize (Optional)" at bounding box center [554, 494] width 204 height 21
click at [635, 528] on button "Advanced Options" at bounding box center [554, 524] width 204 height 21
click at [631, 525] on button "Advanced Options" at bounding box center [554, 524] width 204 height 21
click at [474, 342] on button at bounding box center [480, 344] width 64 height 14
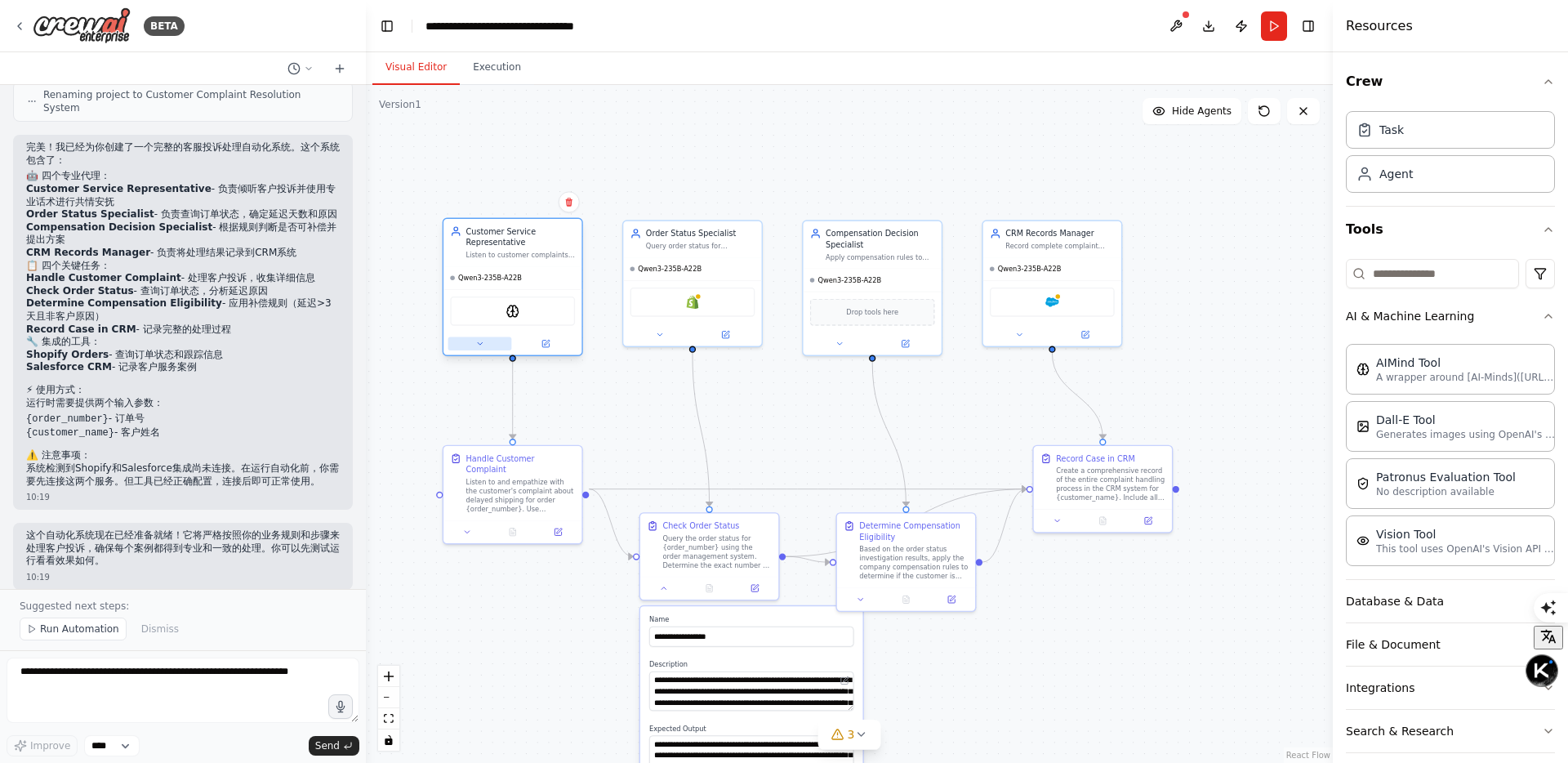
click at [478, 347] on icon at bounding box center [480, 344] width 9 height 9
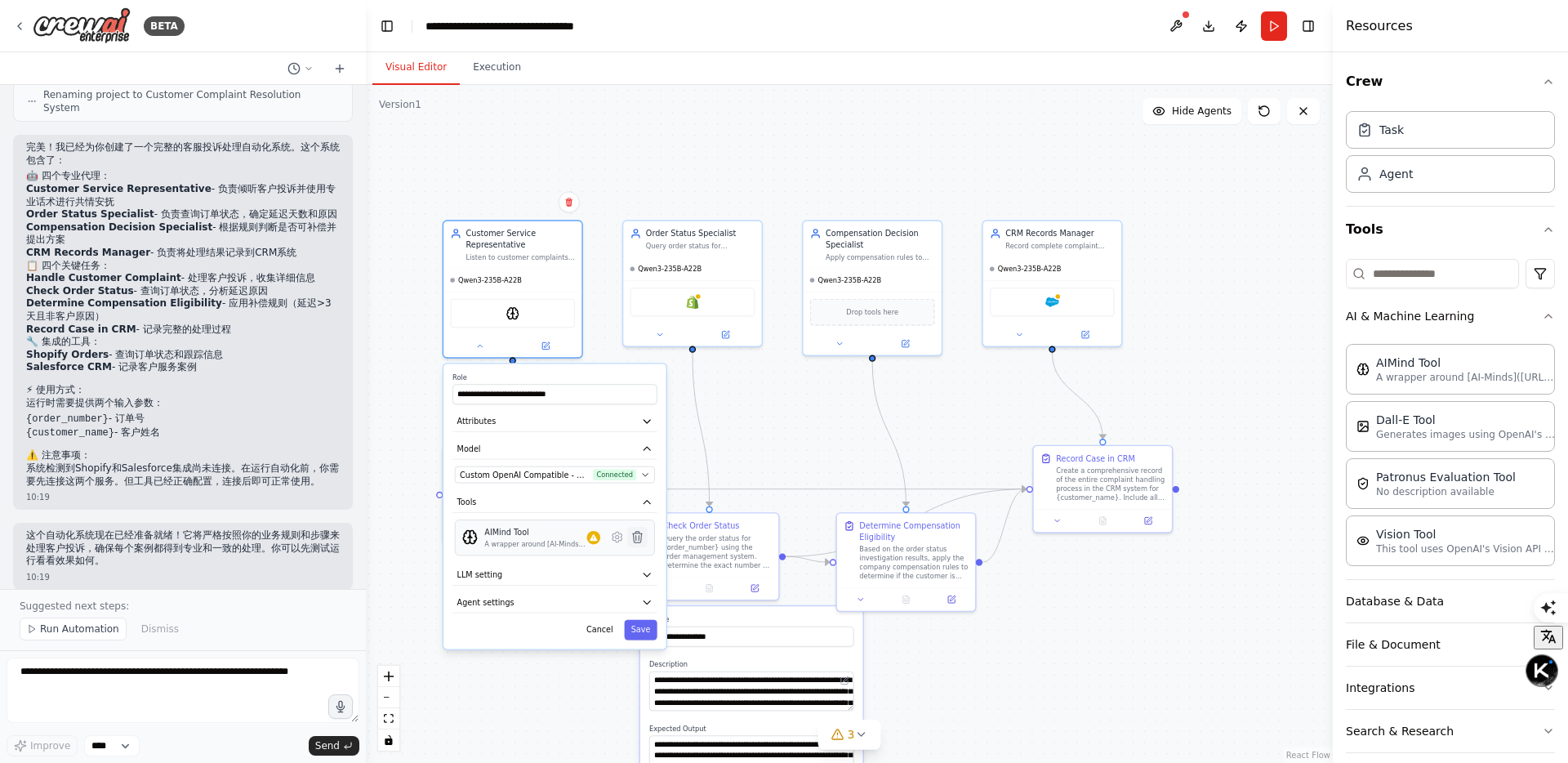
click at [639, 538] on icon at bounding box center [638, 536] width 9 height 10
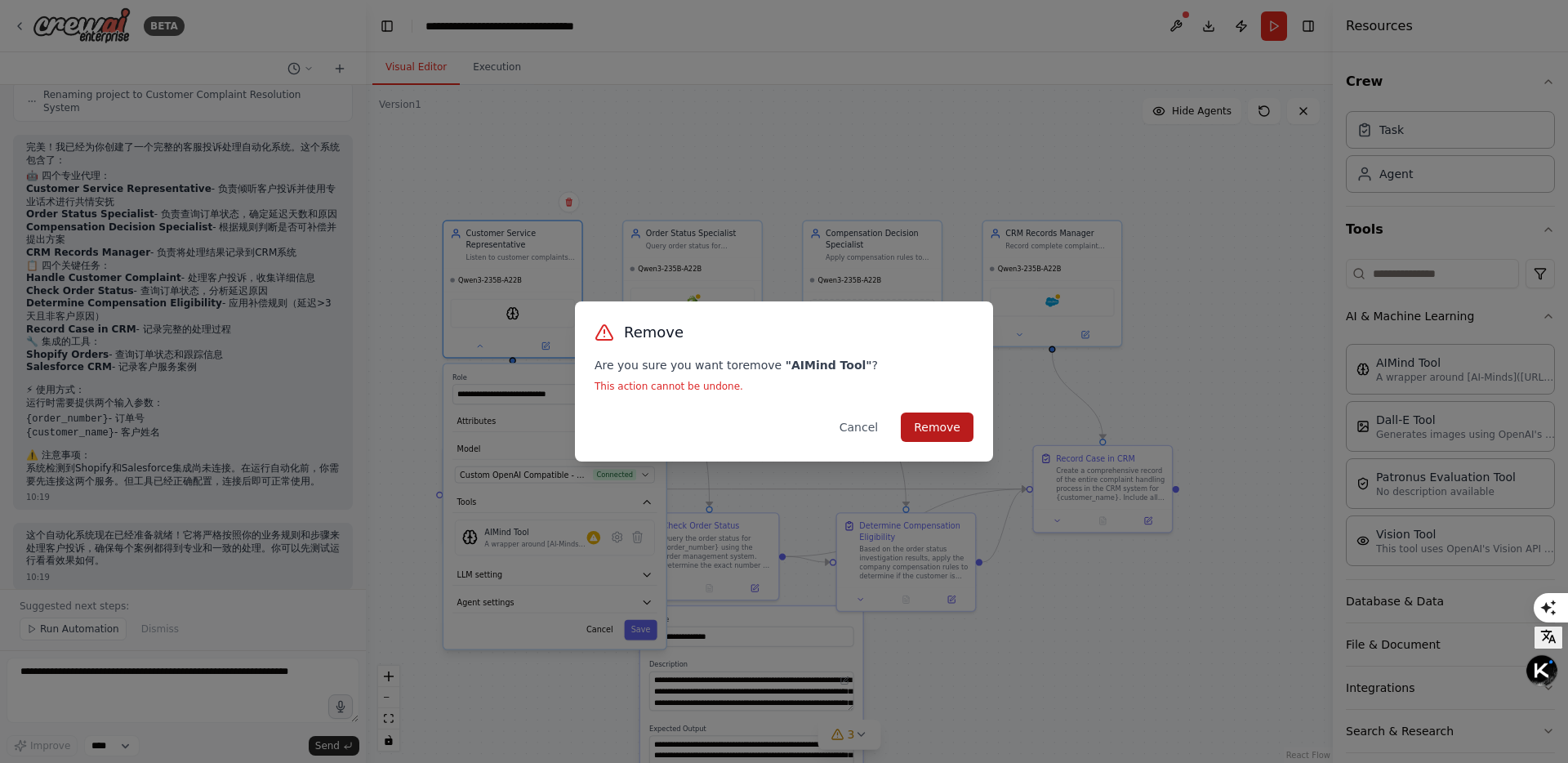
click at [927, 430] on button "Remove" at bounding box center [936, 427] width 73 height 29
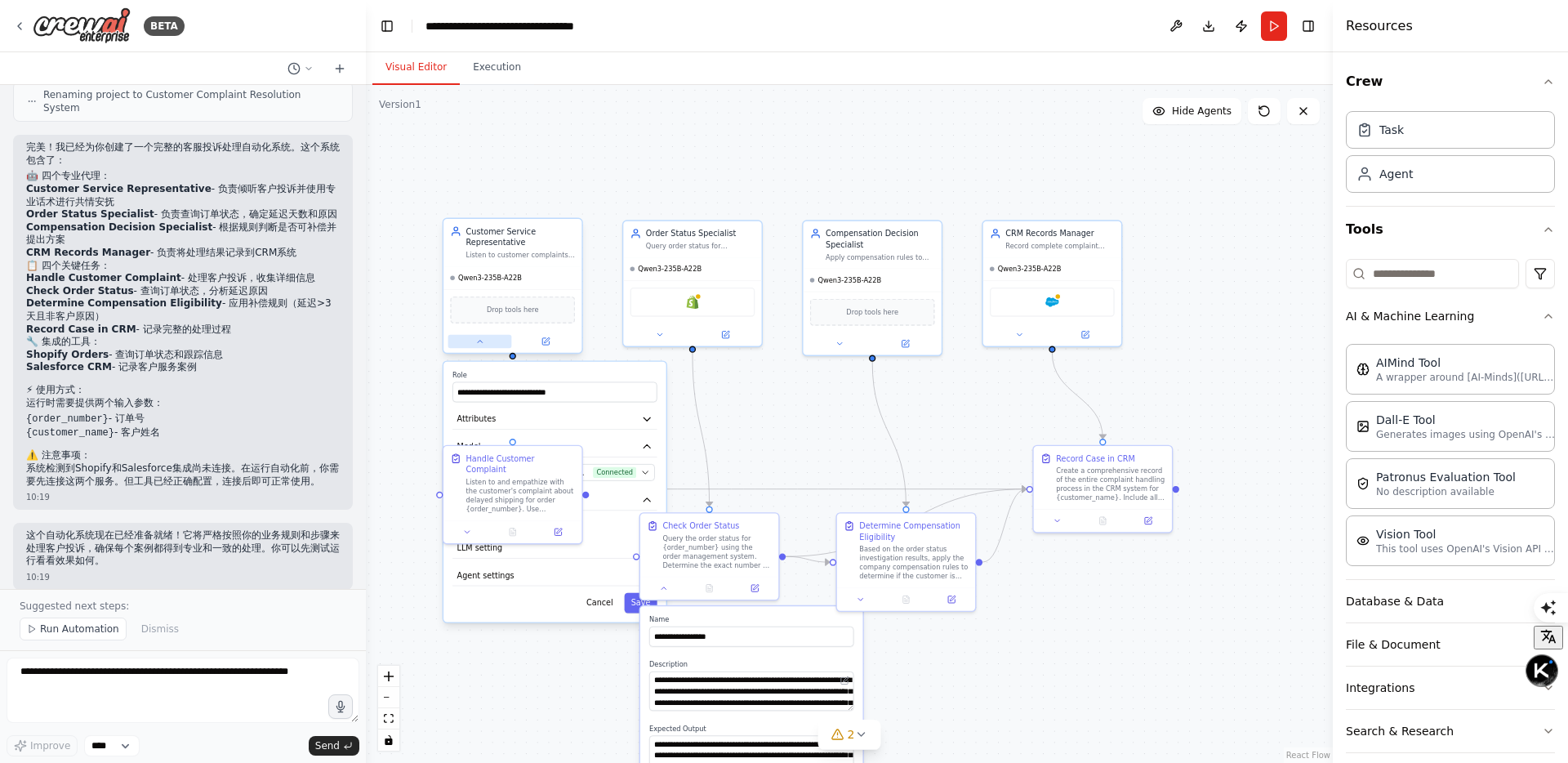
click at [482, 345] on icon at bounding box center [480, 342] width 9 height 9
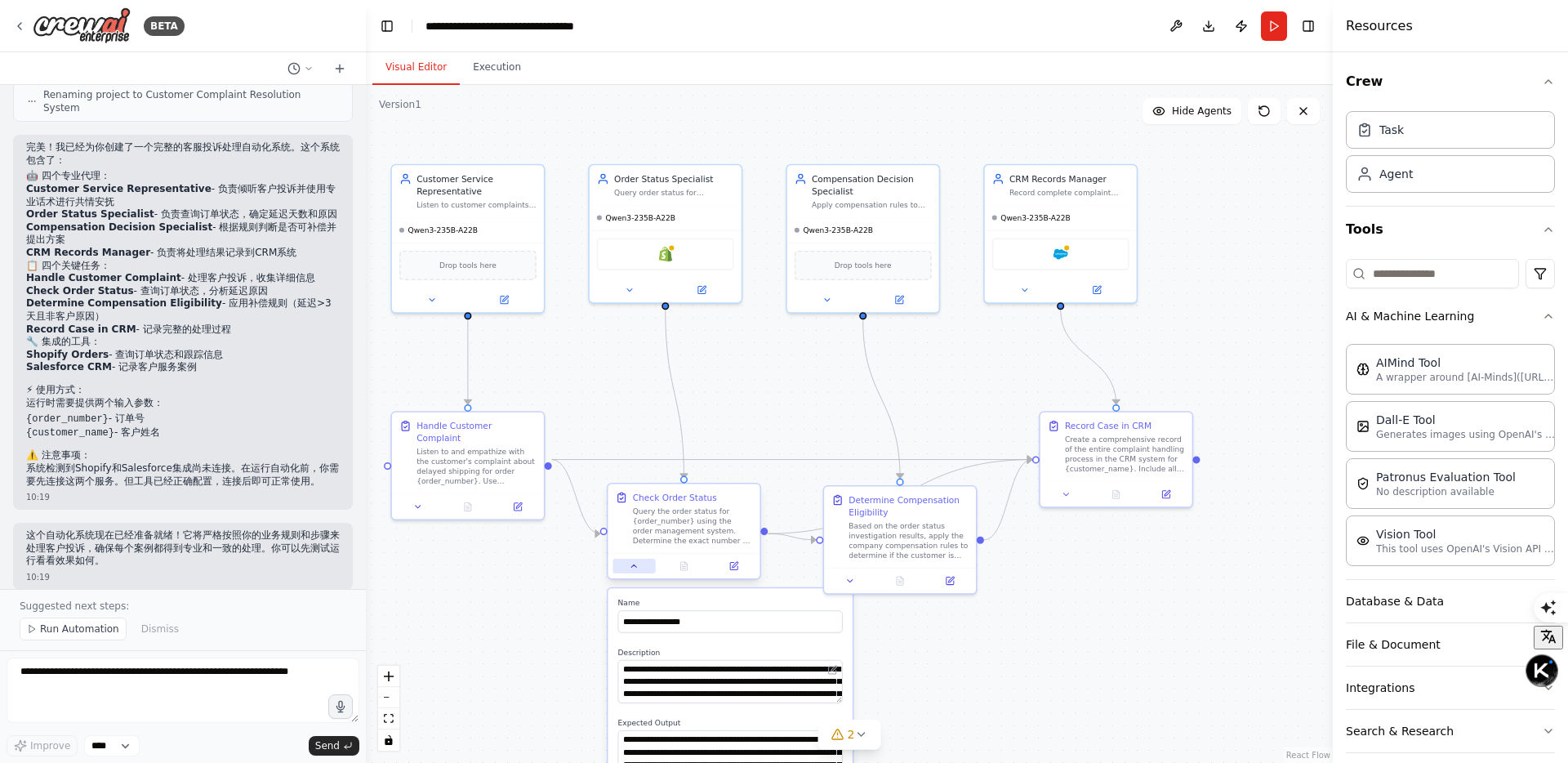
click at [634, 569] on icon at bounding box center [634, 566] width 9 height 9
